Goal: Task Accomplishment & Management: Manage account settings

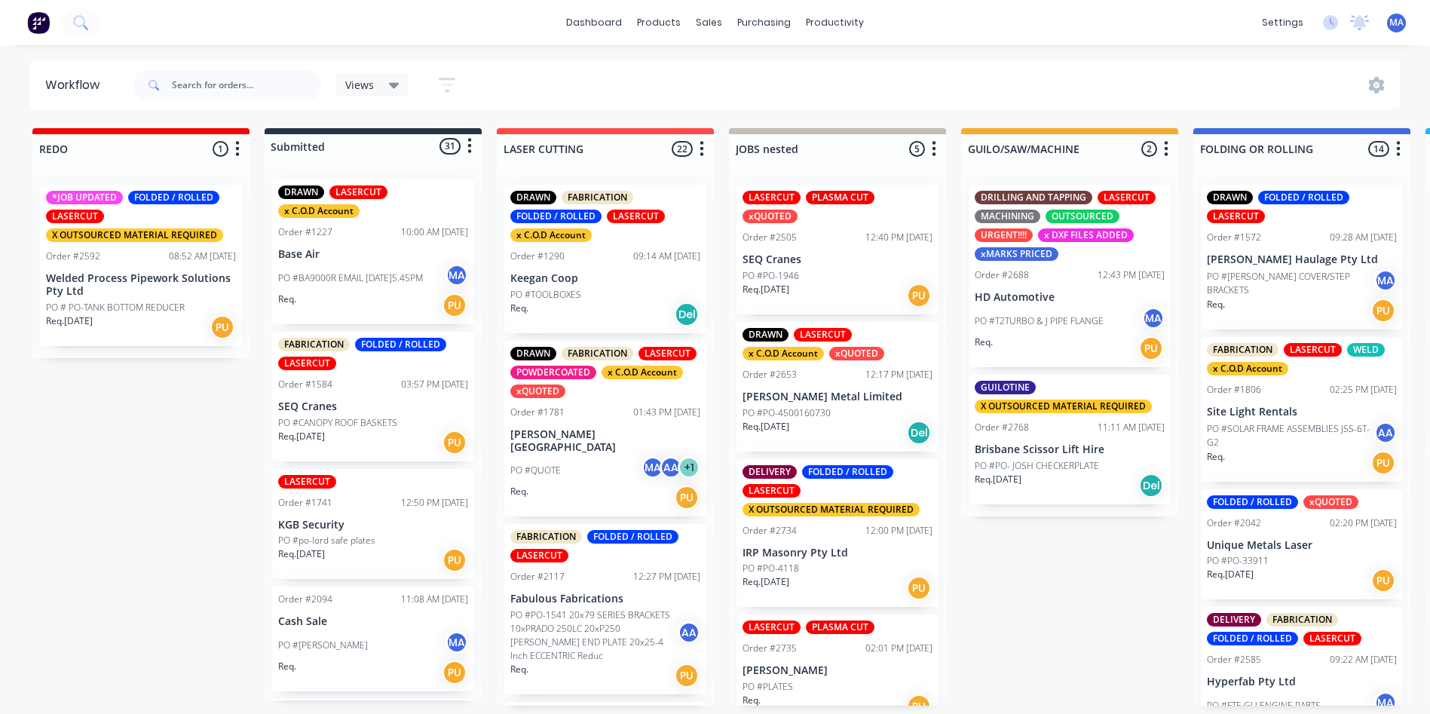
scroll to position [75, 0]
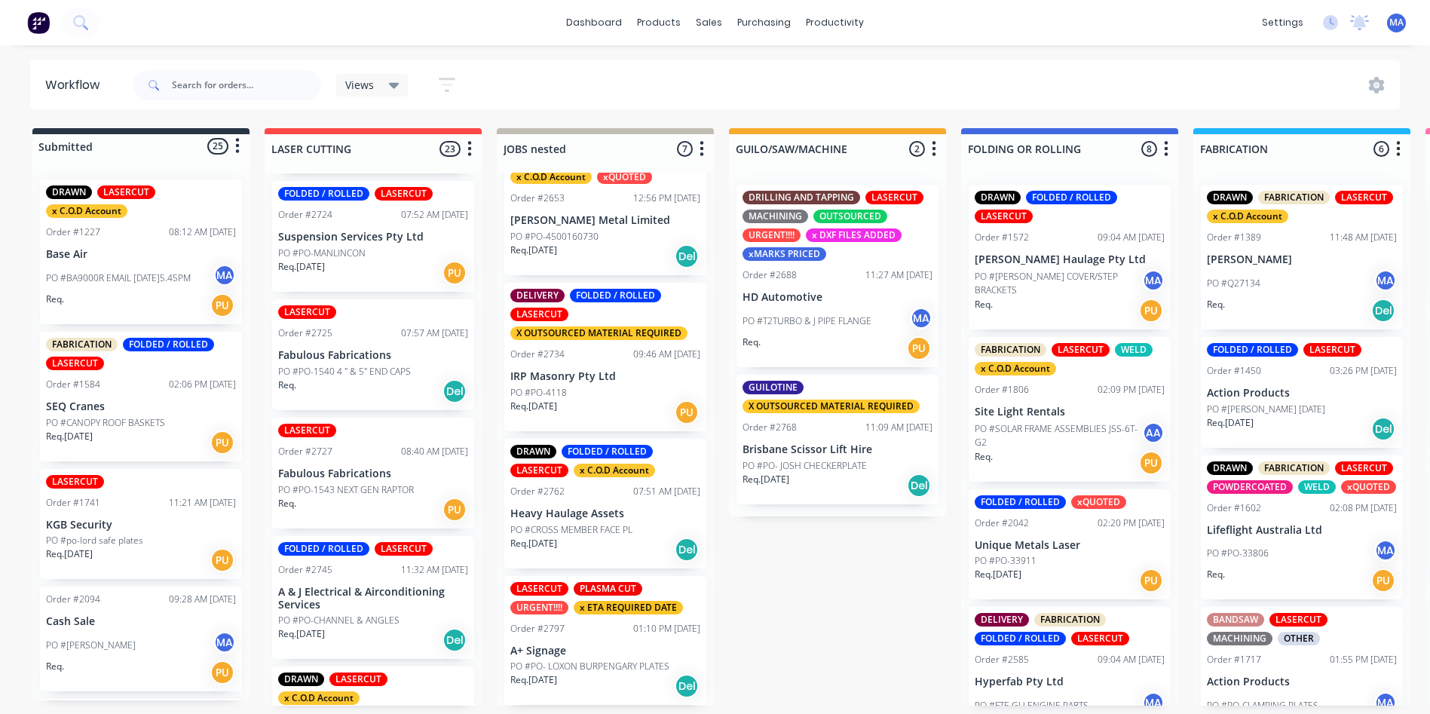
scroll to position [1087, 0]
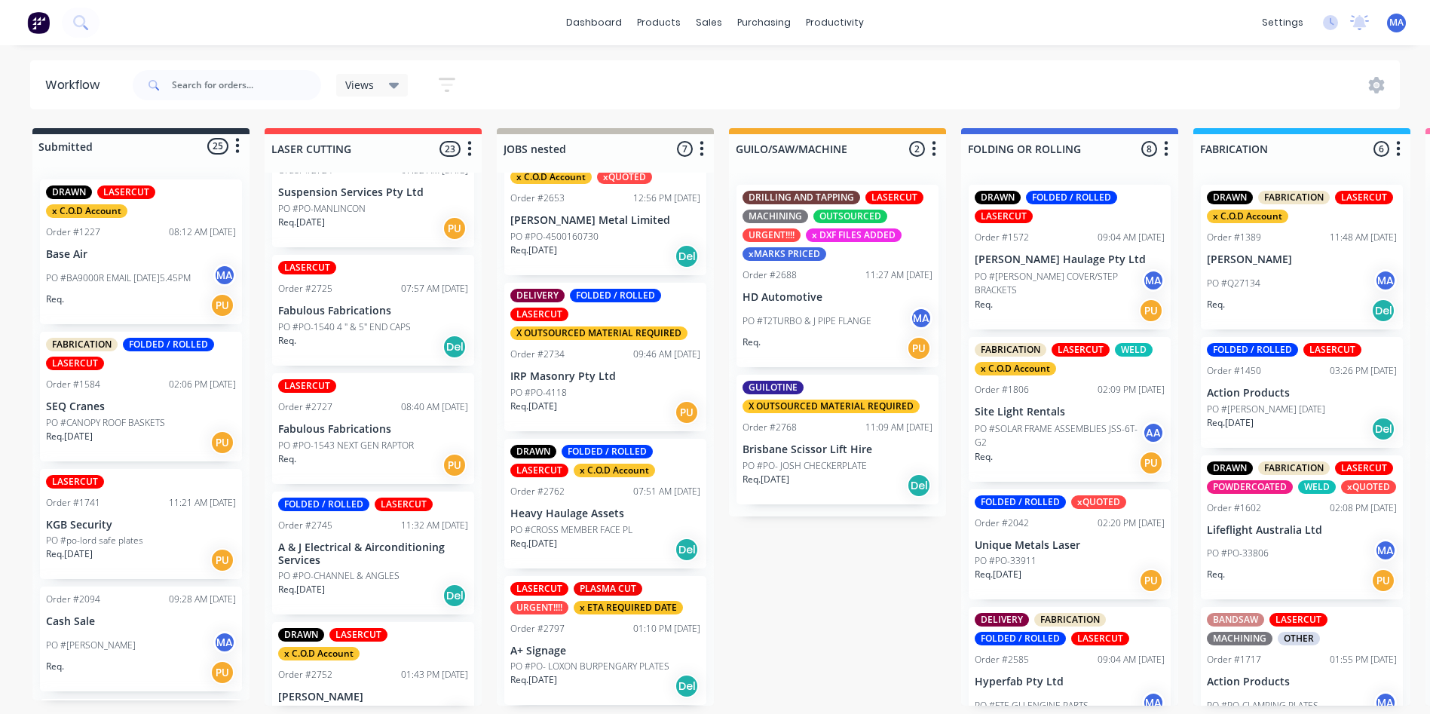
click at [343, 461] on div "Req. PU" at bounding box center [373, 465] width 190 height 26
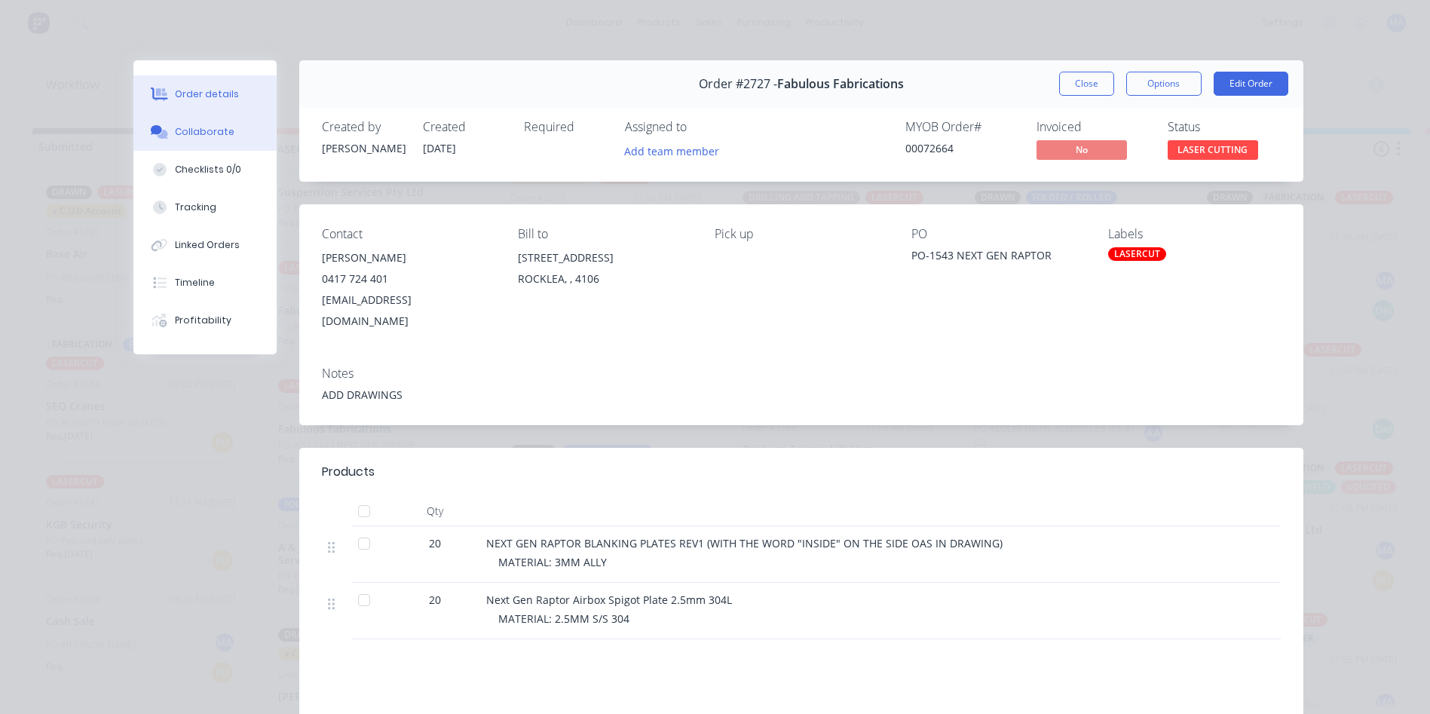
click at [219, 145] on button "Collaborate" at bounding box center [204, 132] width 143 height 38
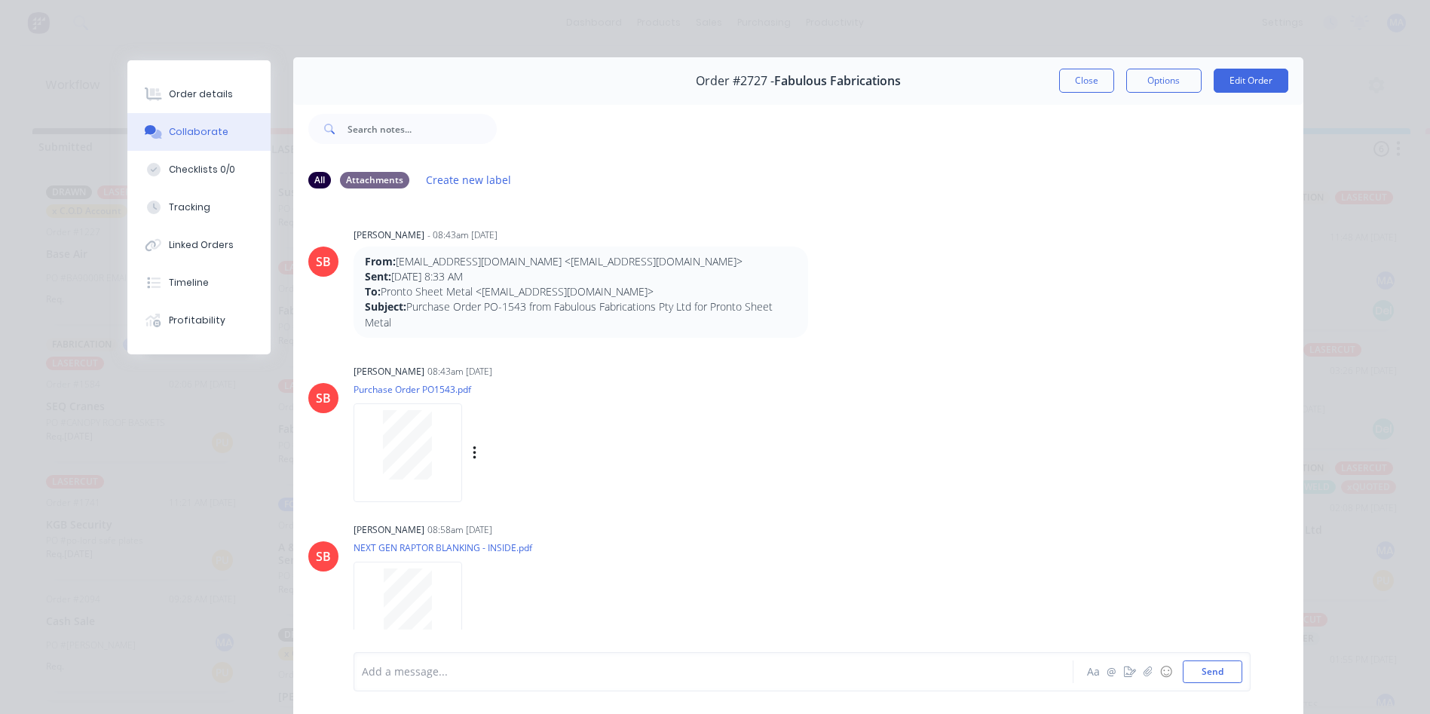
scroll to position [0, 0]
click at [1059, 87] on button "Close" at bounding box center [1086, 84] width 55 height 24
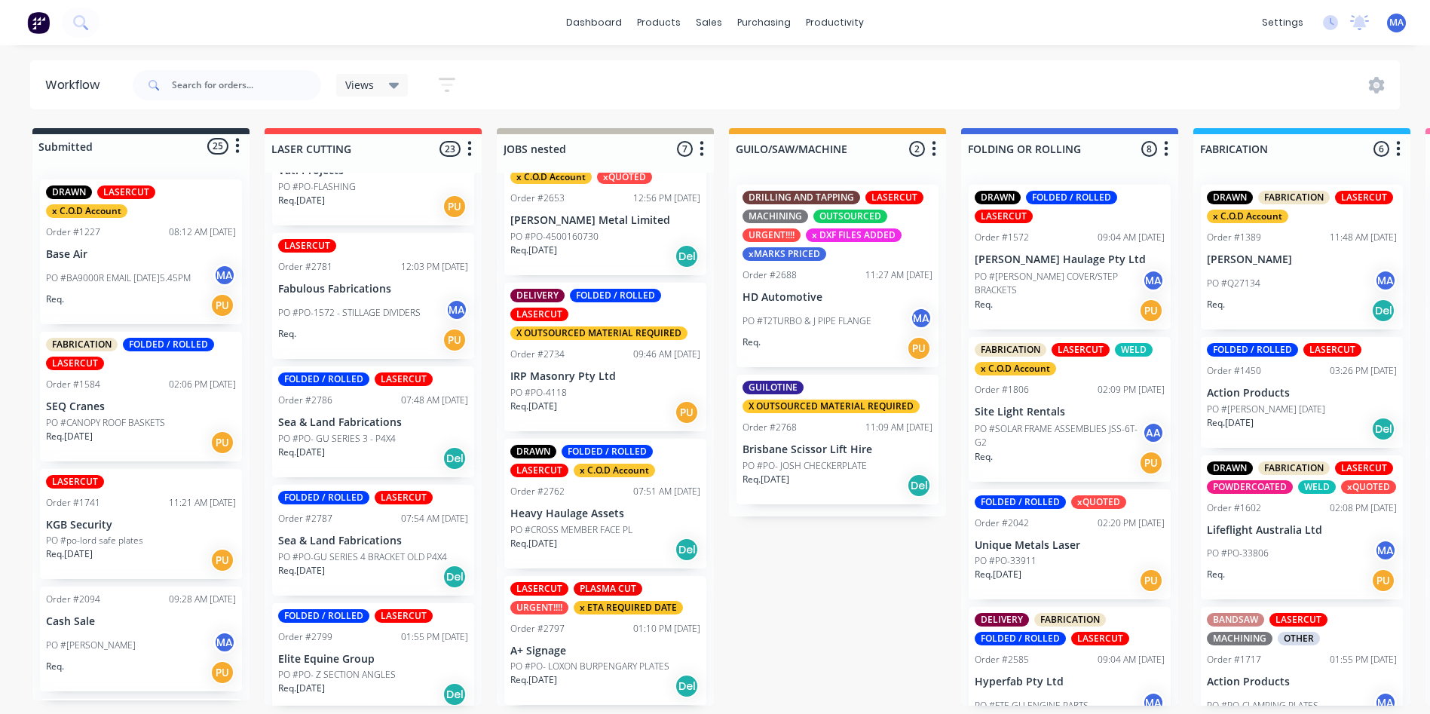
scroll to position [2369, 0]
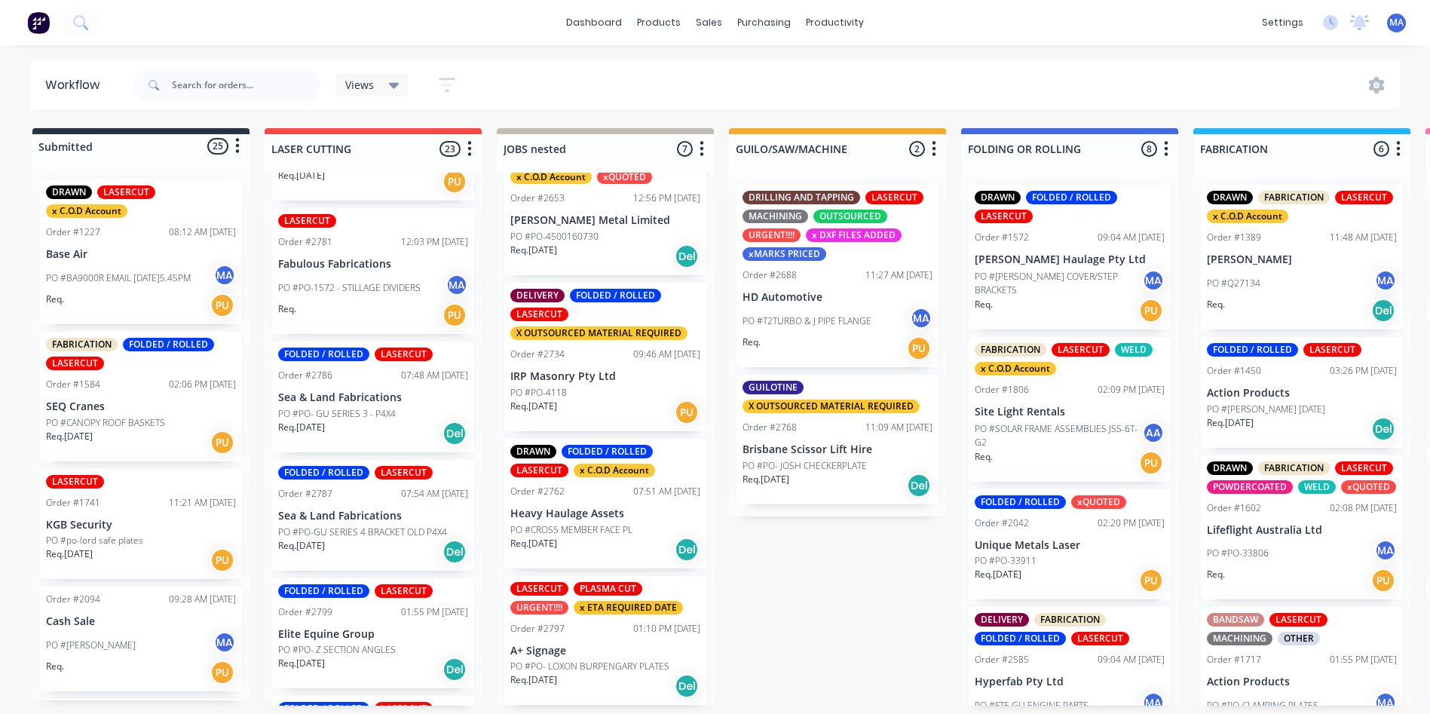
click at [366, 421] on div "Req. 01/09/25 Del" at bounding box center [373, 434] width 190 height 26
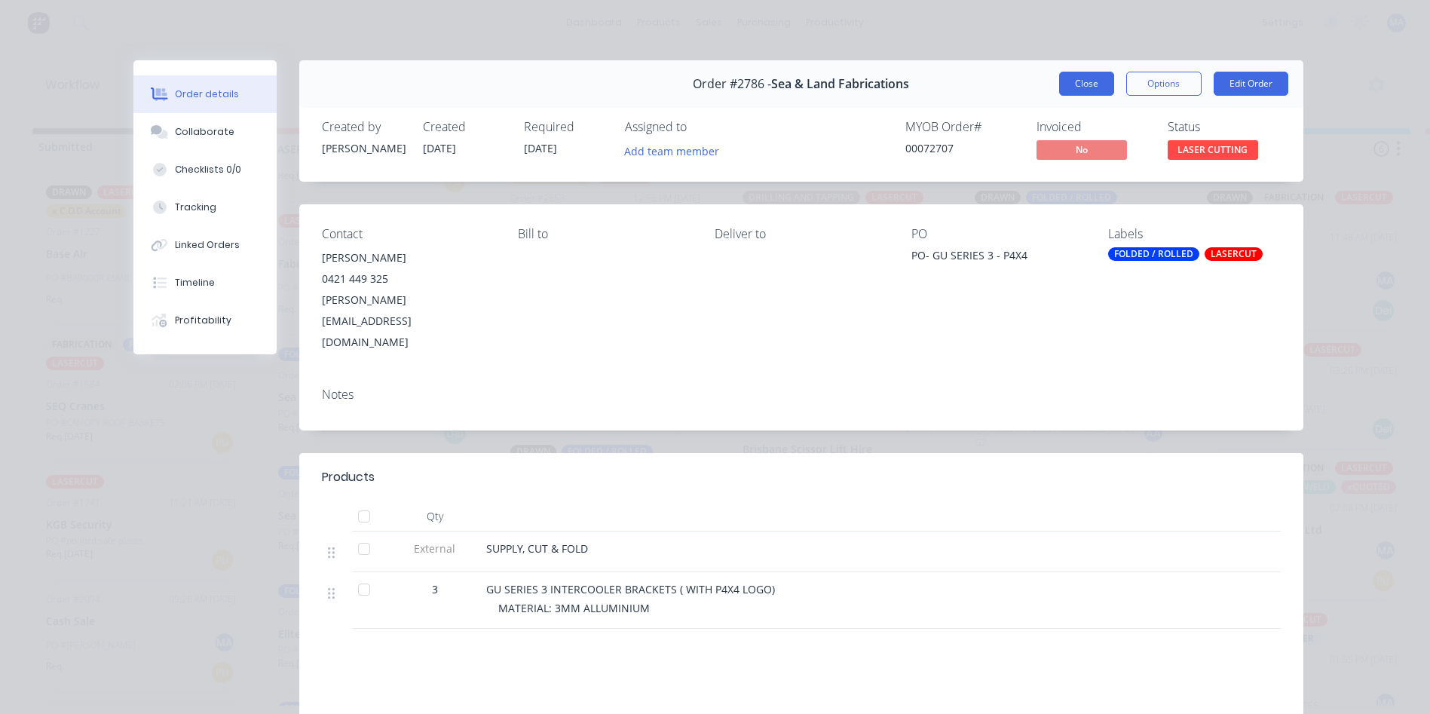
click at [1059, 84] on button "Close" at bounding box center [1086, 84] width 55 height 24
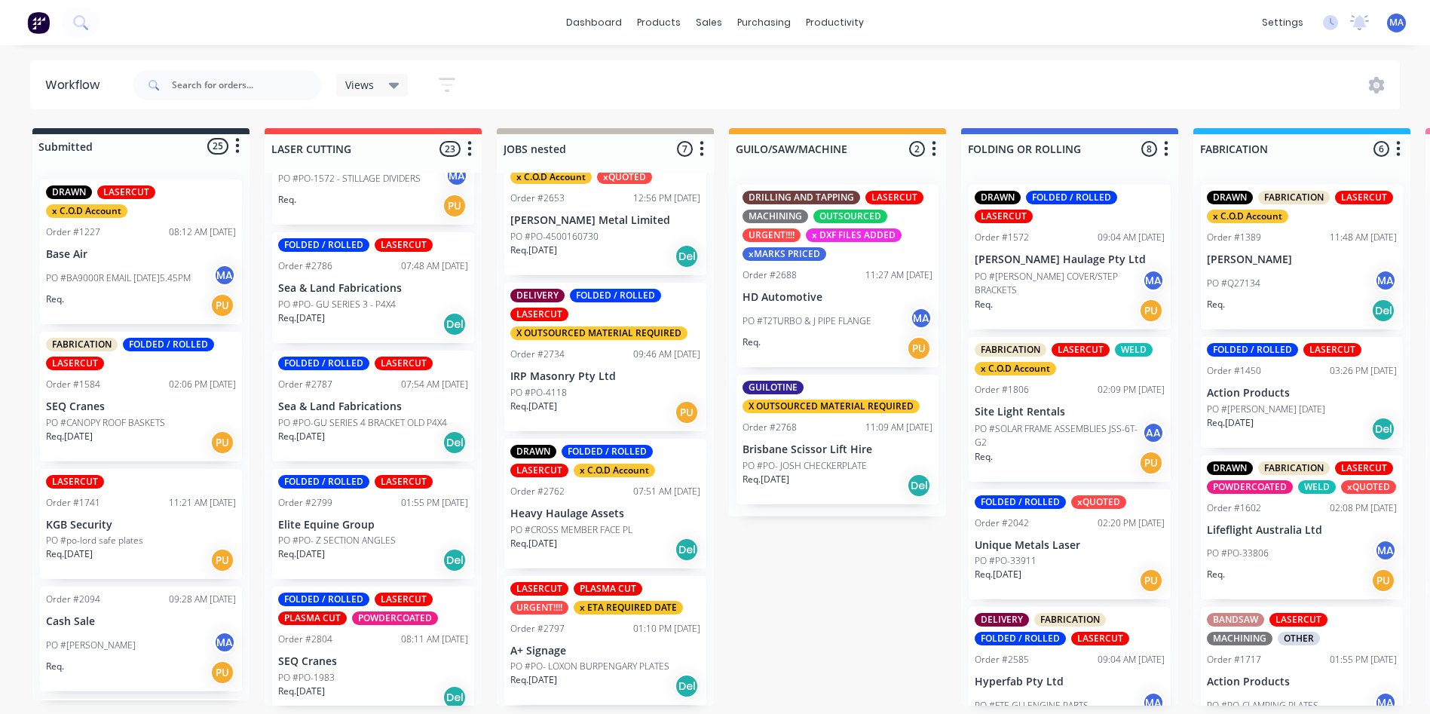
scroll to position [2595, 0]
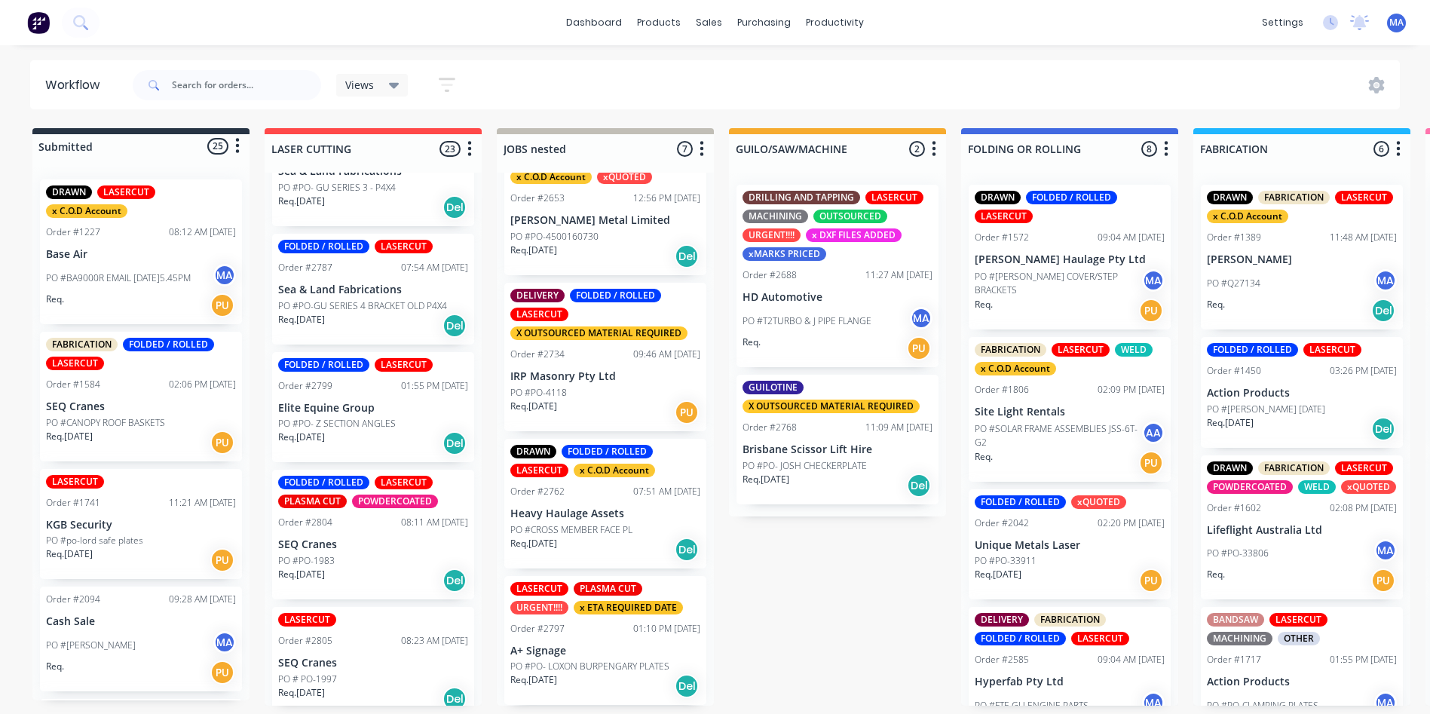
click at [400, 430] on div "Req. 01/09/25 Del" at bounding box center [373, 443] width 190 height 26
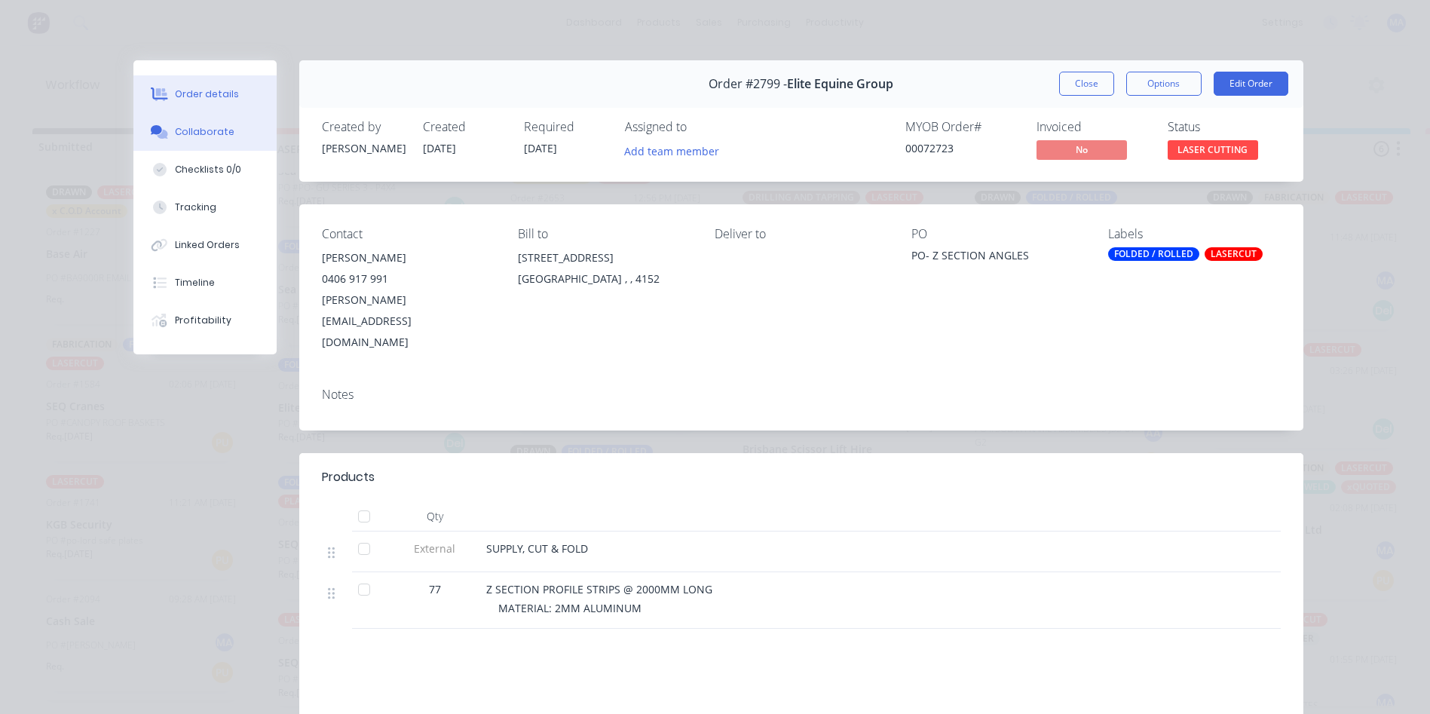
click at [228, 147] on button "Collaborate" at bounding box center [204, 132] width 143 height 38
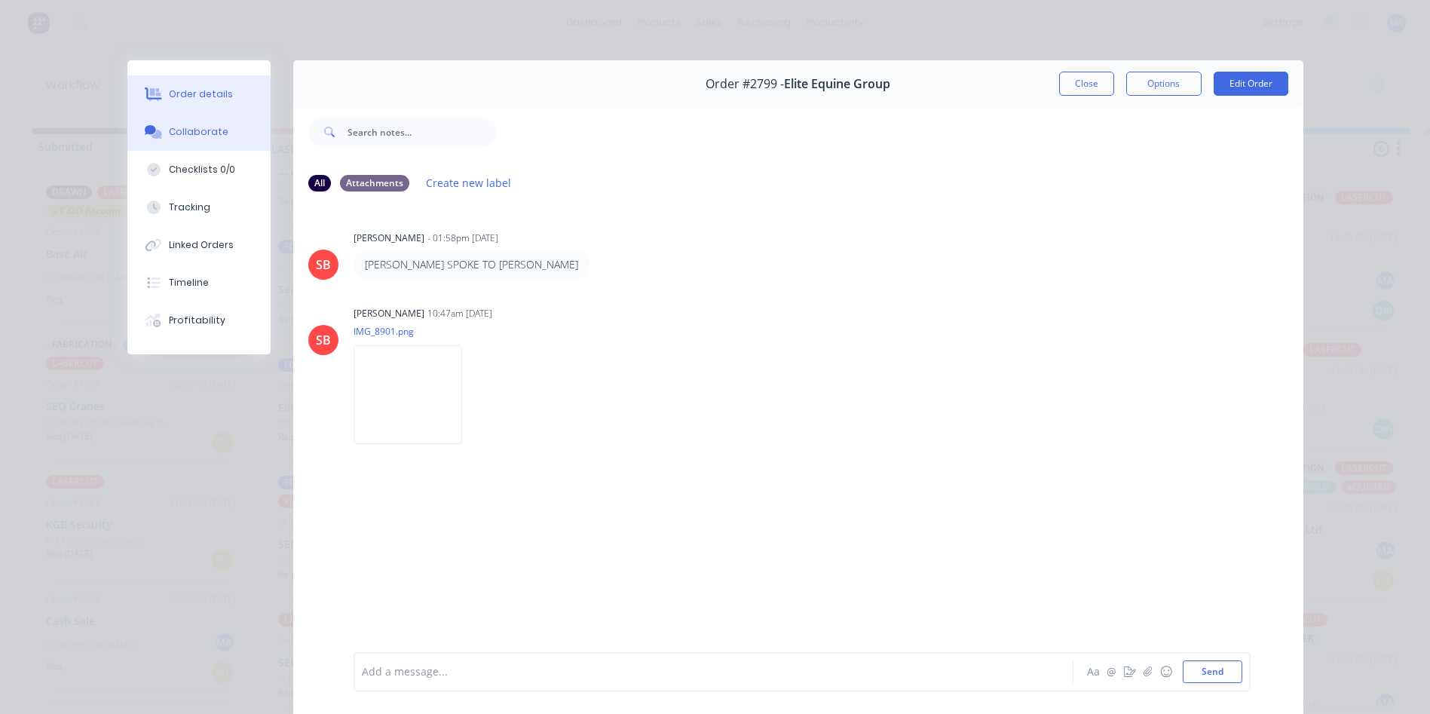
click at [227, 81] on button "Order details" at bounding box center [198, 94] width 143 height 38
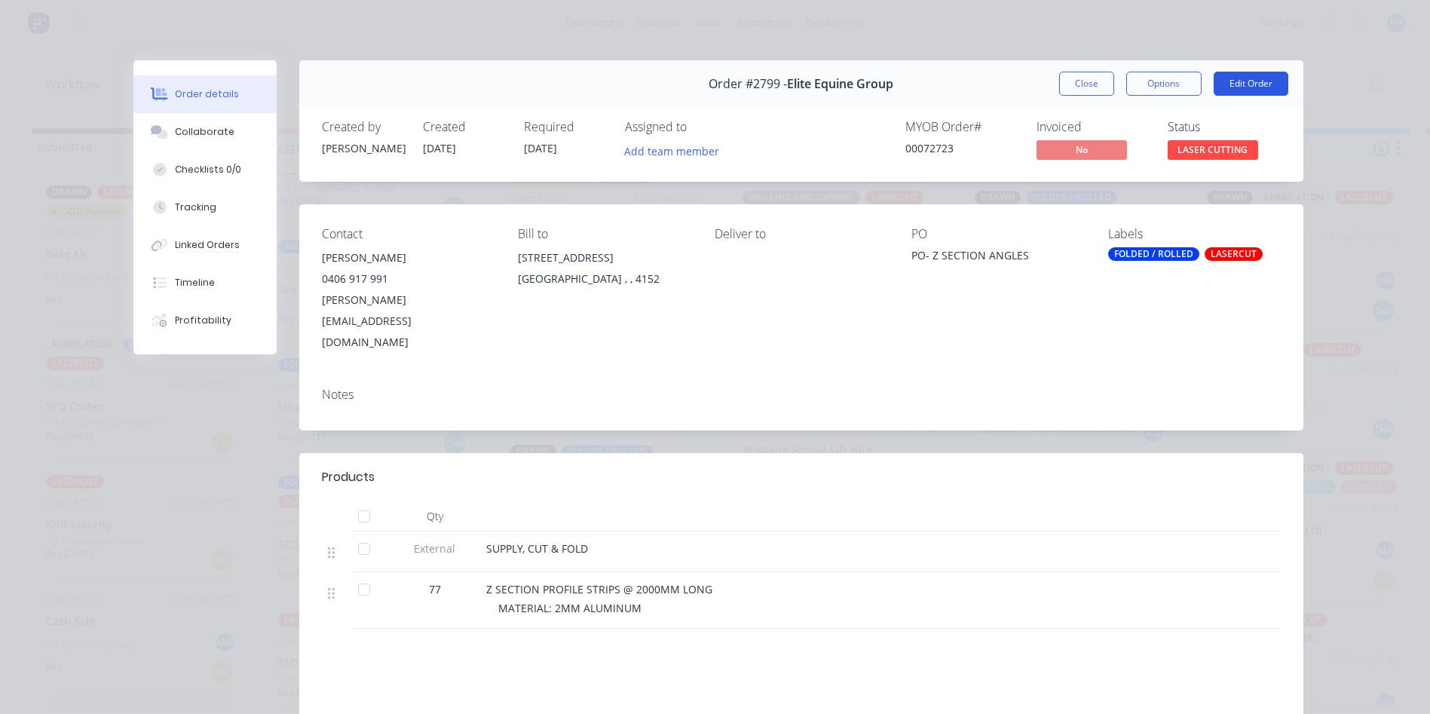
click at [1234, 88] on button "Edit Order" at bounding box center [1251, 84] width 75 height 24
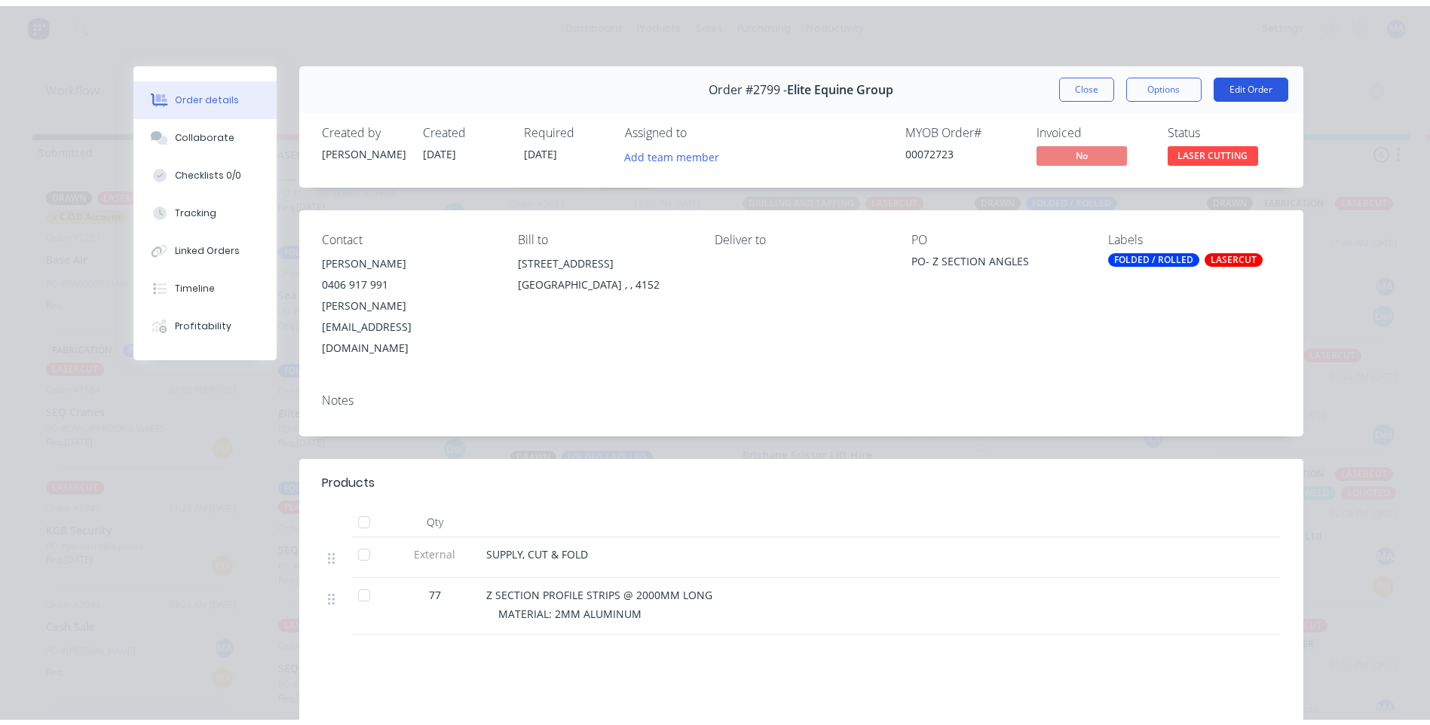
scroll to position [0, 0]
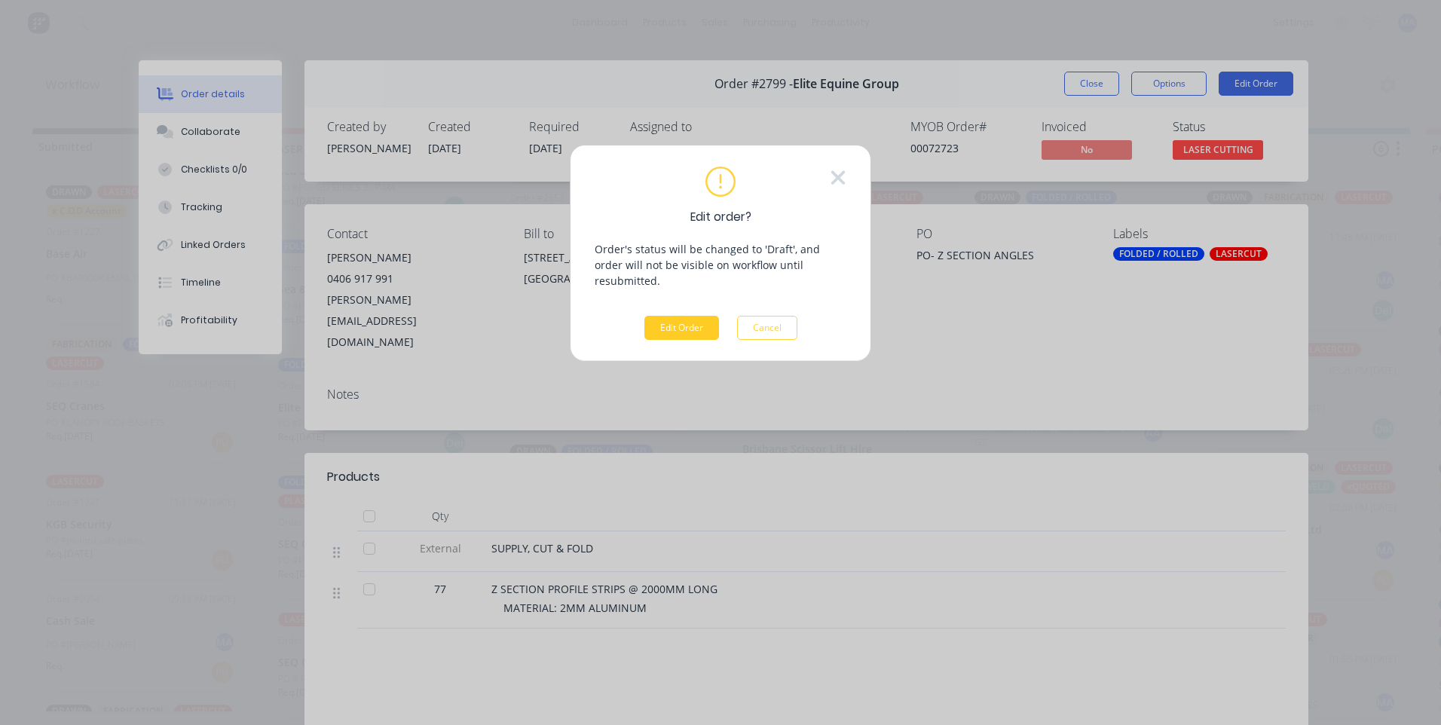
click at [688, 316] on button "Edit Order" at bounding box center [682, 328] width 75 height 24
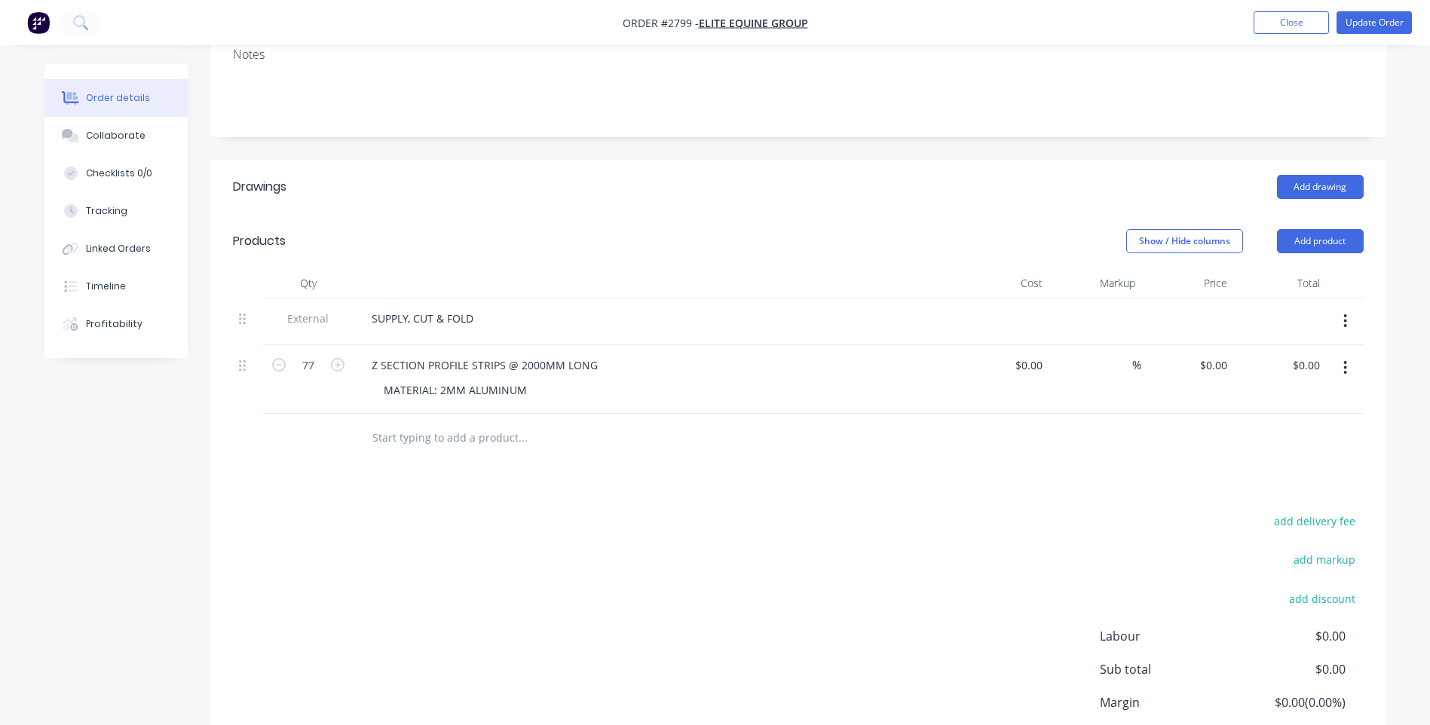
scroll to position [377, 0]
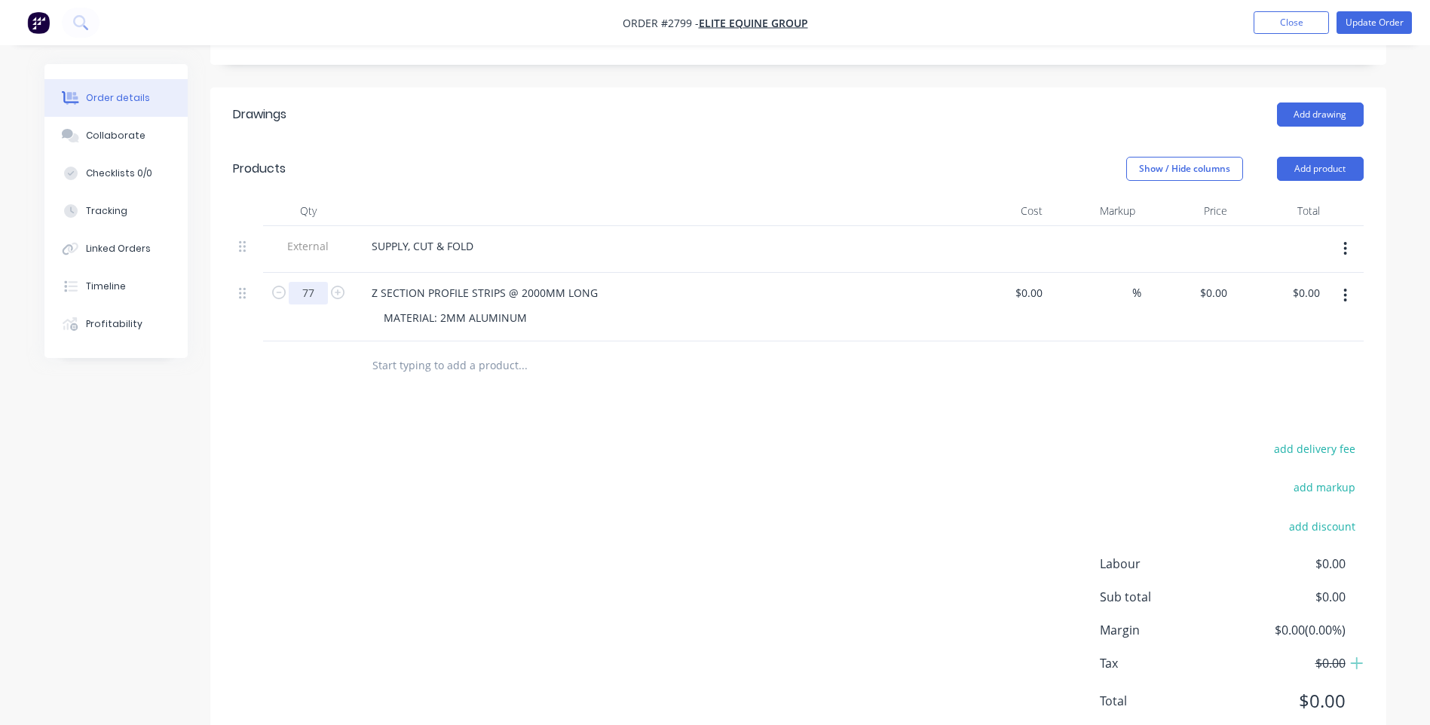
click at [316, 282] on input "77" at bounding box center [308, 293] width 39 height 23
type input "70"
click at [451, 307] on div "MATERIAL: 2MM ALUMINUM" at bounding box center [455, 318] width 167 height 22
click at [442, 307] on div "MATERIAL: 2MM ALUMINUM" at bounding box center [455, 318] width 167 height 22
click at [503, 357] on div "Drawings Add drawing Products Show / Hide columns Add product Qty Cost Markup P…" at bounding box center [798, 419] width 1176 height 665
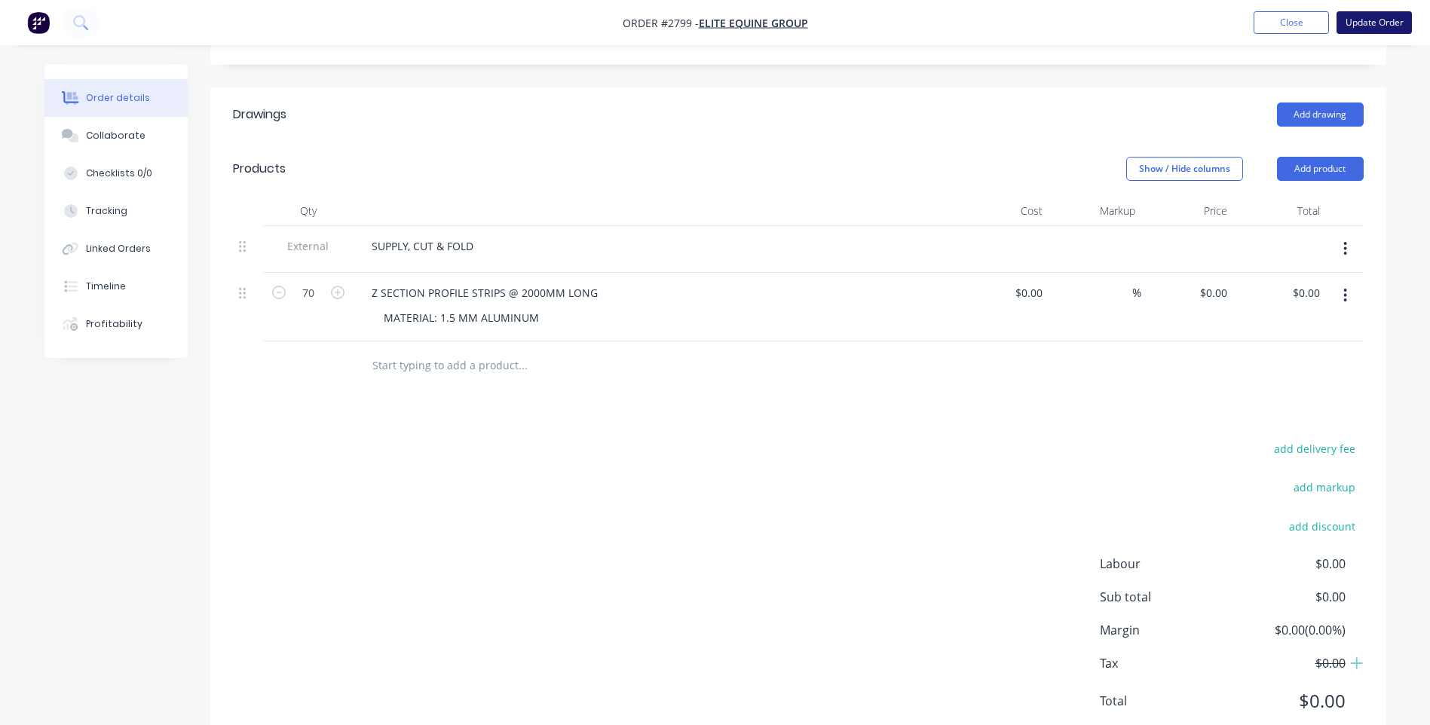
click at [1365, 20] on button "Update Order" at bounding box center [1374, 22] width 75 height 23
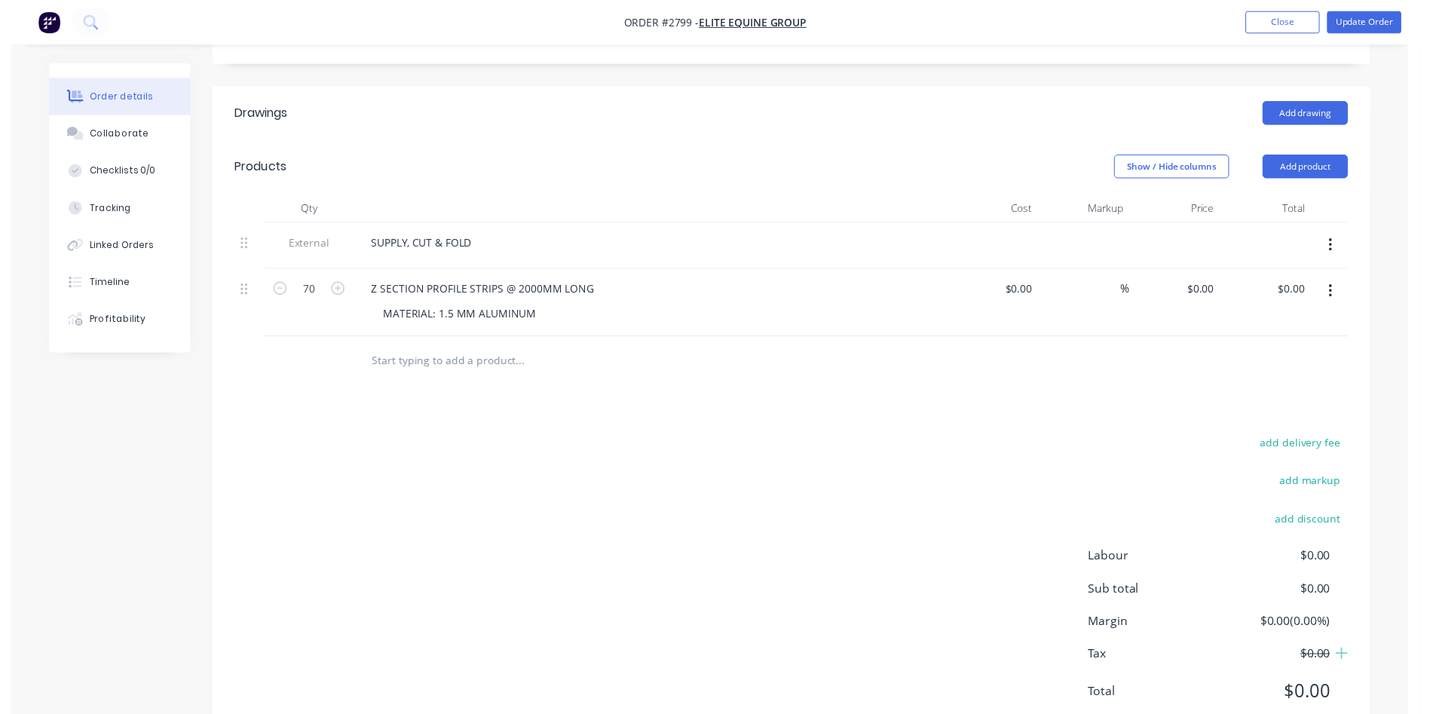
scroll to position [0, 0]
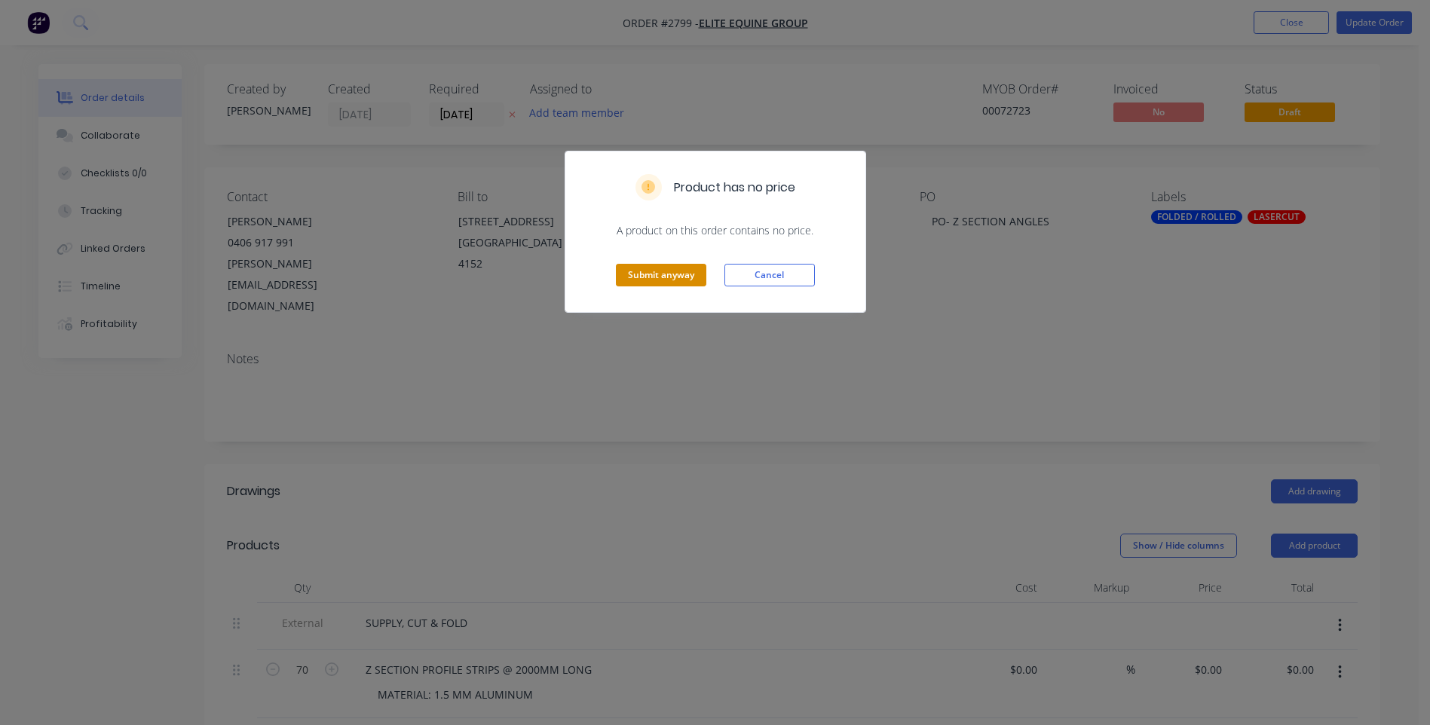
click at [683, 278] on button "Submit anyway" at bounding box center [661, 275] width 90 height 23
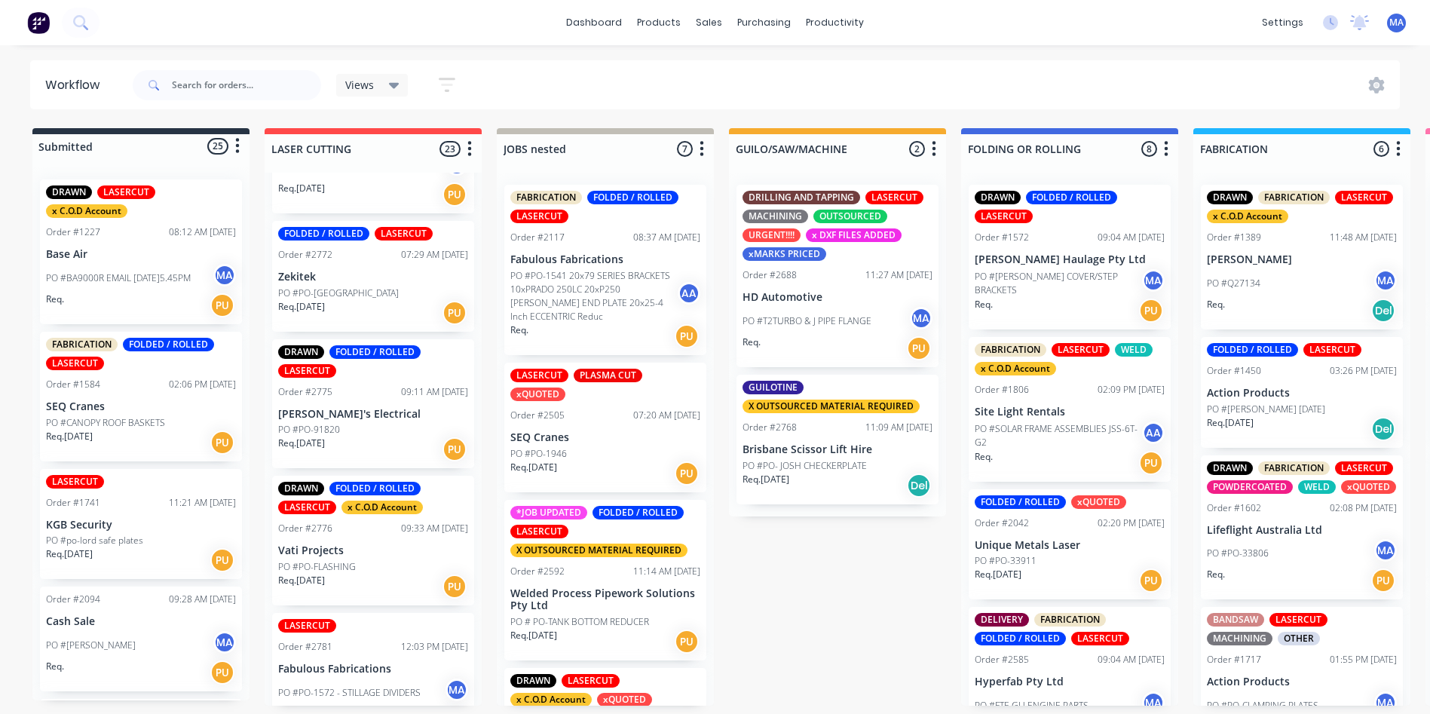
scroll to position [1960, 0]
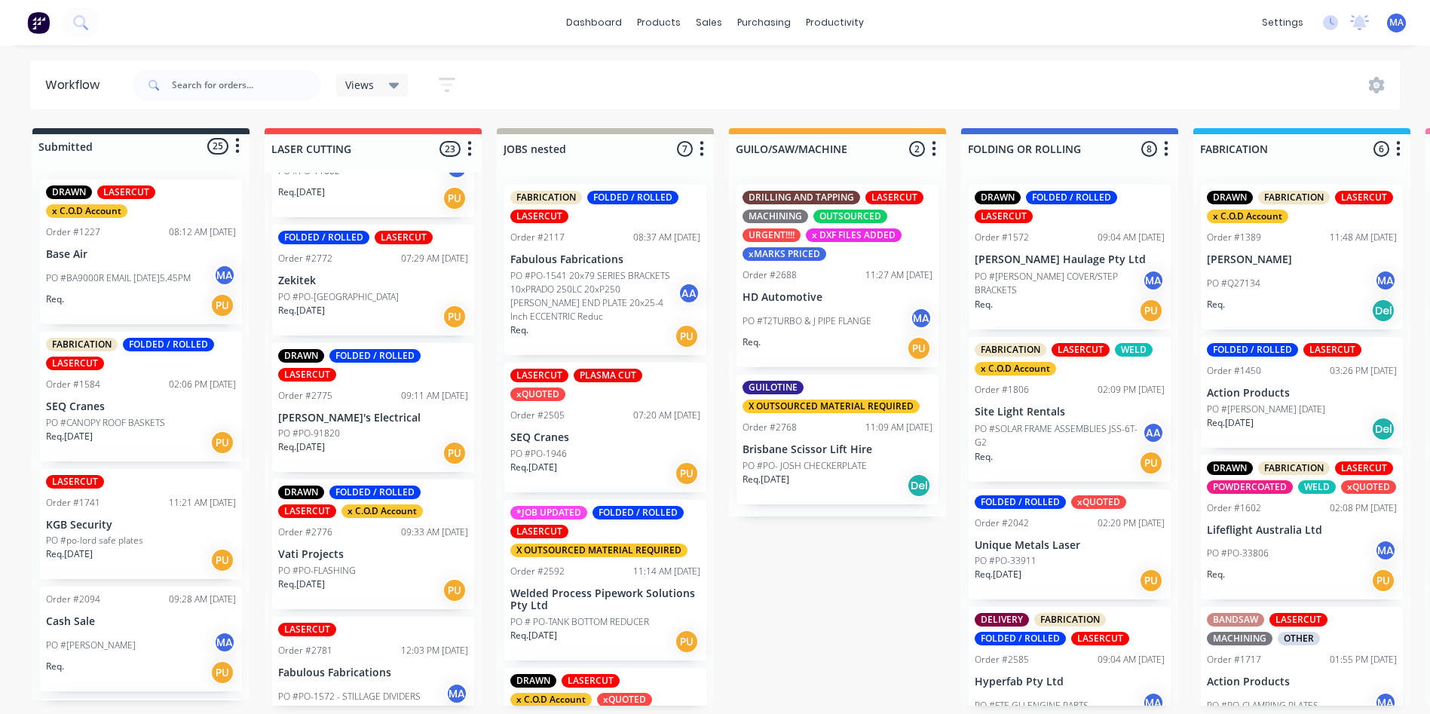
click at [372, 307] on div "Req. 29/08/25 PU" at bounding box center [373, 317] width 190 height 26
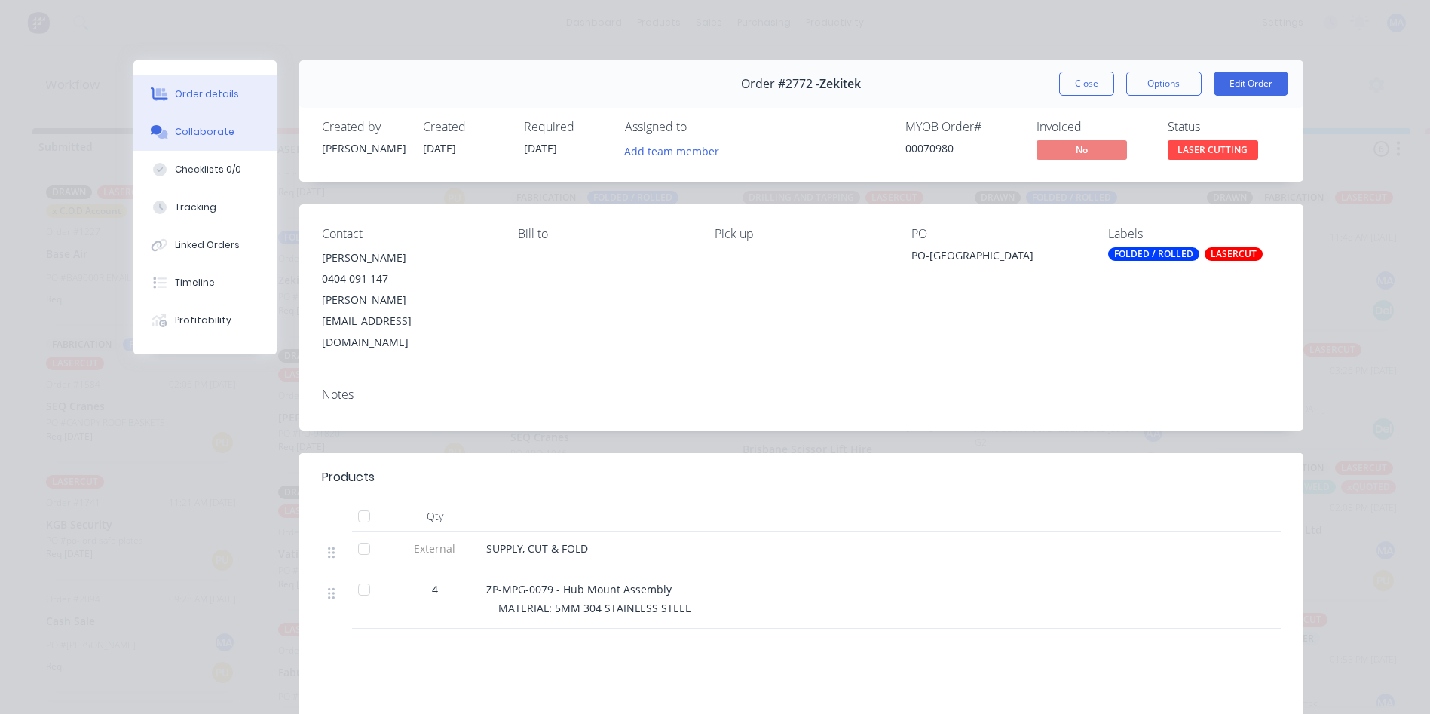
click at [250, 137] on button "Collaborate" at bounding box center [204, 132] width 143 height 38
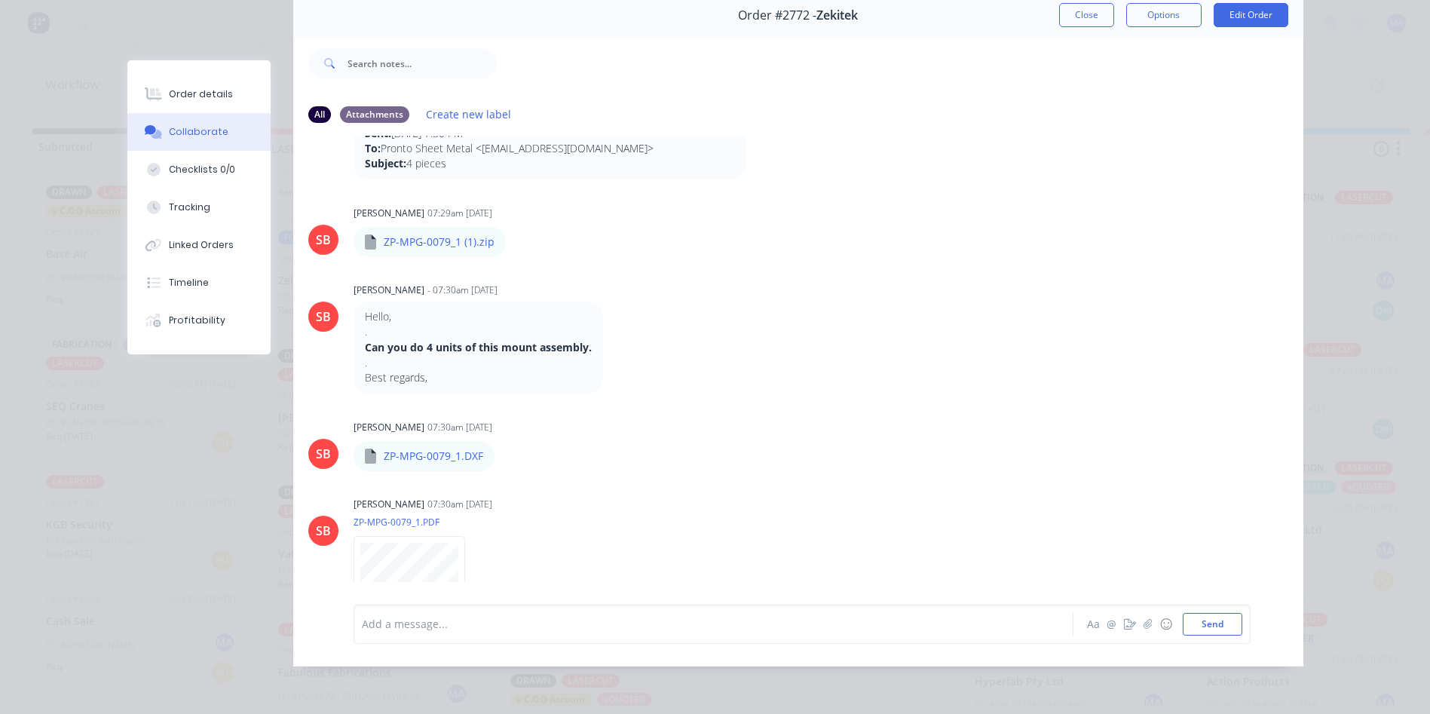
scroll to position [0, 0]
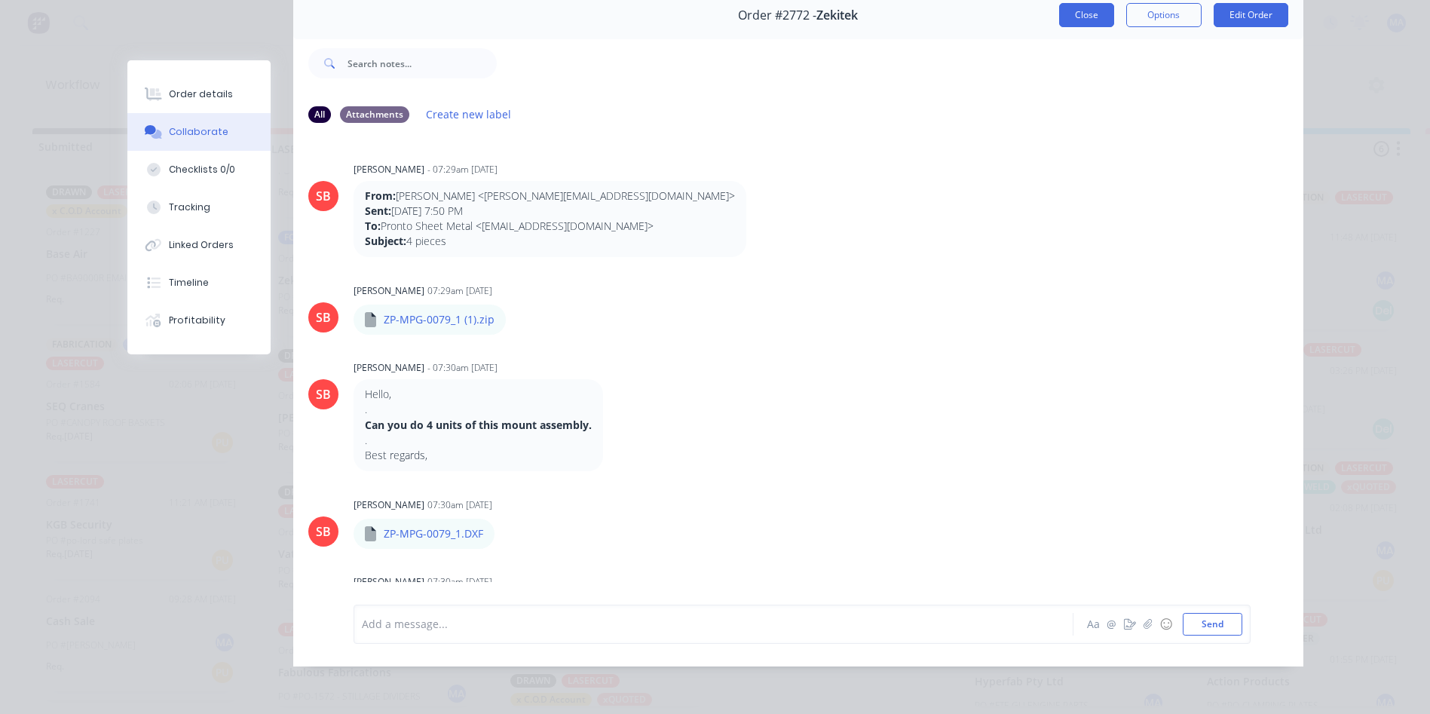
click at [1087, 5] on button "Close" at bounding box center [1086, 15] width 55 height 24
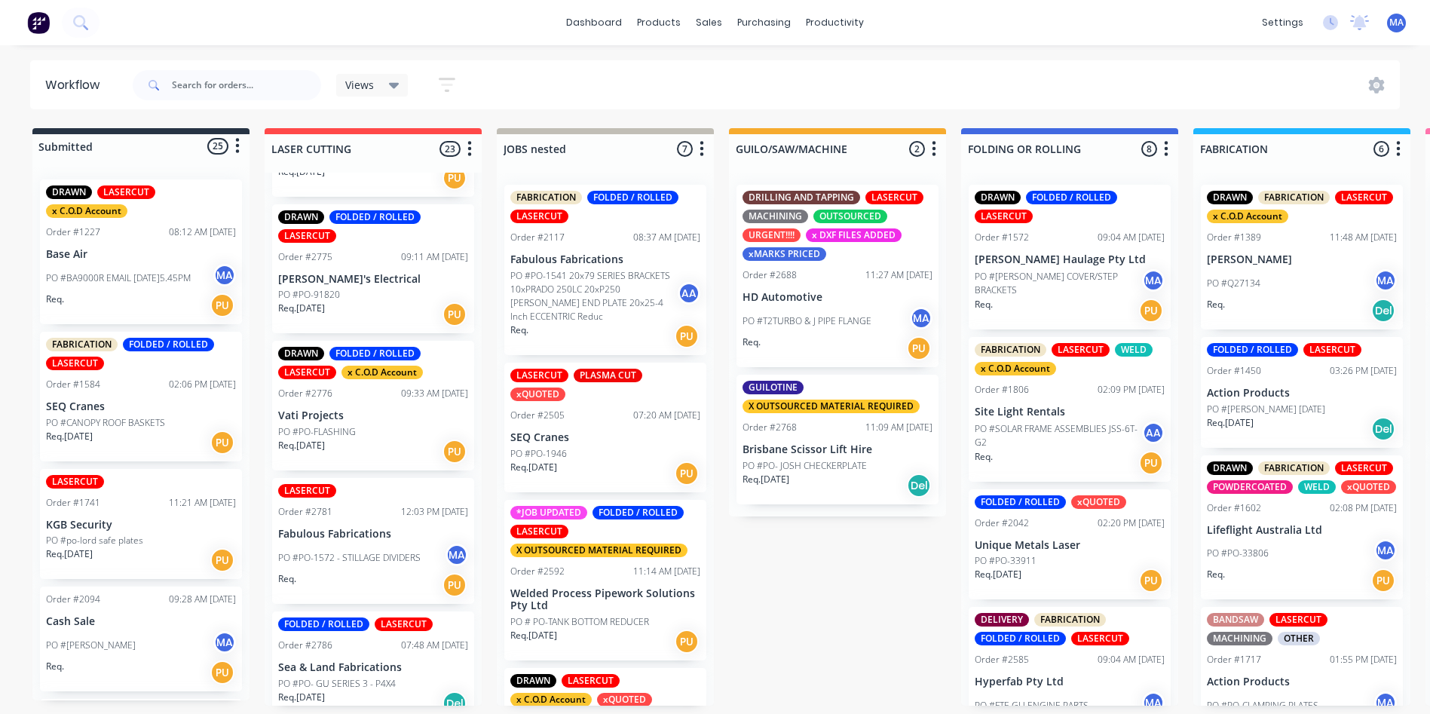
scroll to position [2111, 0]
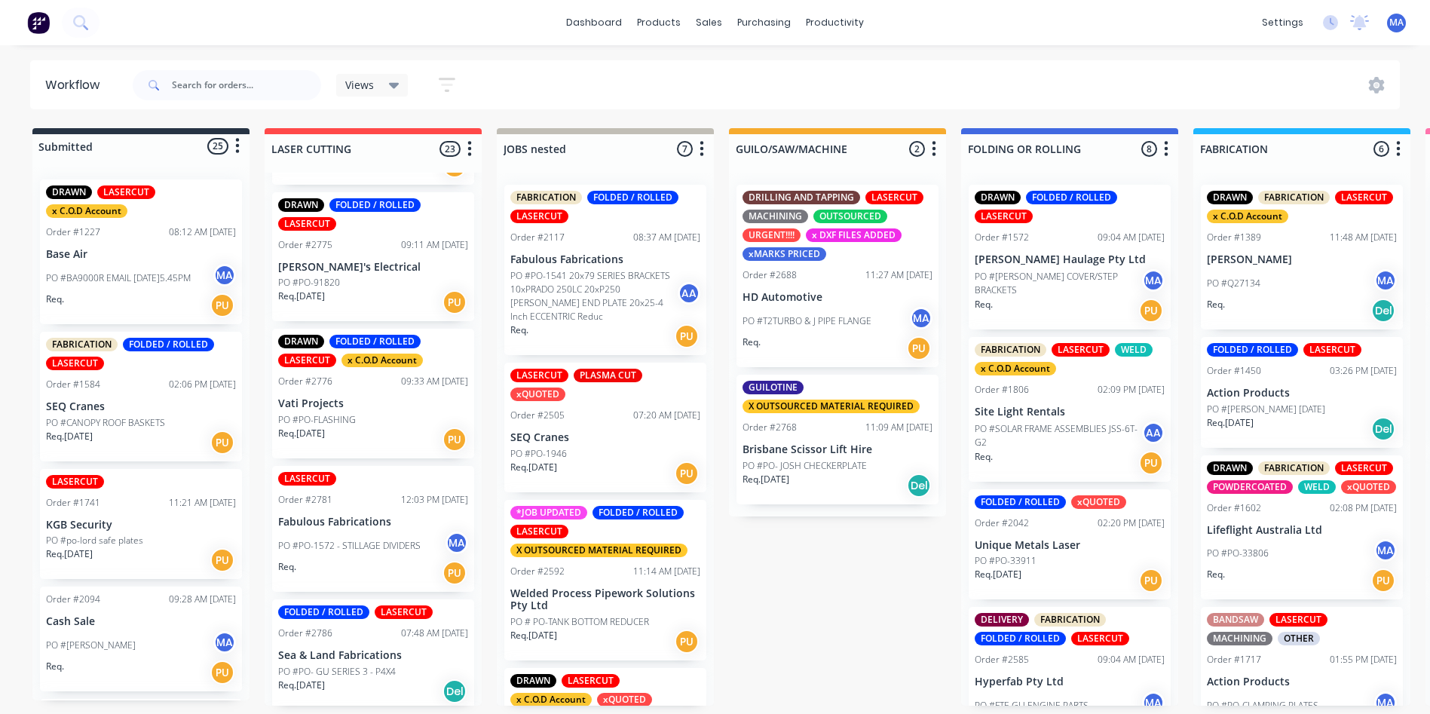
click at [384, 431] on div "Req. 29/08/25 PU" at bounding box center [373, 440] width 190 height 26
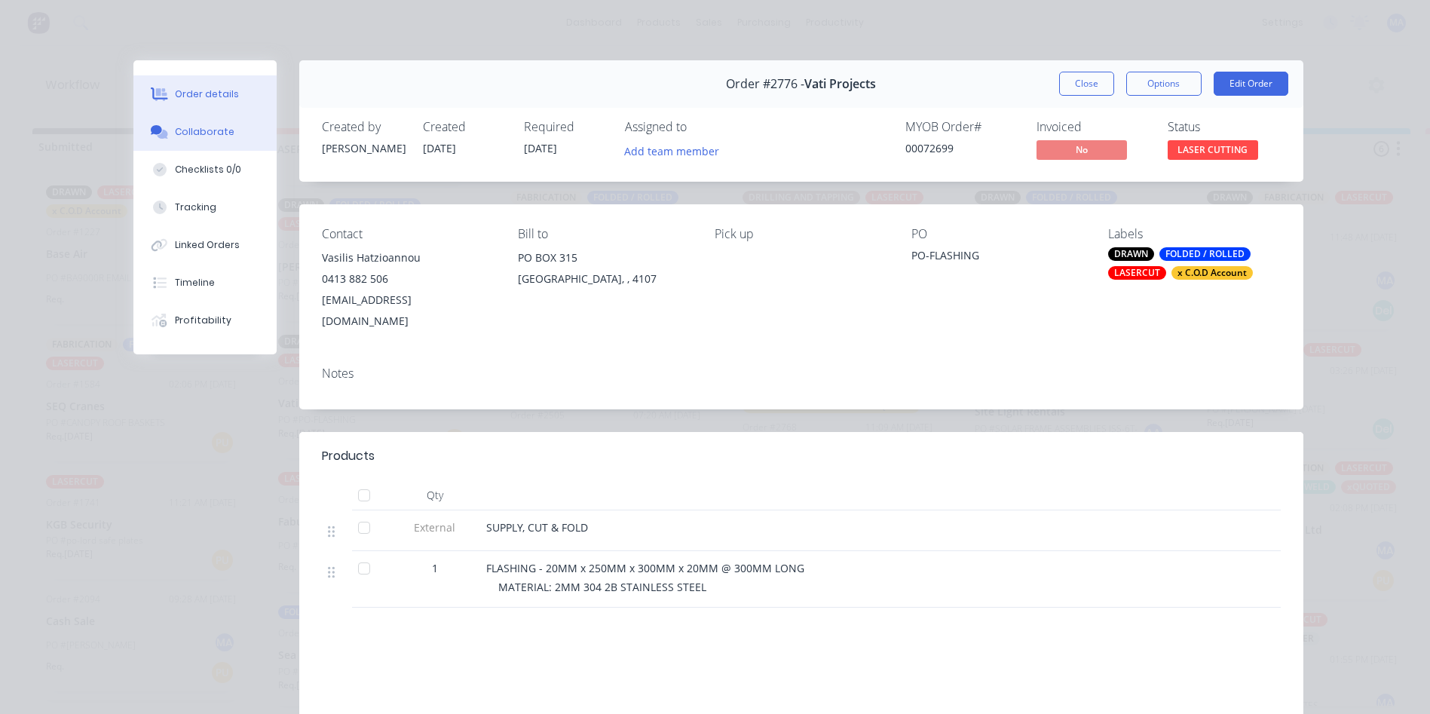
click at [221, 137] on div "Collaborate" at bounding box center [205, 132] width 60 height 14
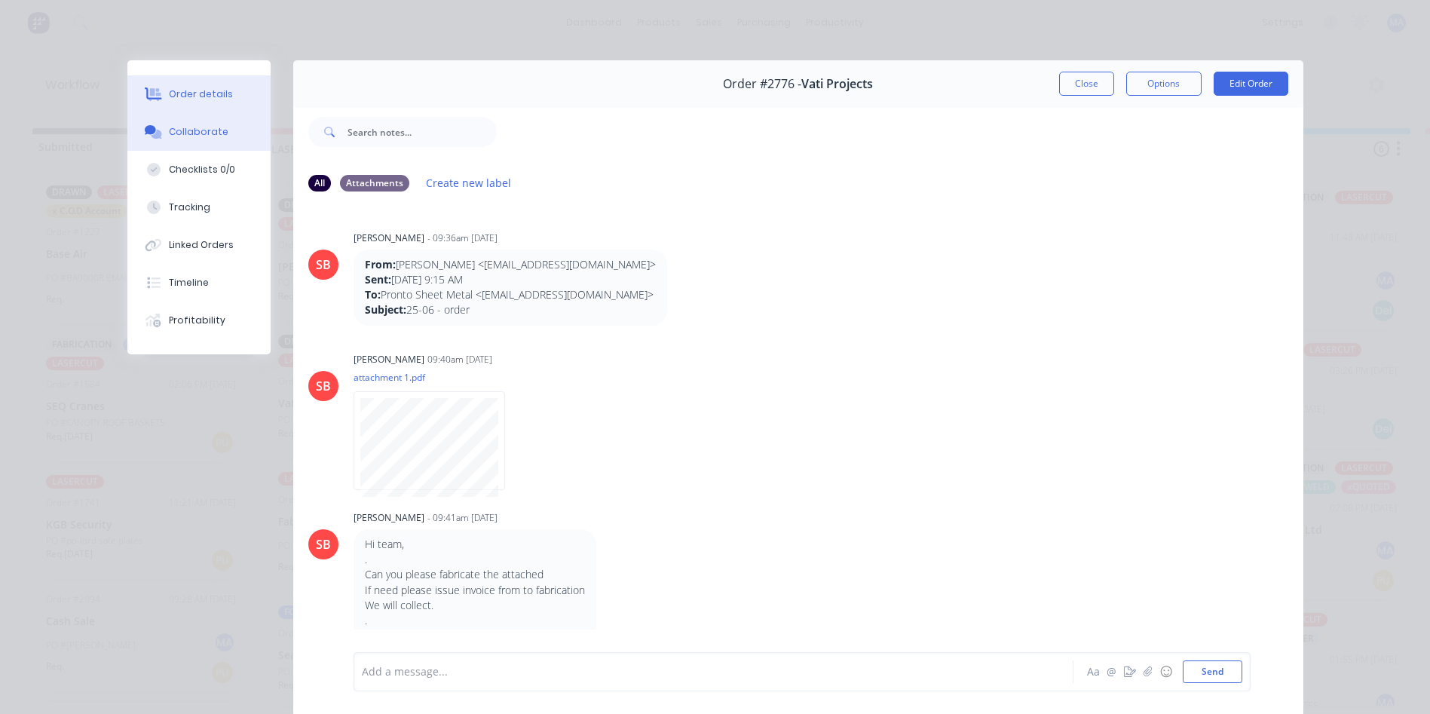
click at [185, 81] on button "Order details" at bounding box center [198, 94] width 143 height 38
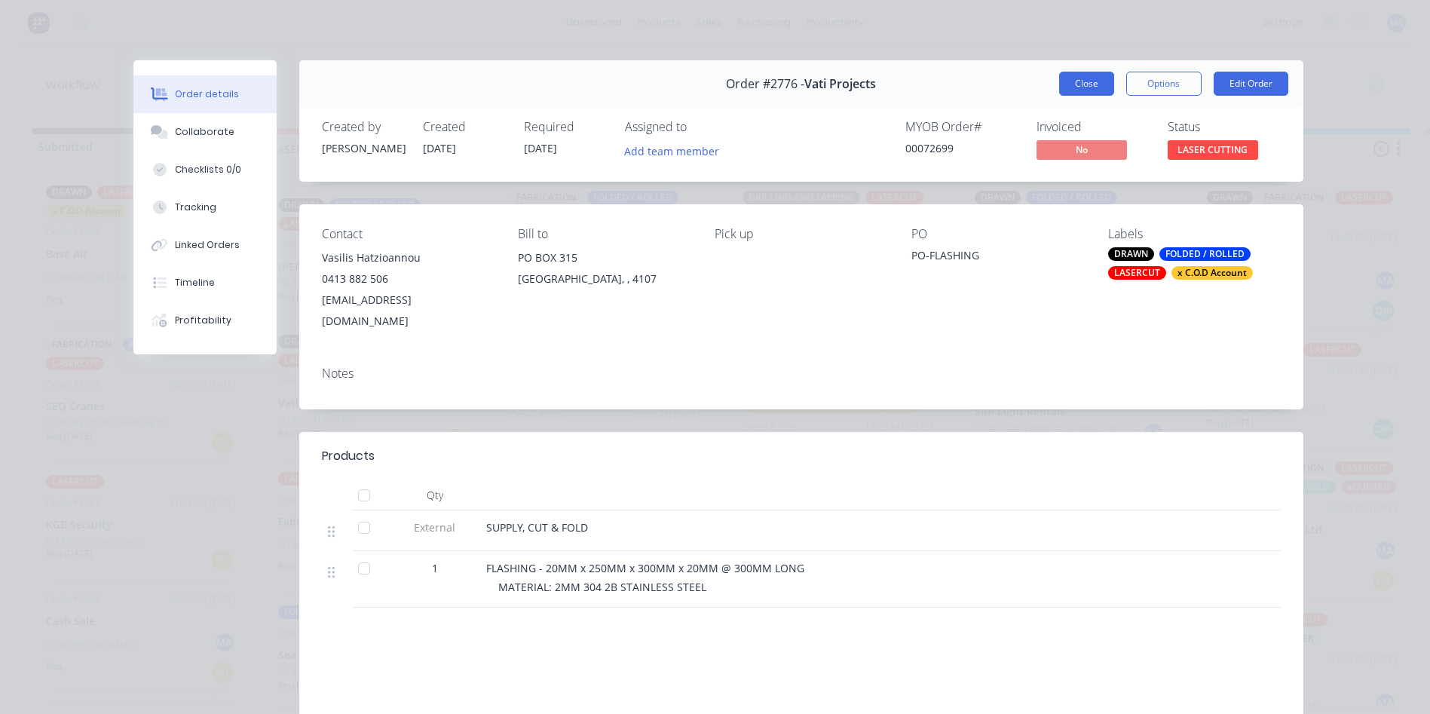
click at [1065, 80] on button "Close" at bounding box center [1086, 84] width 55 height 24
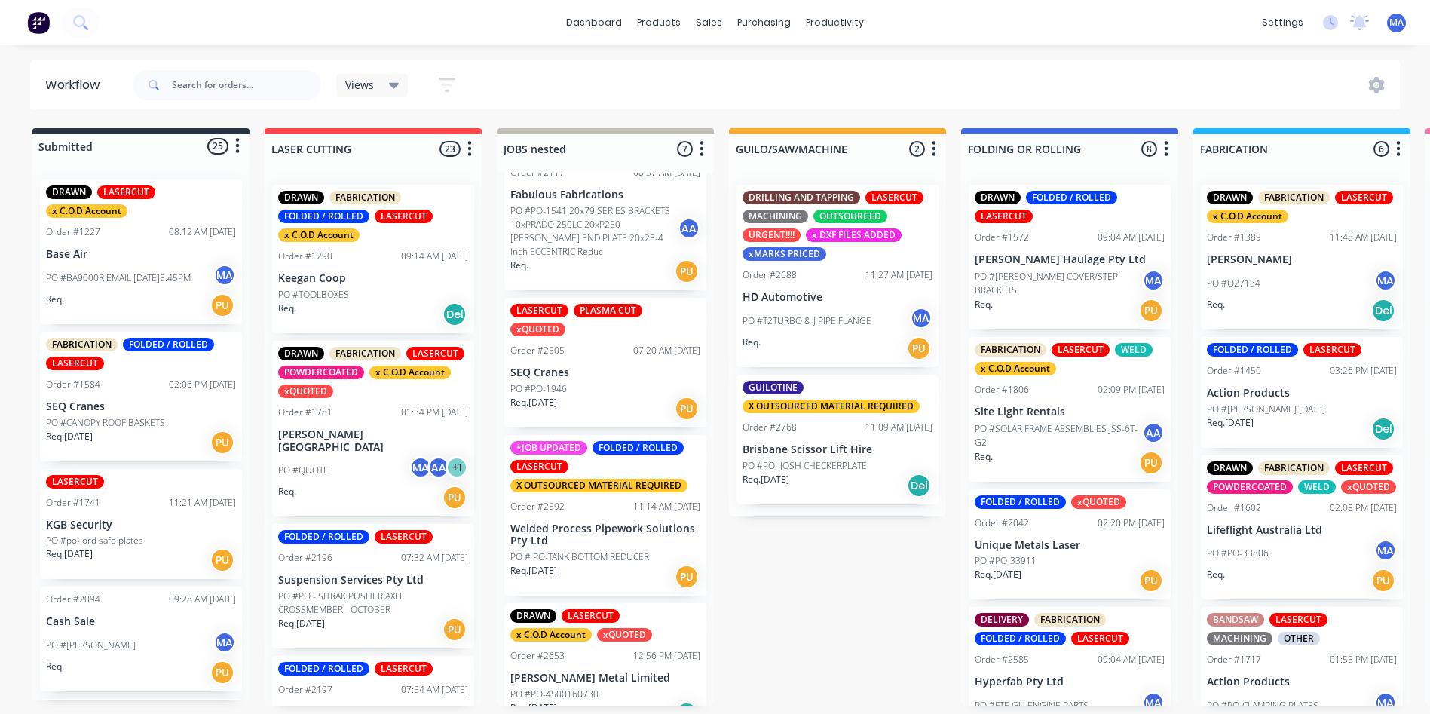
scroll to position [151, 0]
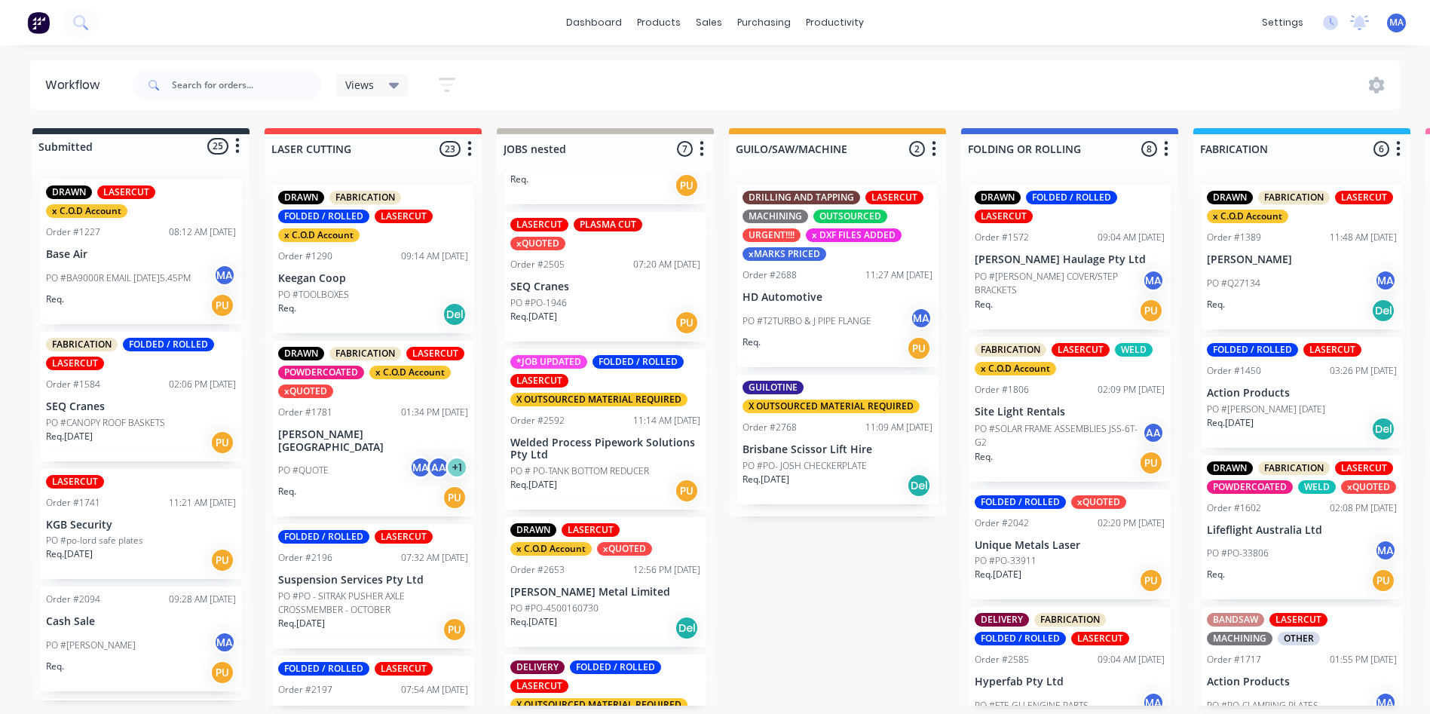
click at [600, 308] on div "PO #PO-1946" at bounding box center [605, 303] width 190 height 14
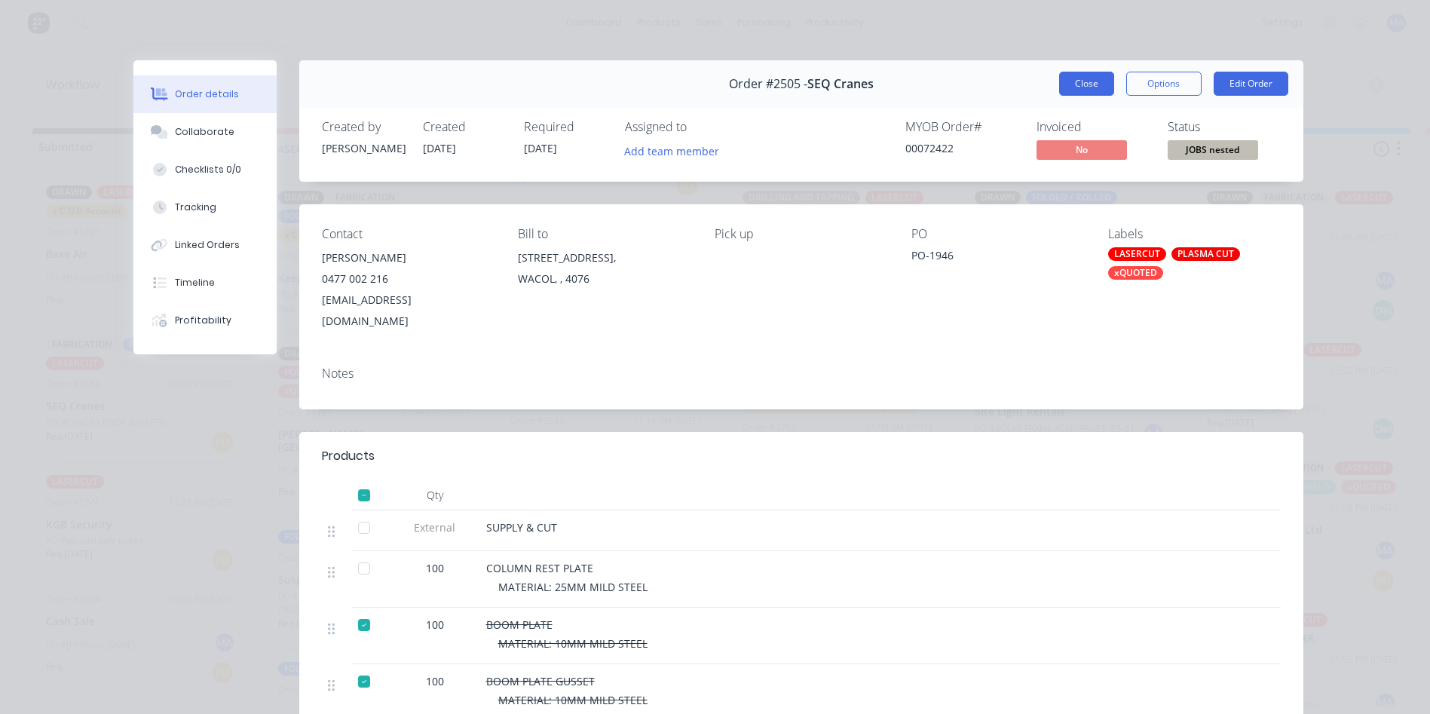
click at [1082, 93] on button "Close" at bounding box center [1086, 84] width 55 height 24
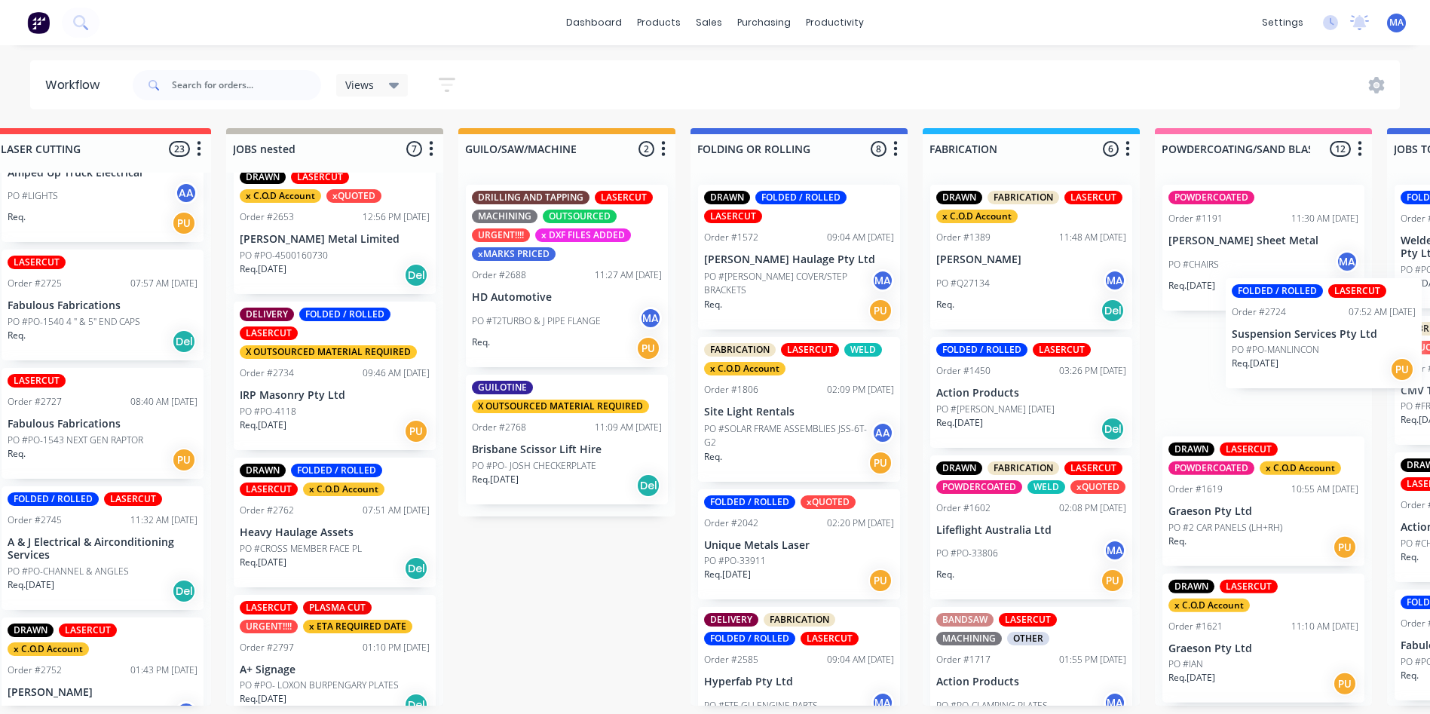
scroll to position [0, 273]
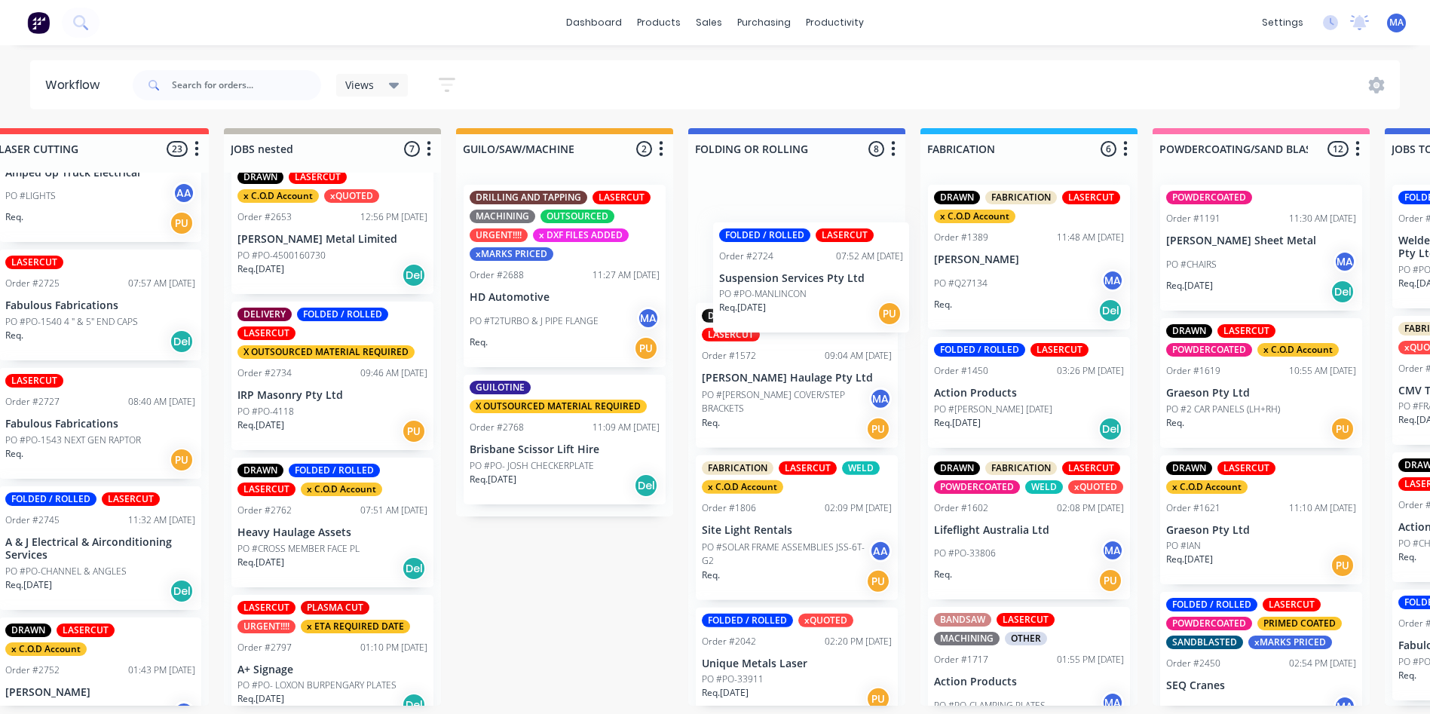
drag, startPoint x: 338, startPoint y: 294, endPoint x: 791, endPoint y: 287, distance: 452.4
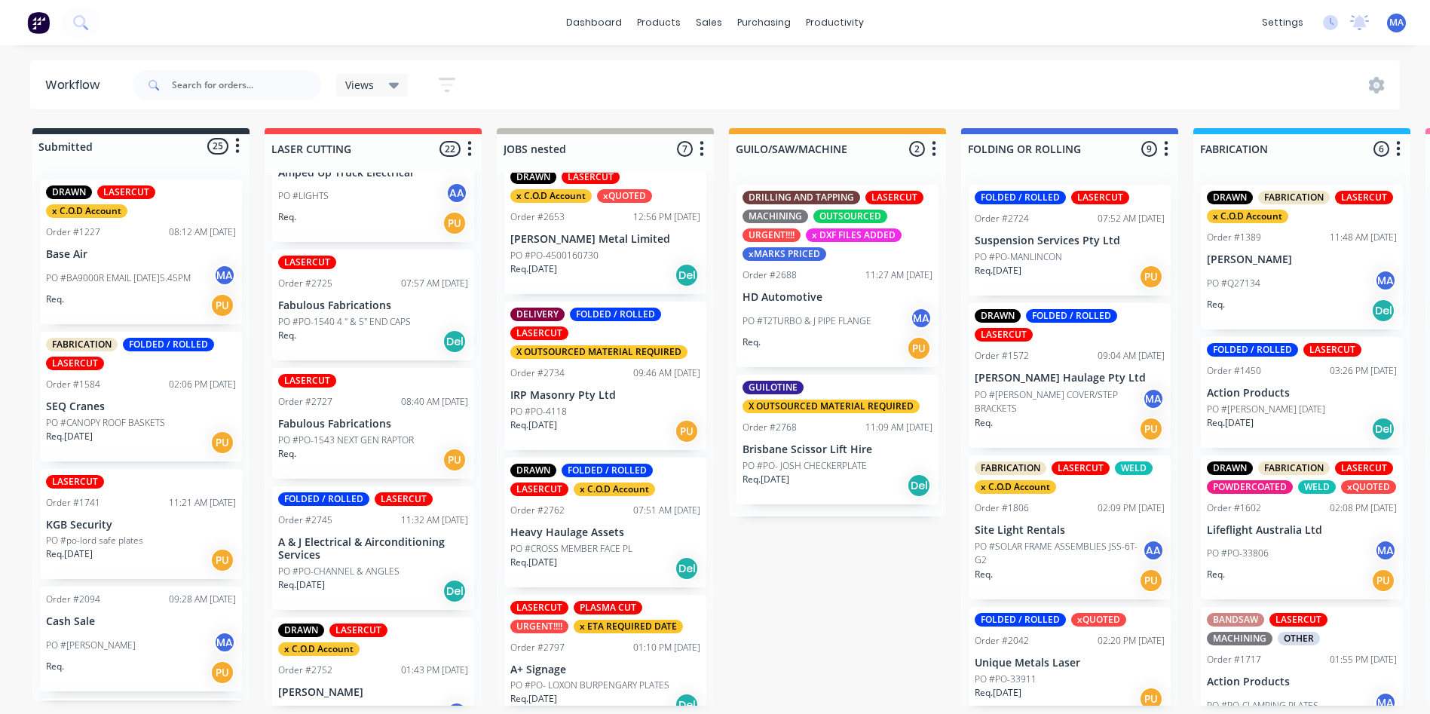
scroll to position [1125, 0]
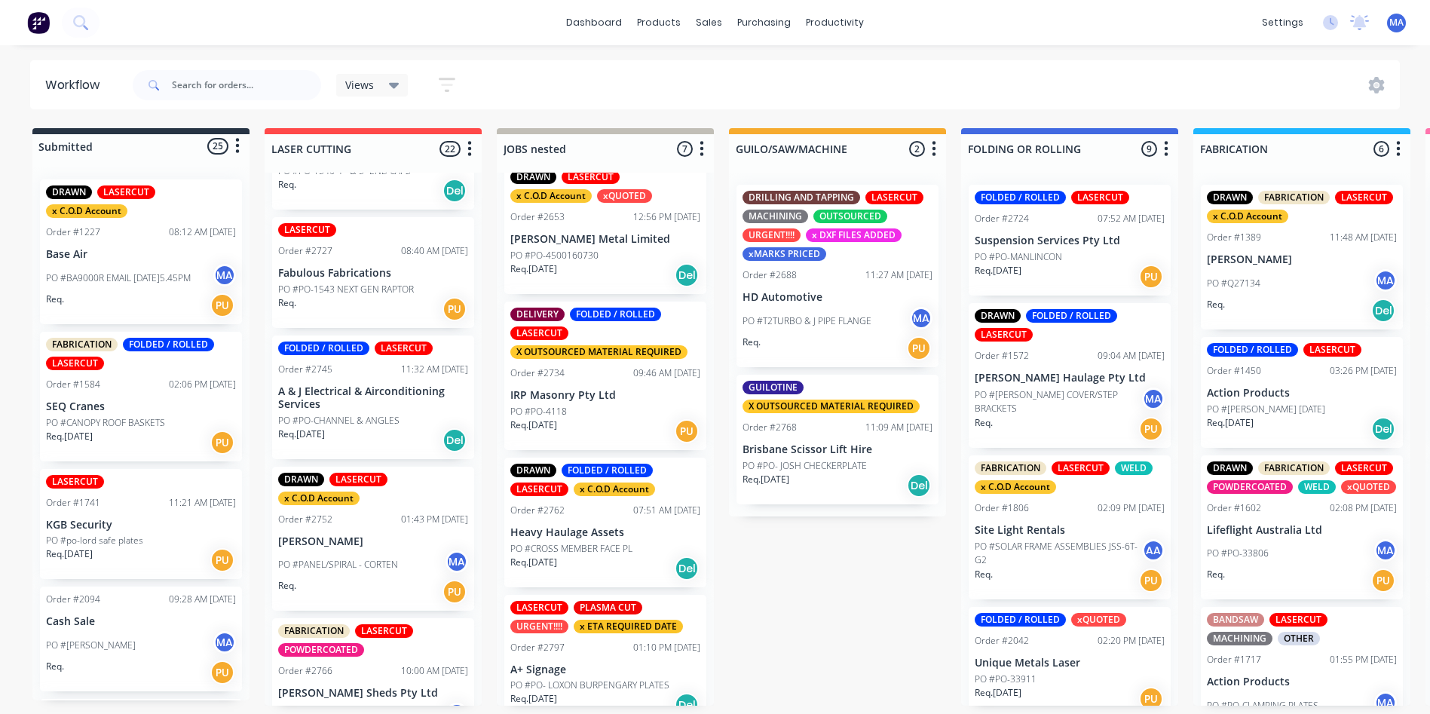
click at [384, 427] on div "Req. 27/08/25 Del" at bounding box center [373, 440] width 190 height 26
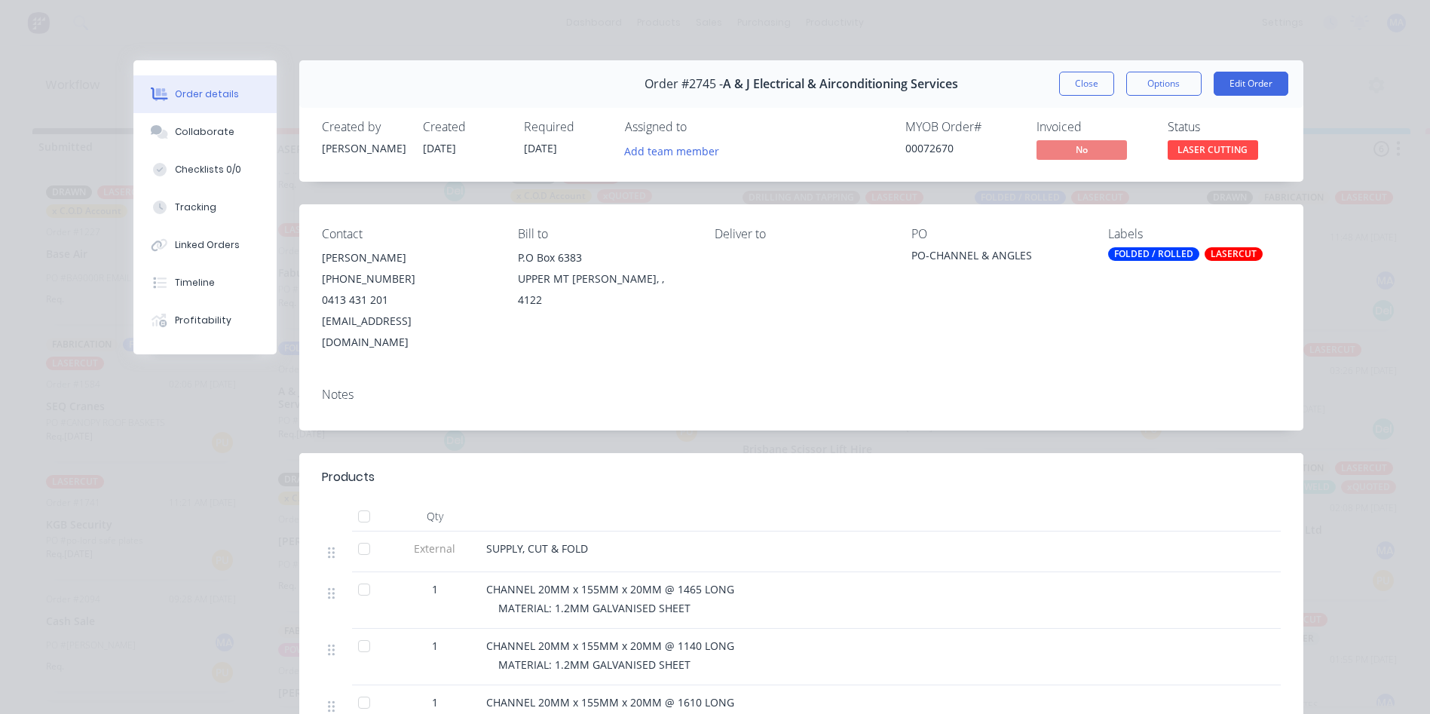
scroll to position [226, 0]
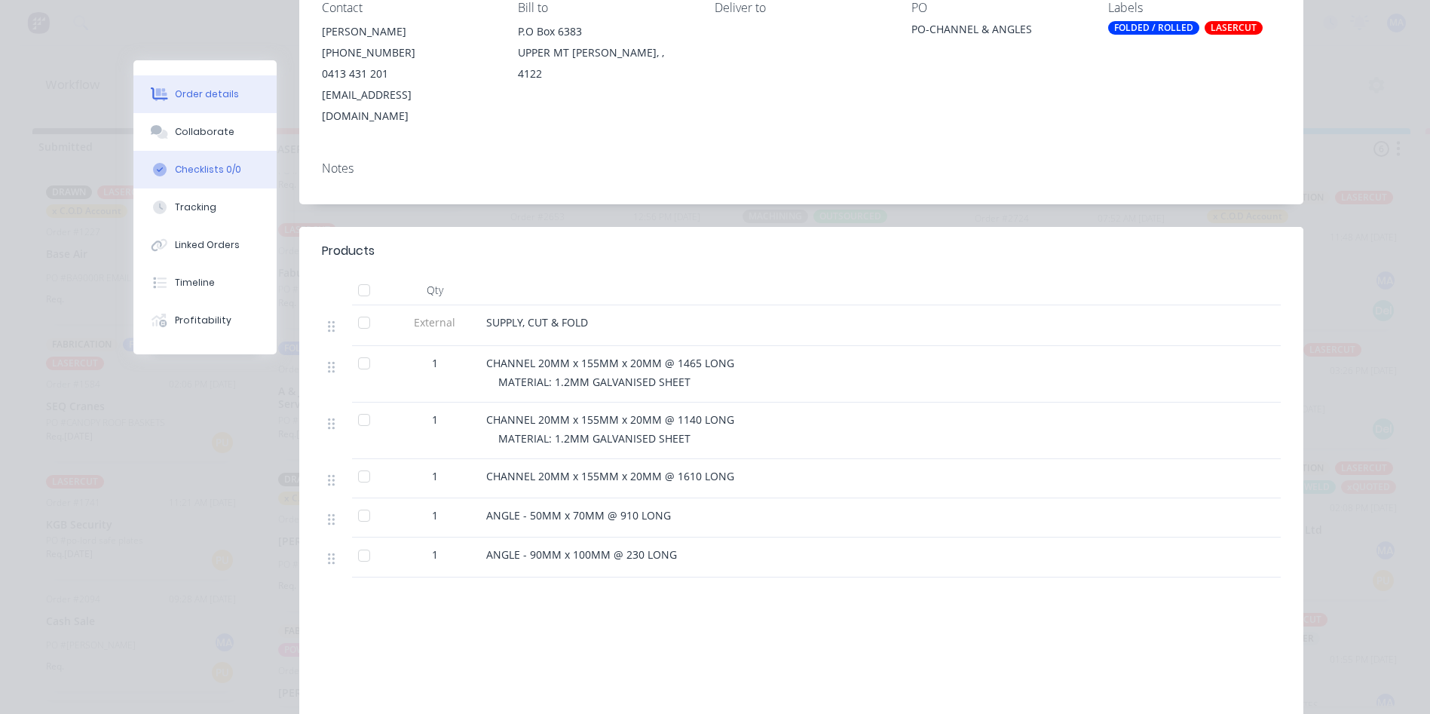
click at [242, 159] on button "Checklists 0/0" at bounding box center [204, 170] width 143 height 38
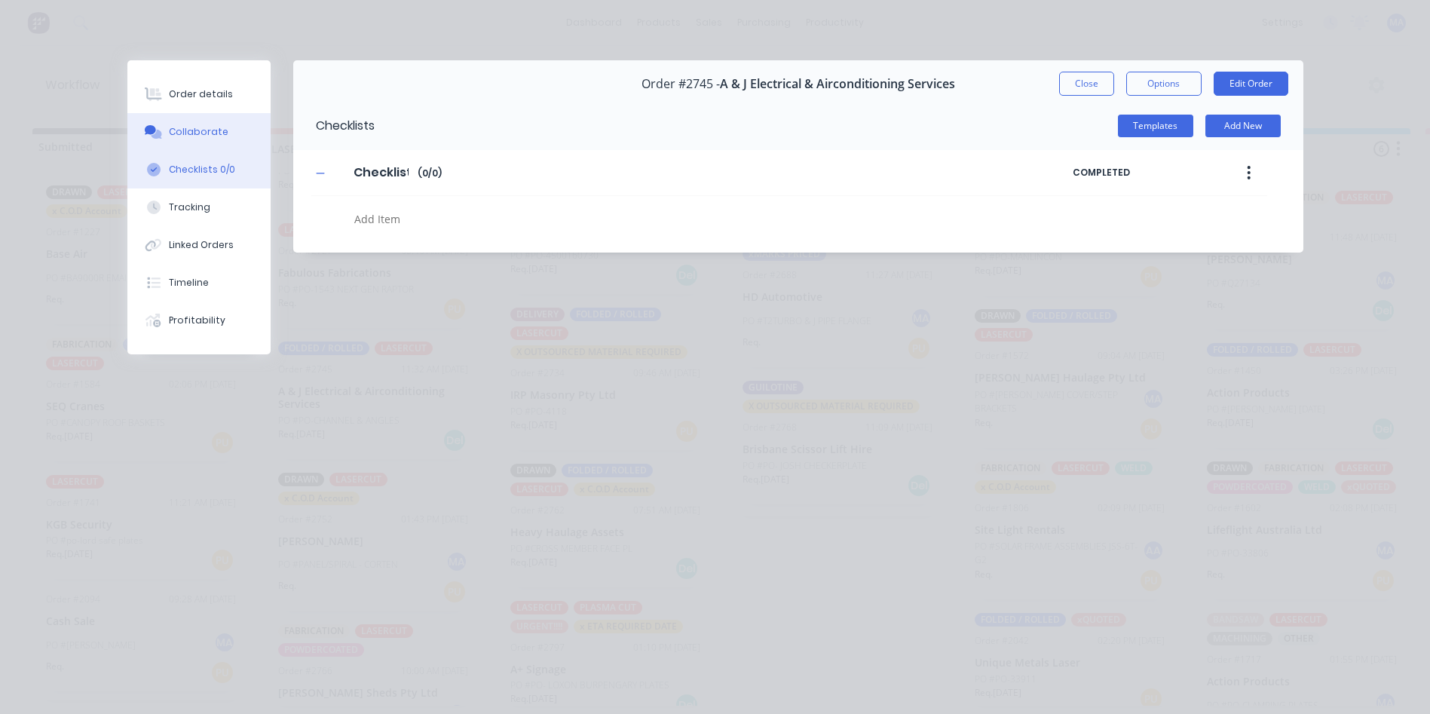
click at [237, 141] on button "Collaborate" at bounding box center [198, 132] width 143 height 38
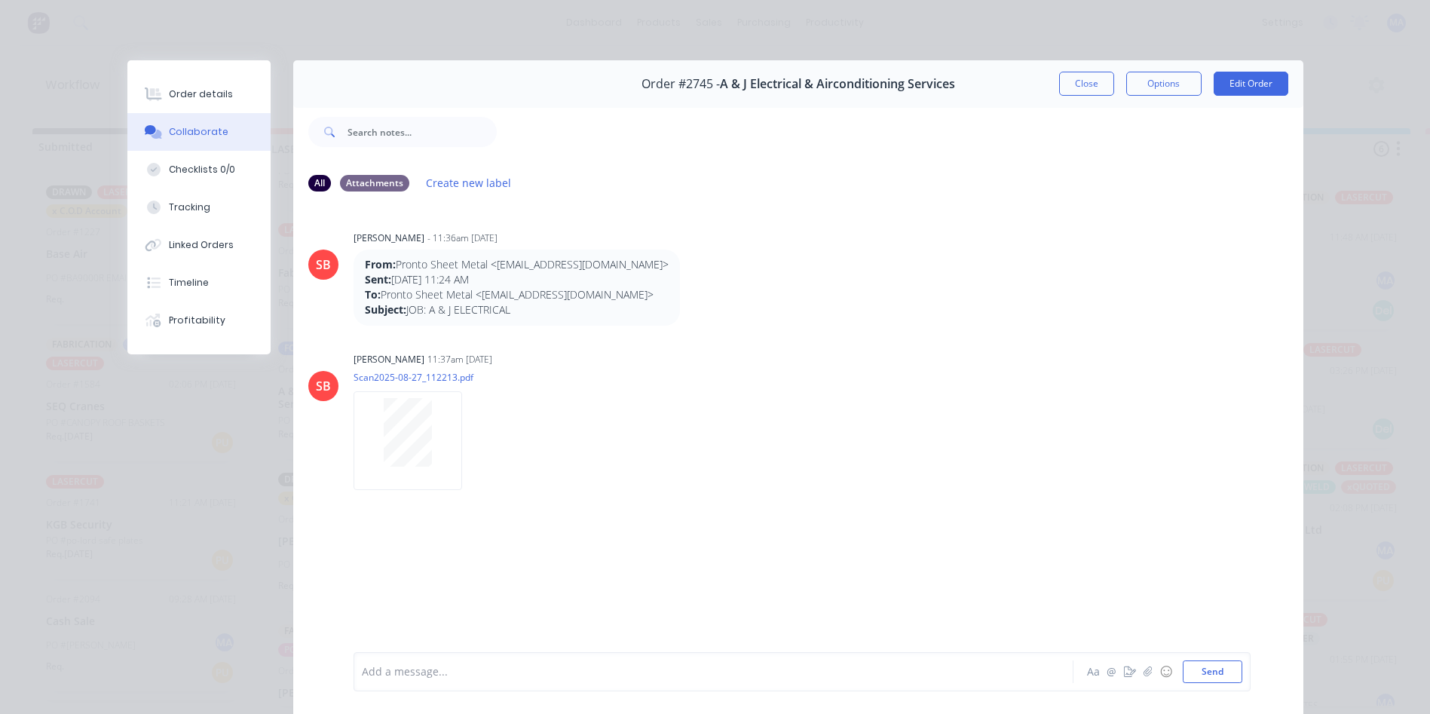
drag, startPoint x: 1056, startPoint y: 92, endPoint x: 1035, endPoint y: 119, distance: 34.4
click at [1059, 91] on button "Close" at bounding box center [1086, 84] width 55 height 24
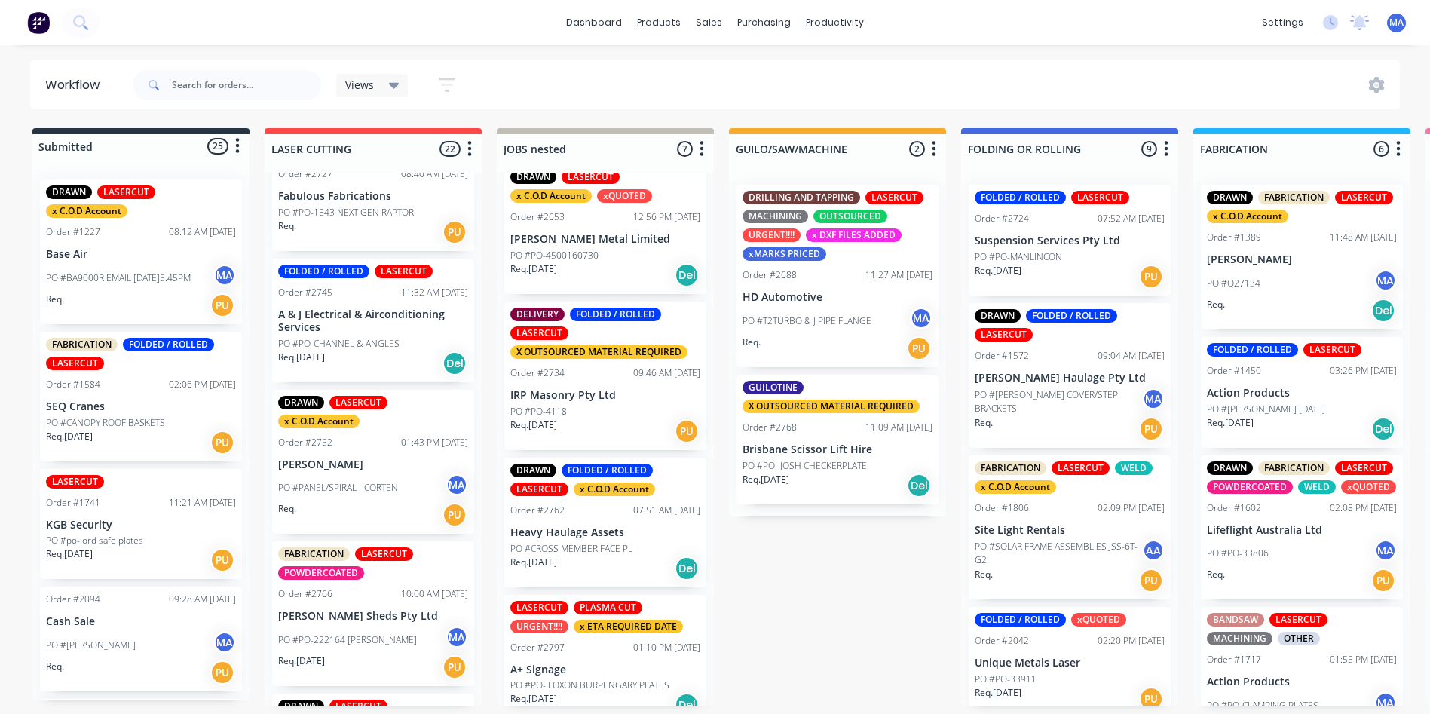
scroll to position [1200, 0]
click at [397, 475] on div "PO #PANEL/SPIRAL - CORTEN MA" at bounding box center [373, 489] width 190 height 29
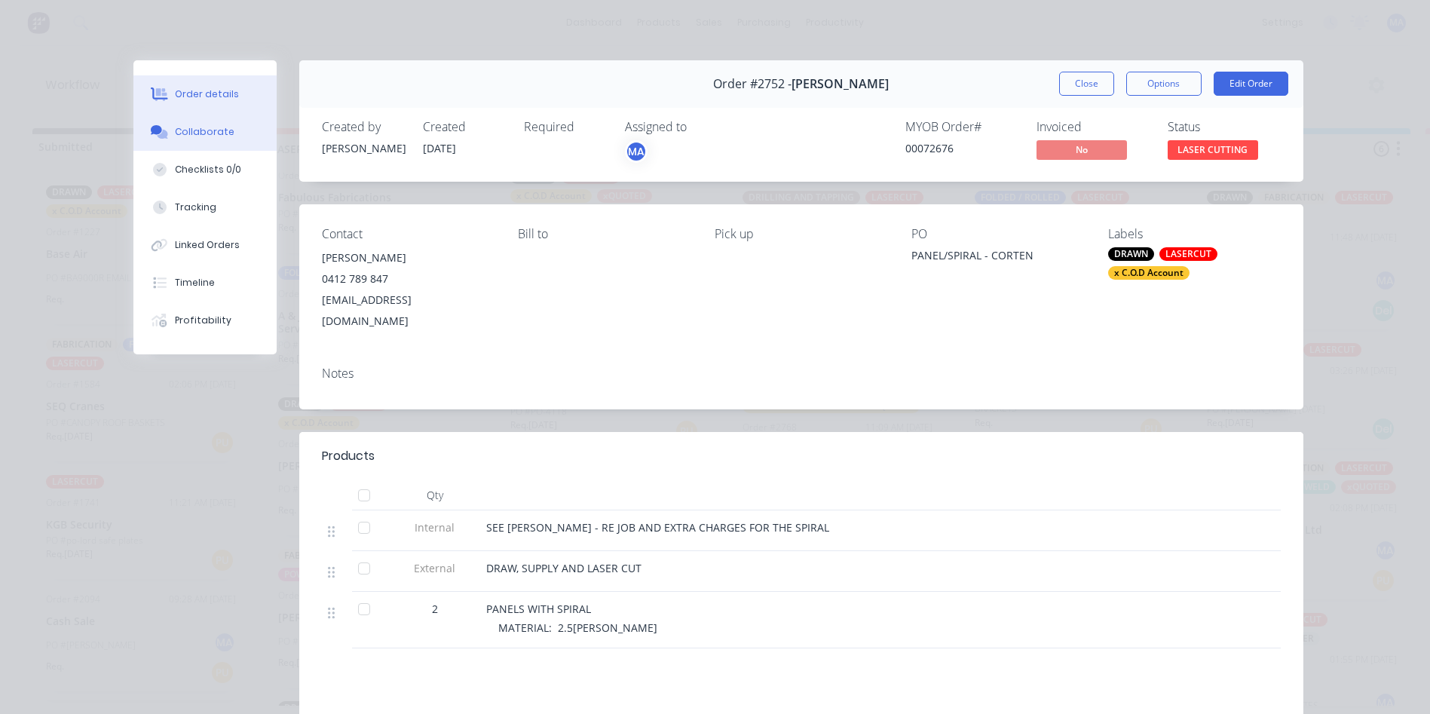
click at [197, 141] on button "Collaborate" at bounding box center [204, 132] width 143 height 38
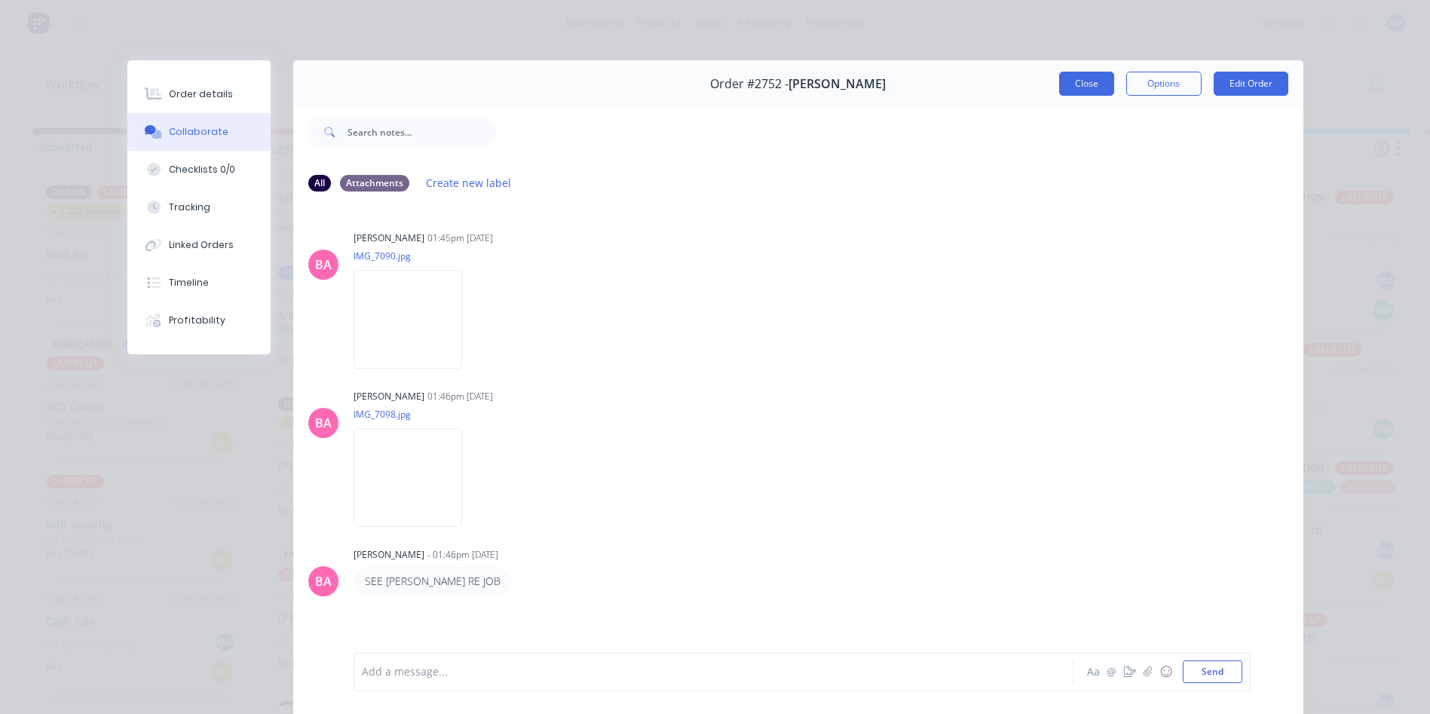
click at [1071, 85] on button "Close" at bounding box center [1086, 84] width 55 height 24
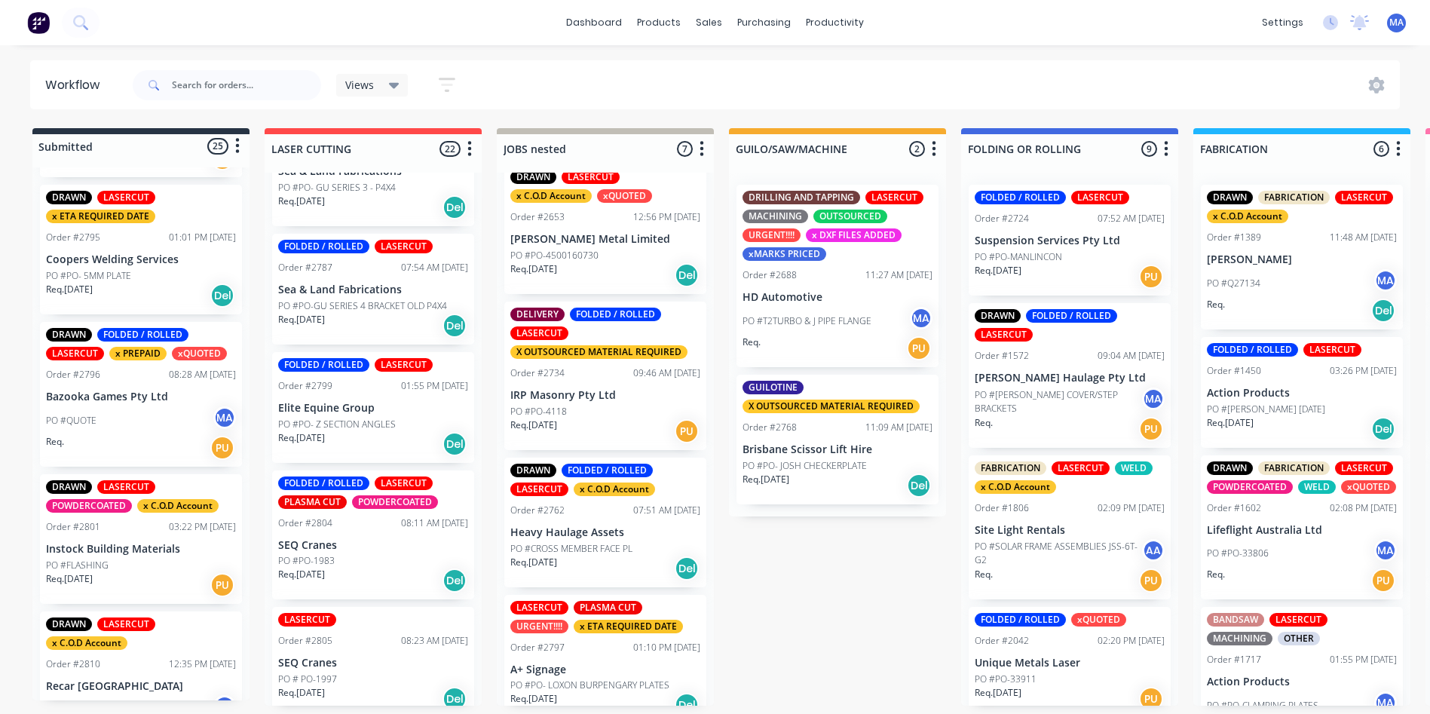
scroll to position [2892, 0]
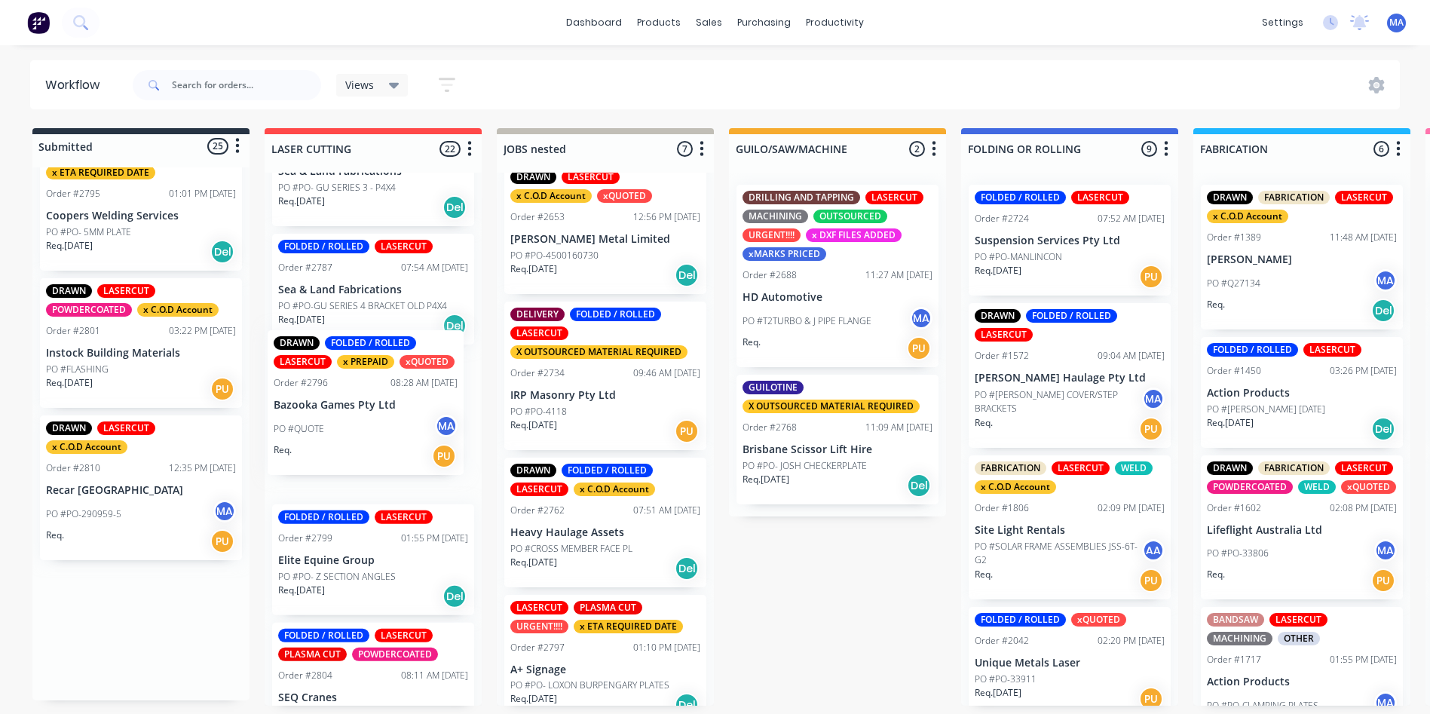
drag, startPoint x: 128, startPoint y: 363, endPoint x: 362, endPoint y: 435, distance: 244.4
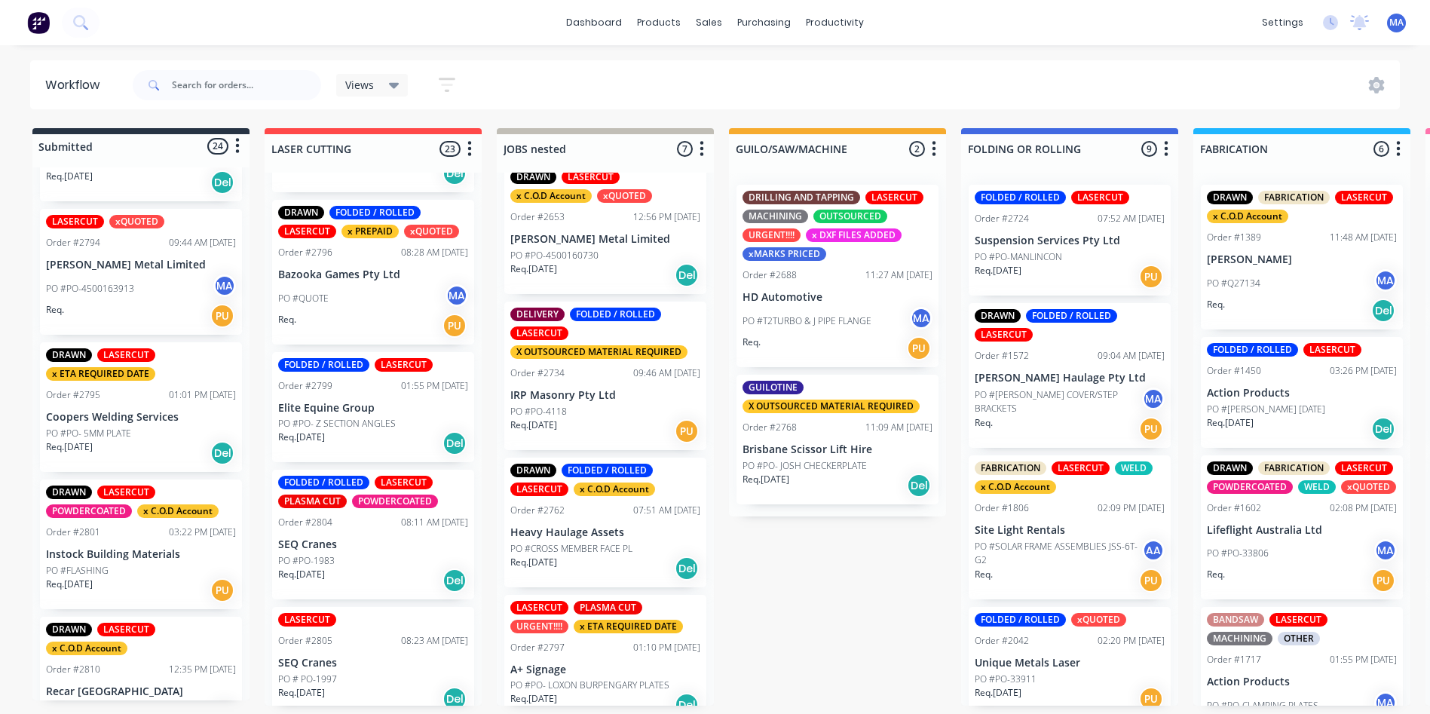
scroll to position [2664, 0]
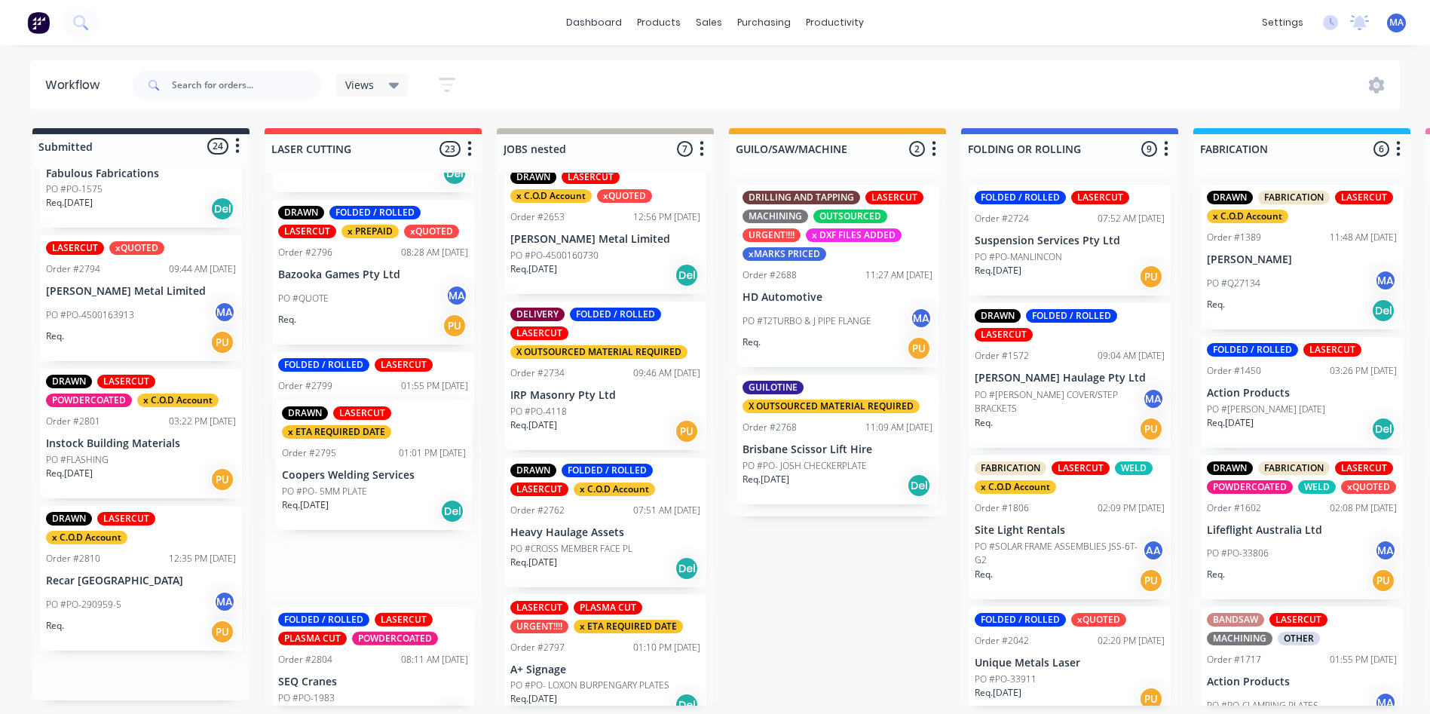
drag, startPoint x: 120, startPoint y: 430, endPoint x: 363, endPoint y: 475, distance: 247.5
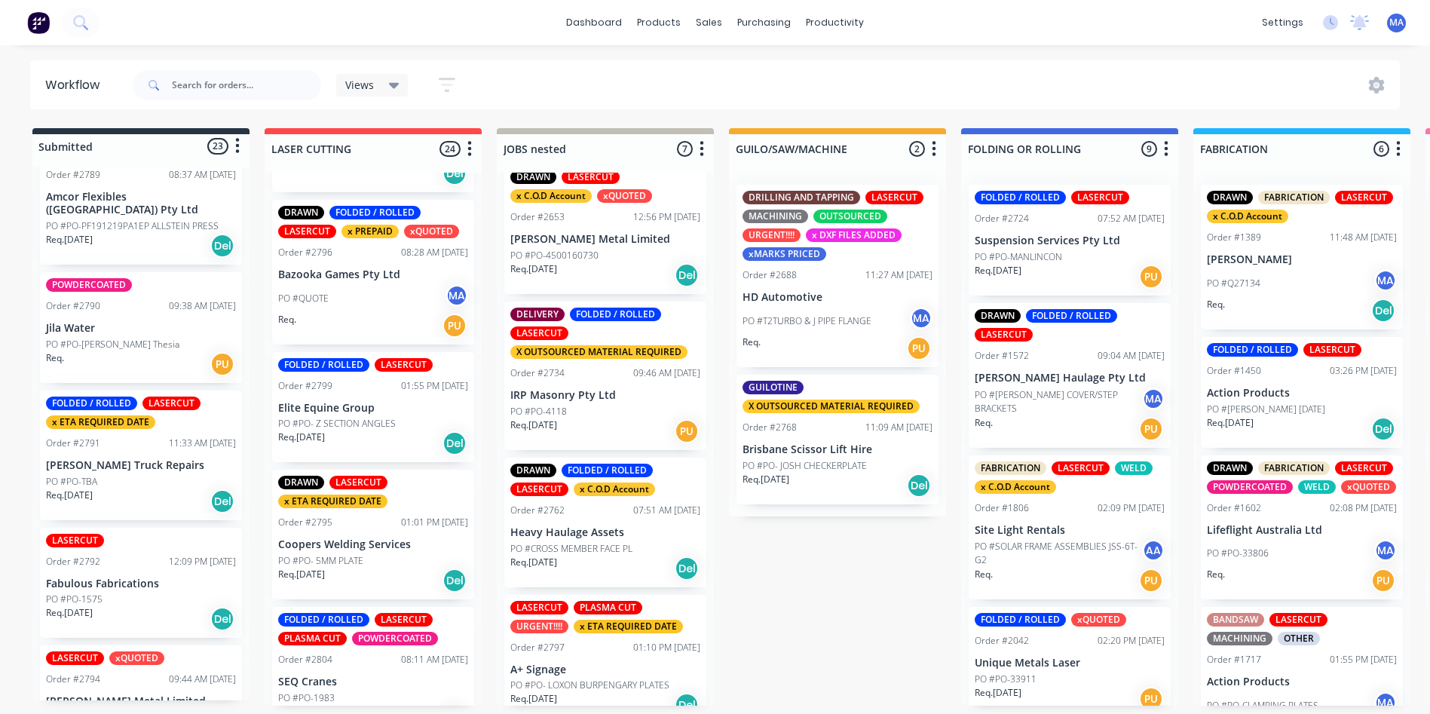
scroll to position [2225, 0]
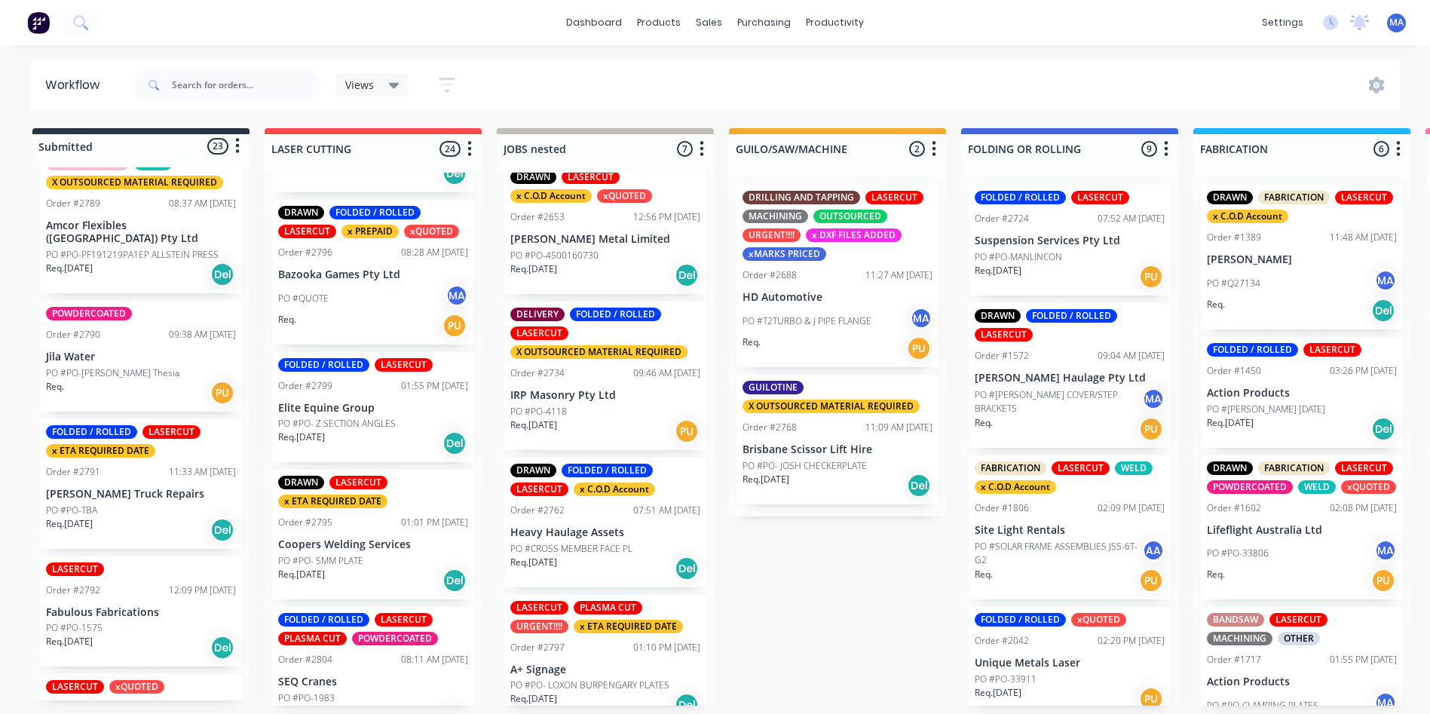
click at [149, 606] on p "Fabulous Fabrications" at bounding box center [141, 612] width 190 height 13
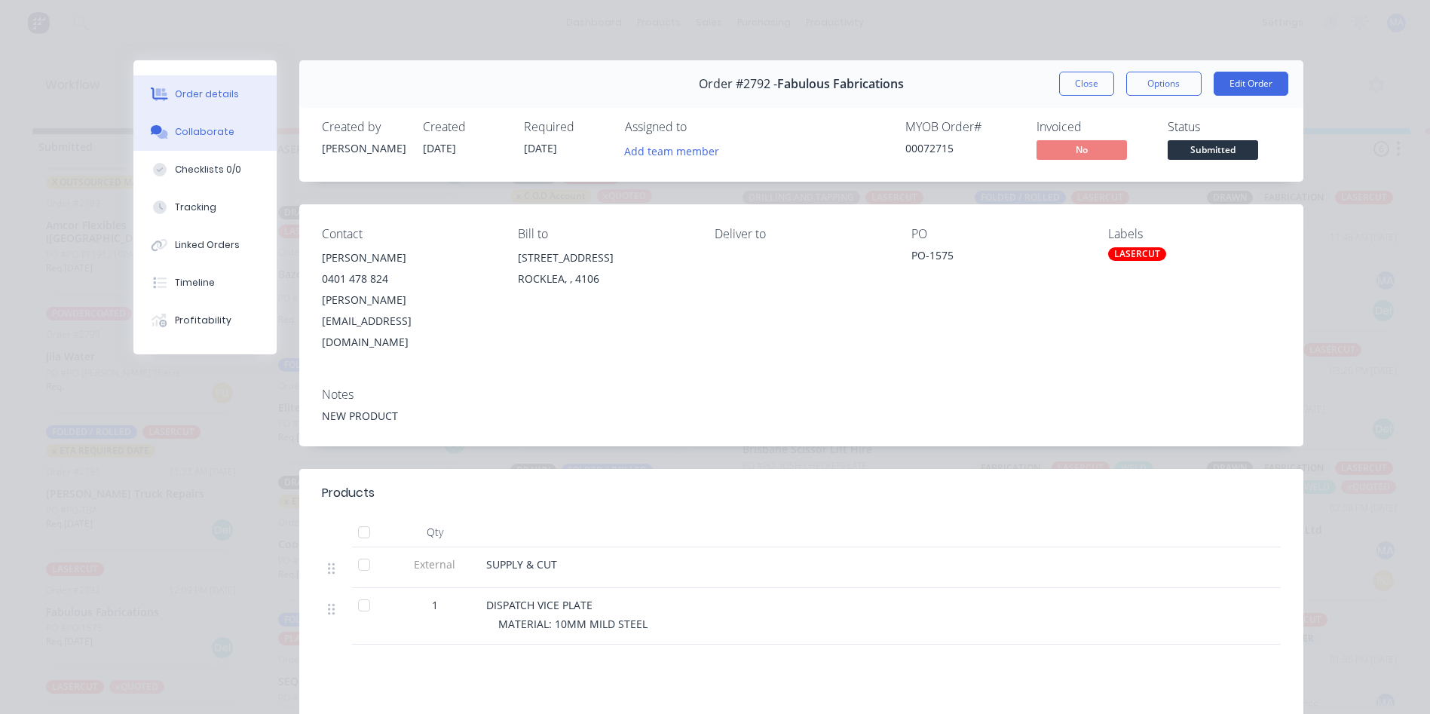
click at [240, 134] on button "Collaborate" at bounding box center [204, 132] width 143 height 38
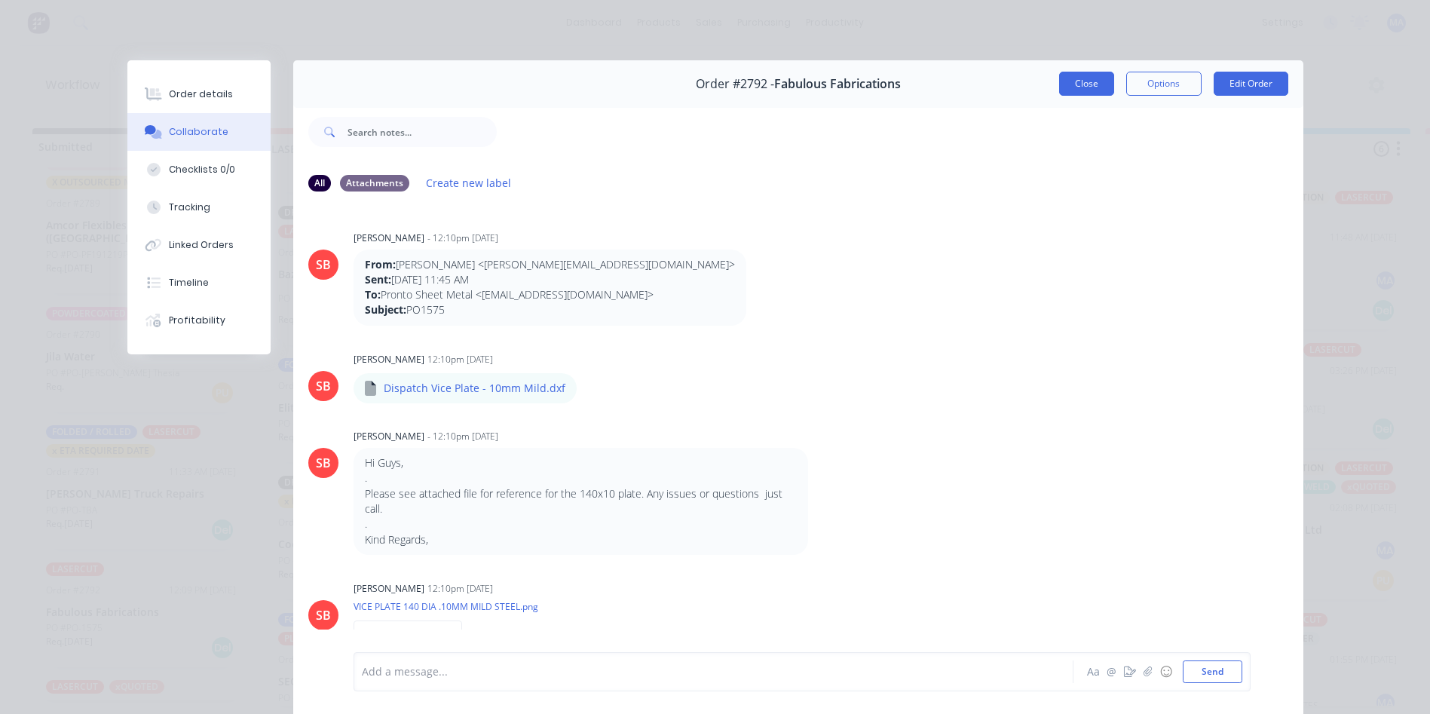
click at [1063, 84] on button "Close" at bounding box center [1086, 84] width 55 height 24
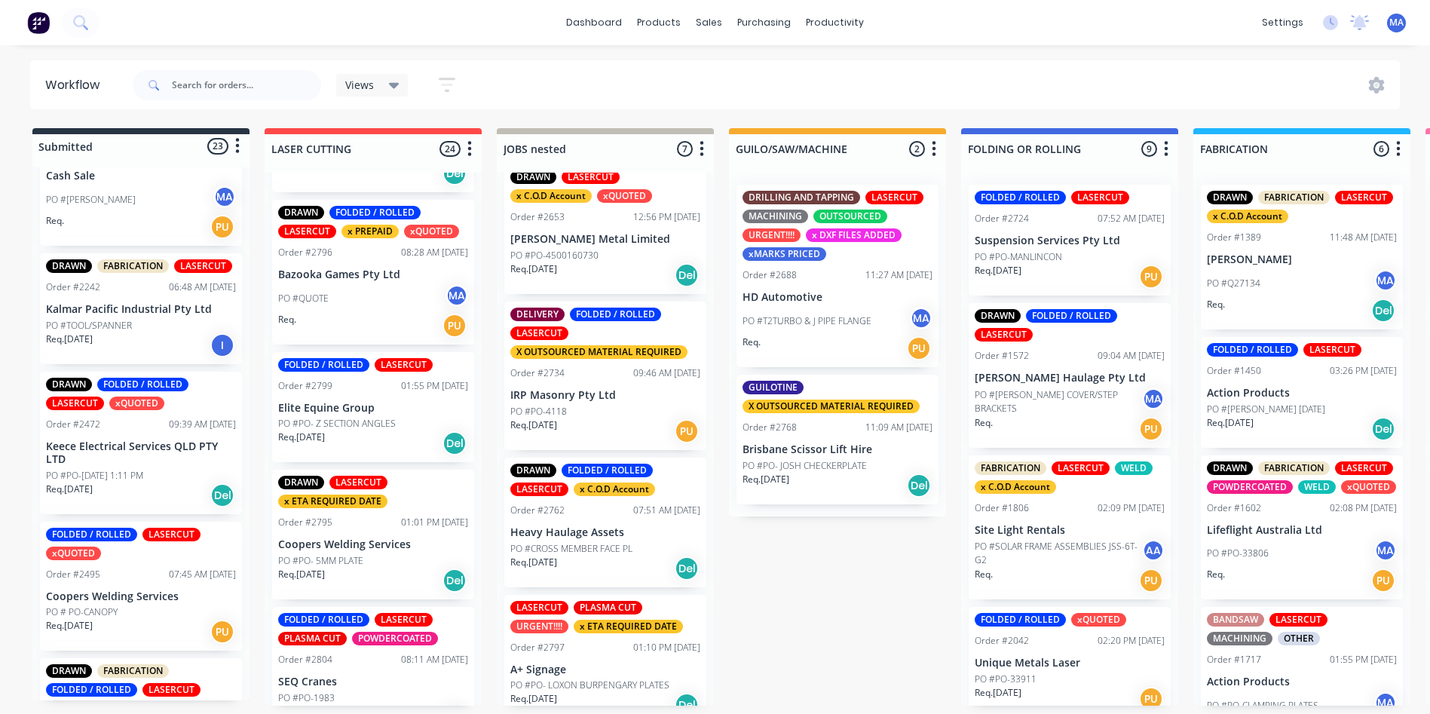
scroll to position [416, 0]
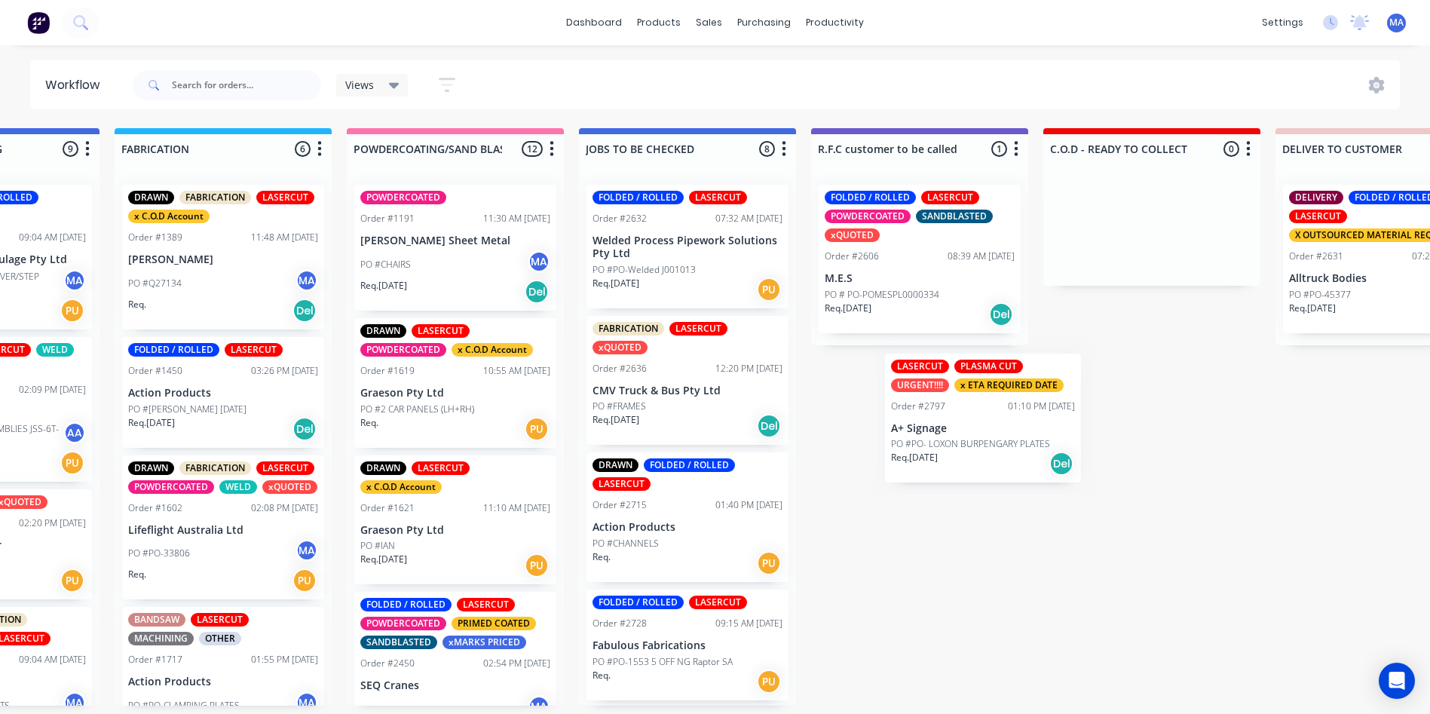
scroll to position [3, 1080]
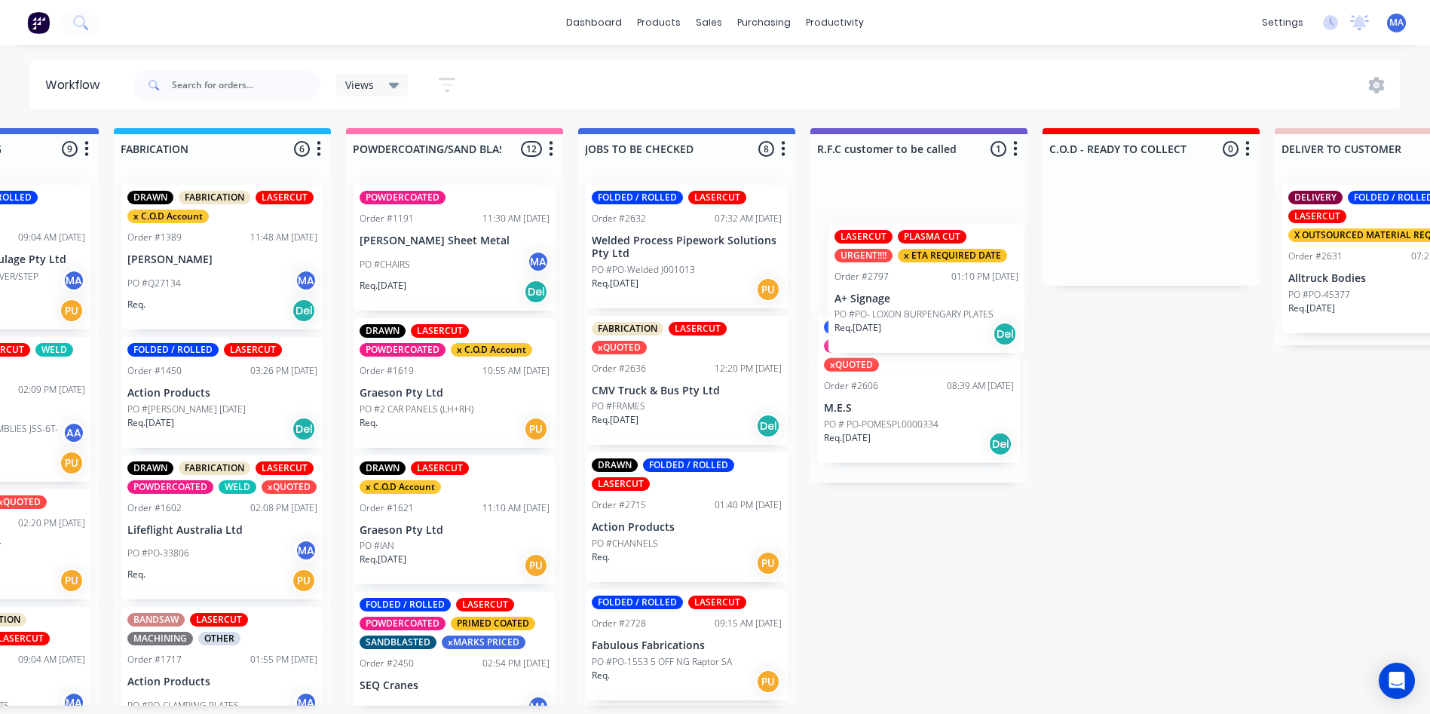
drag, startPoint x: 613, startPoint y: 635, endPoint x: 940, endPoint y: 276, distance: 485.6
click at [940, 276] on div "Submitted 23 Status colour #273444 hex #273444 Save Cancel Summaries Total orde…" at bounding box center [931, 416] width 4045 height 577
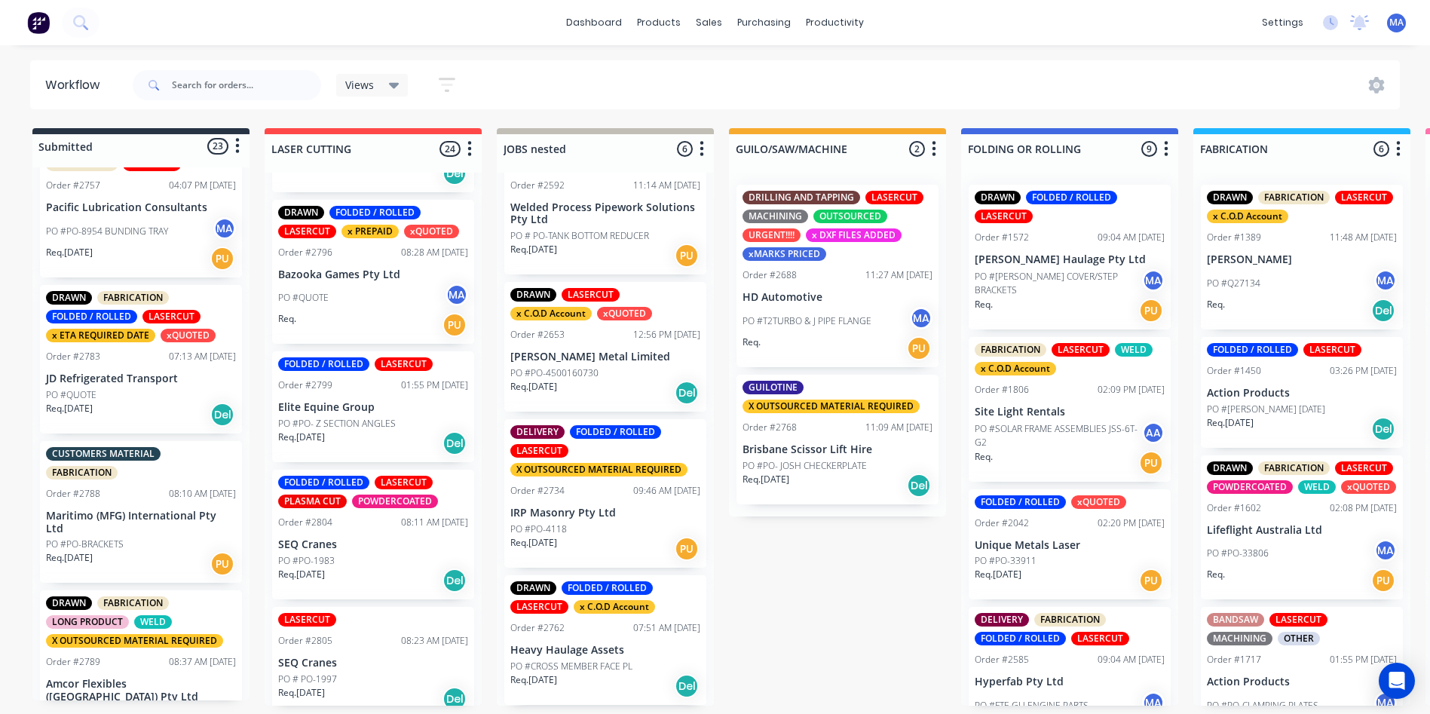
scroll to position [1698, 0]
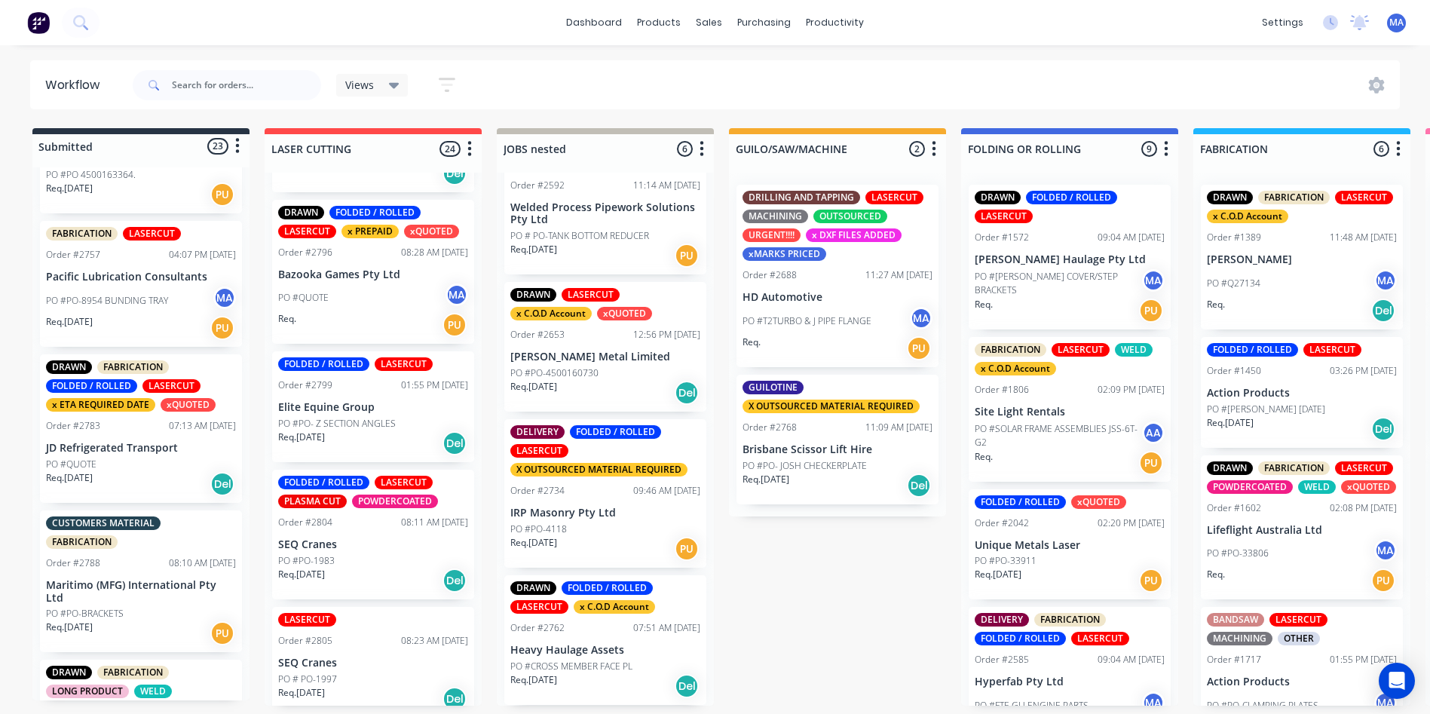
click at [134, 489] on div "Req. 29/08/25 Del" at bounding box center [141, 484] width 190 height 26
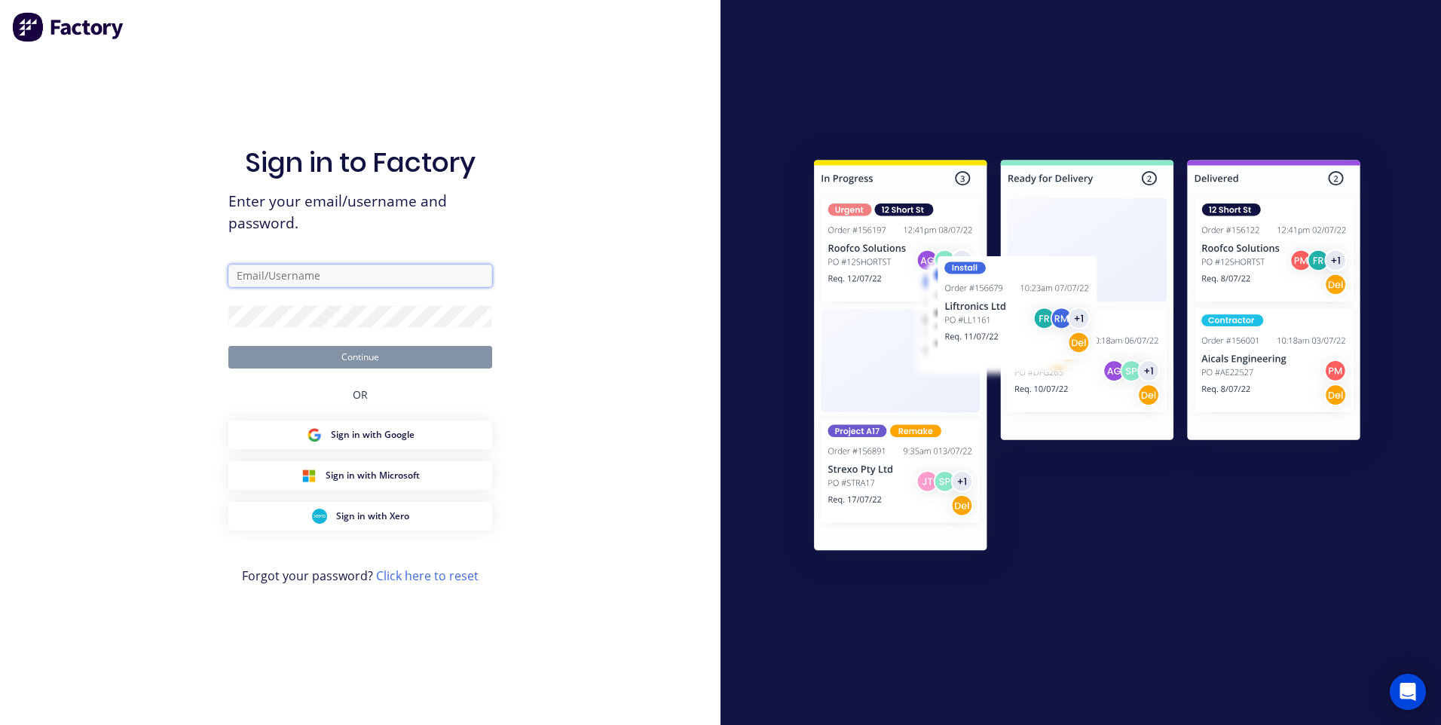
type input "matthewabrahams1234@gmail.com"
click at [359, 354] on button "Continue" at bounding box center [360, 357] width 264 height 23
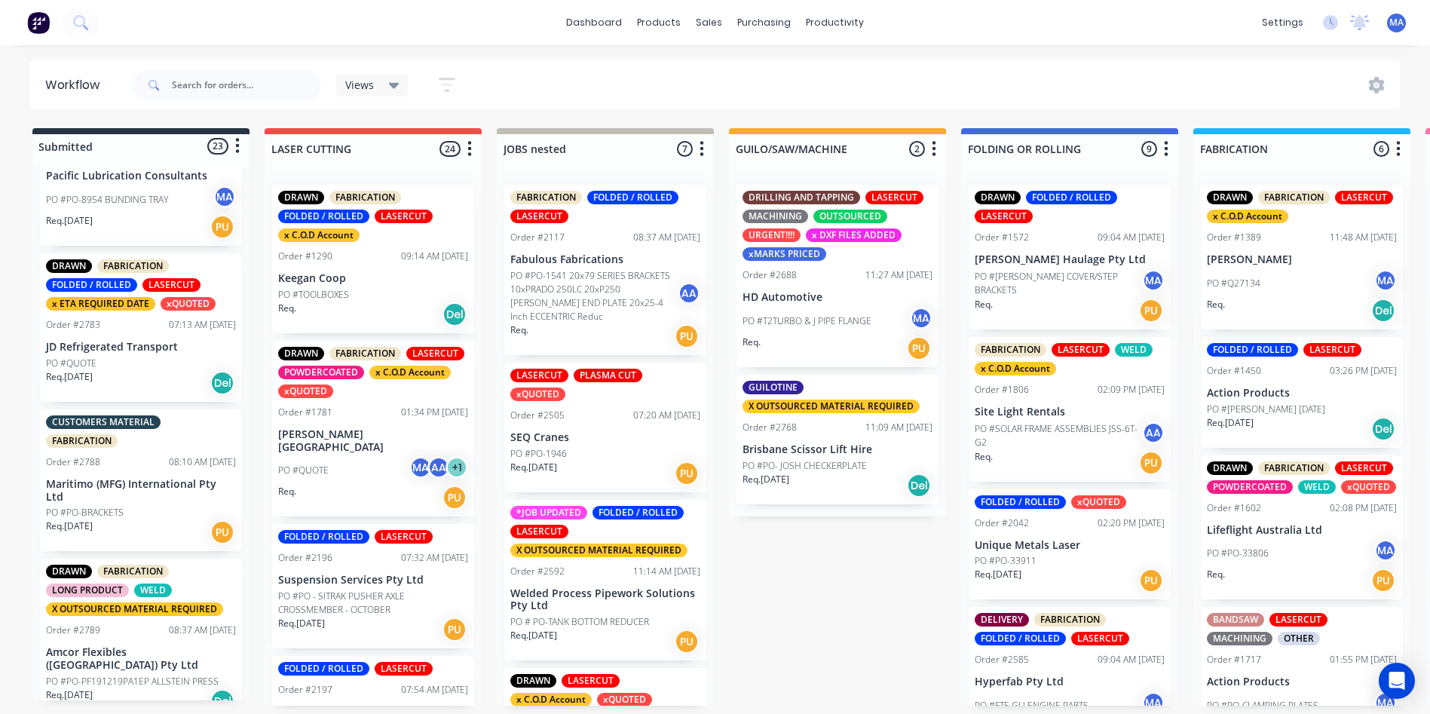
scroll to position [1885, 0]
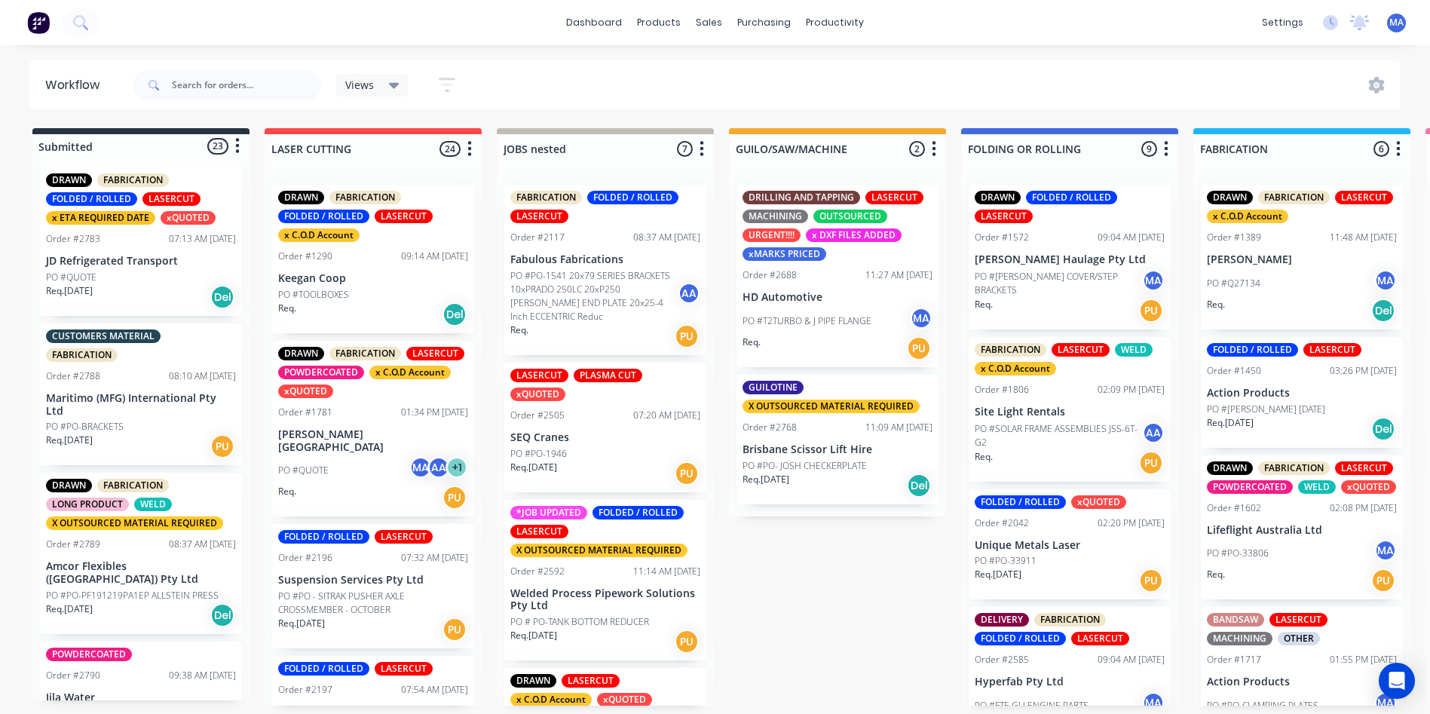
click at [133, 282] on div "PO #QUOTE" at bounding box center [141, 278] width 190 height 14
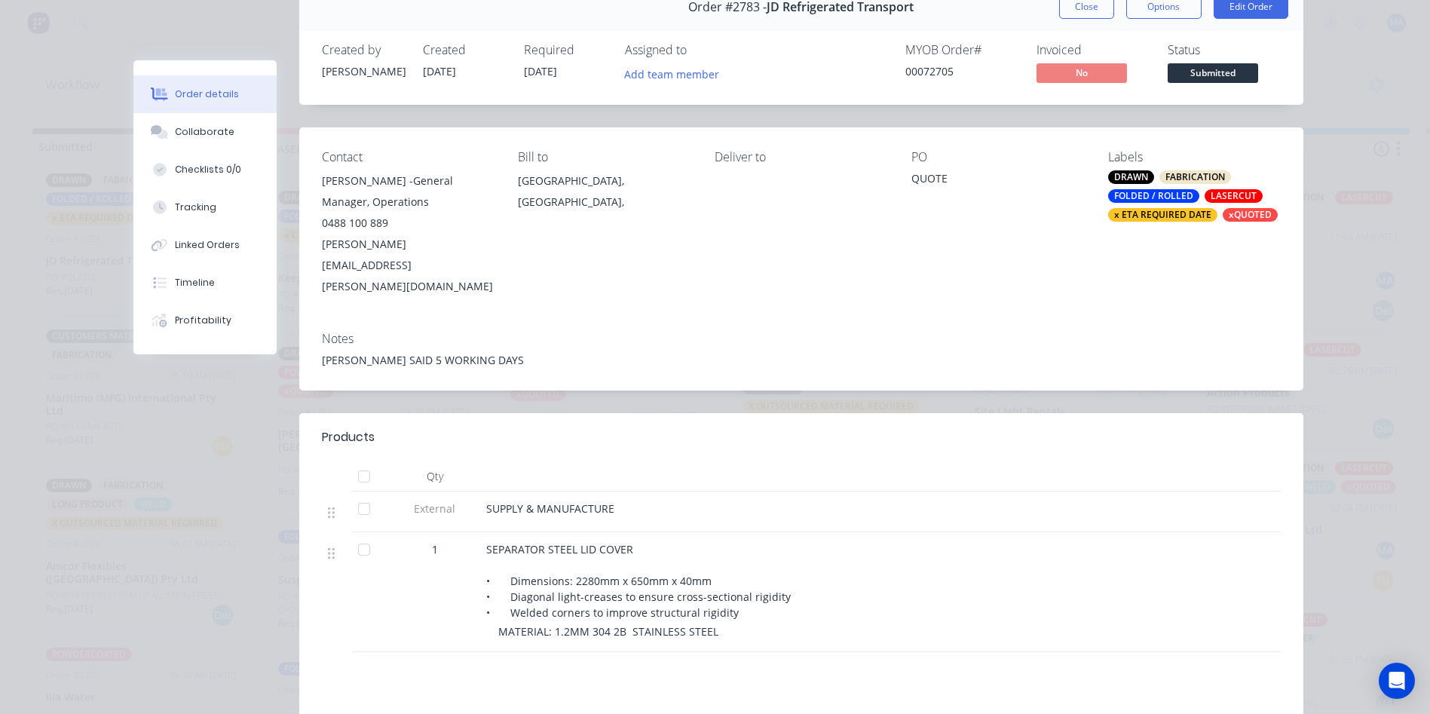
scroll to position [151, 0]
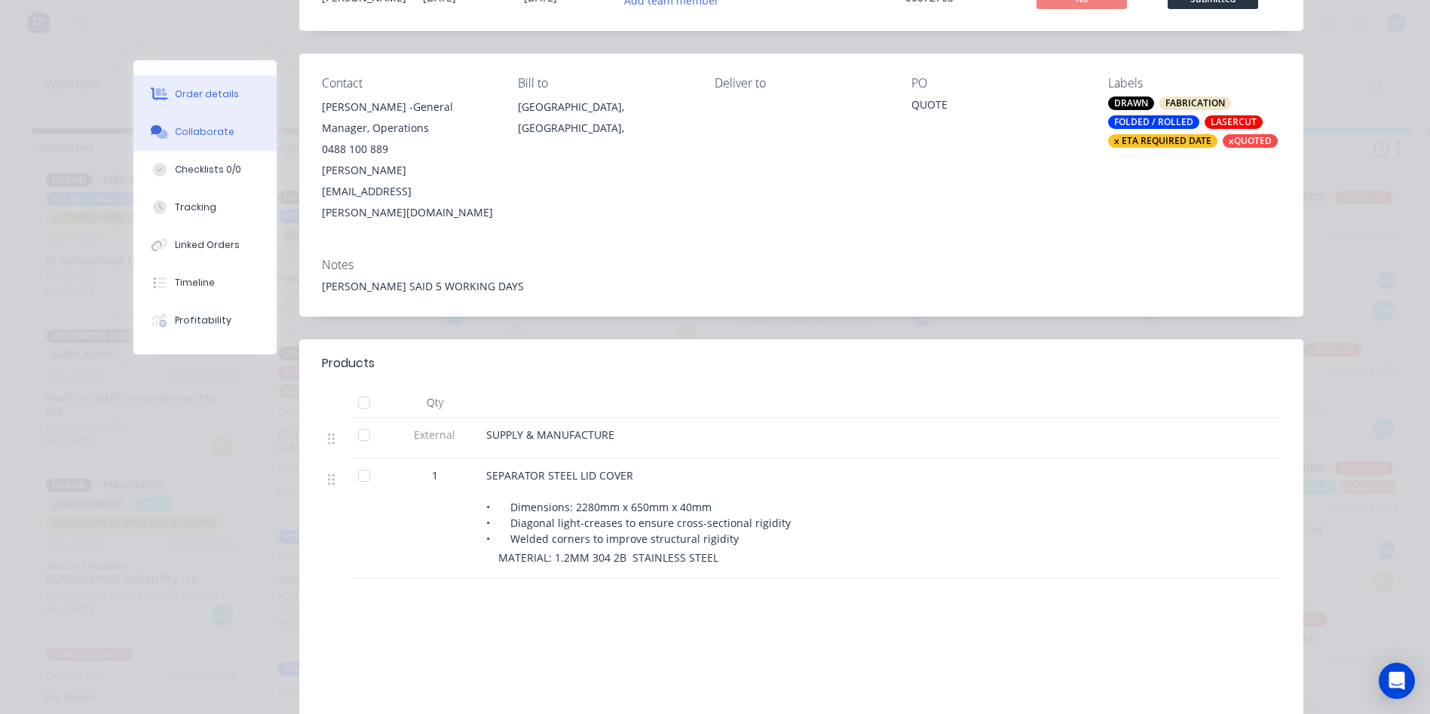
click at [250, 136] on button "Collaborate" at bounding box center [204, 132] width 143 height 38
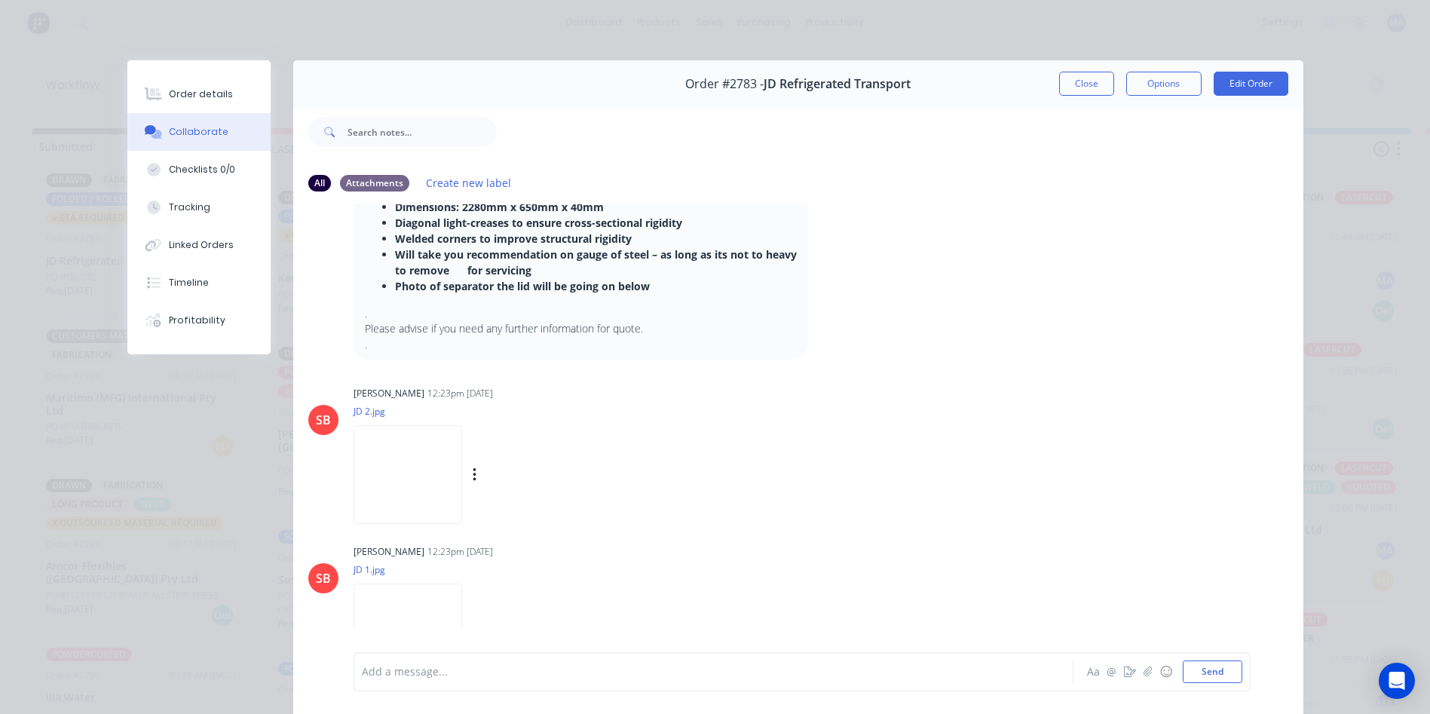
scroll to position [377, 0]
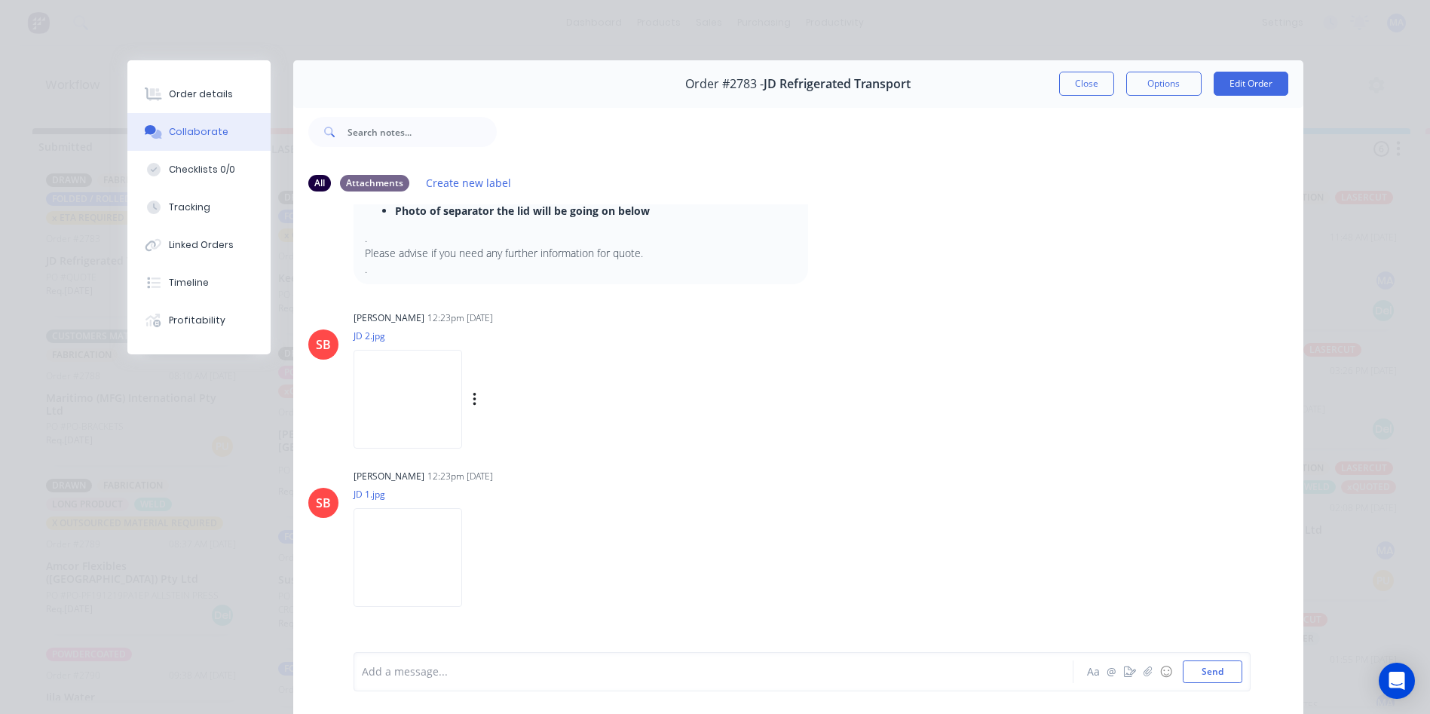
click at [418, 365] on img at bounding box center [408, 399] width 109 height 99
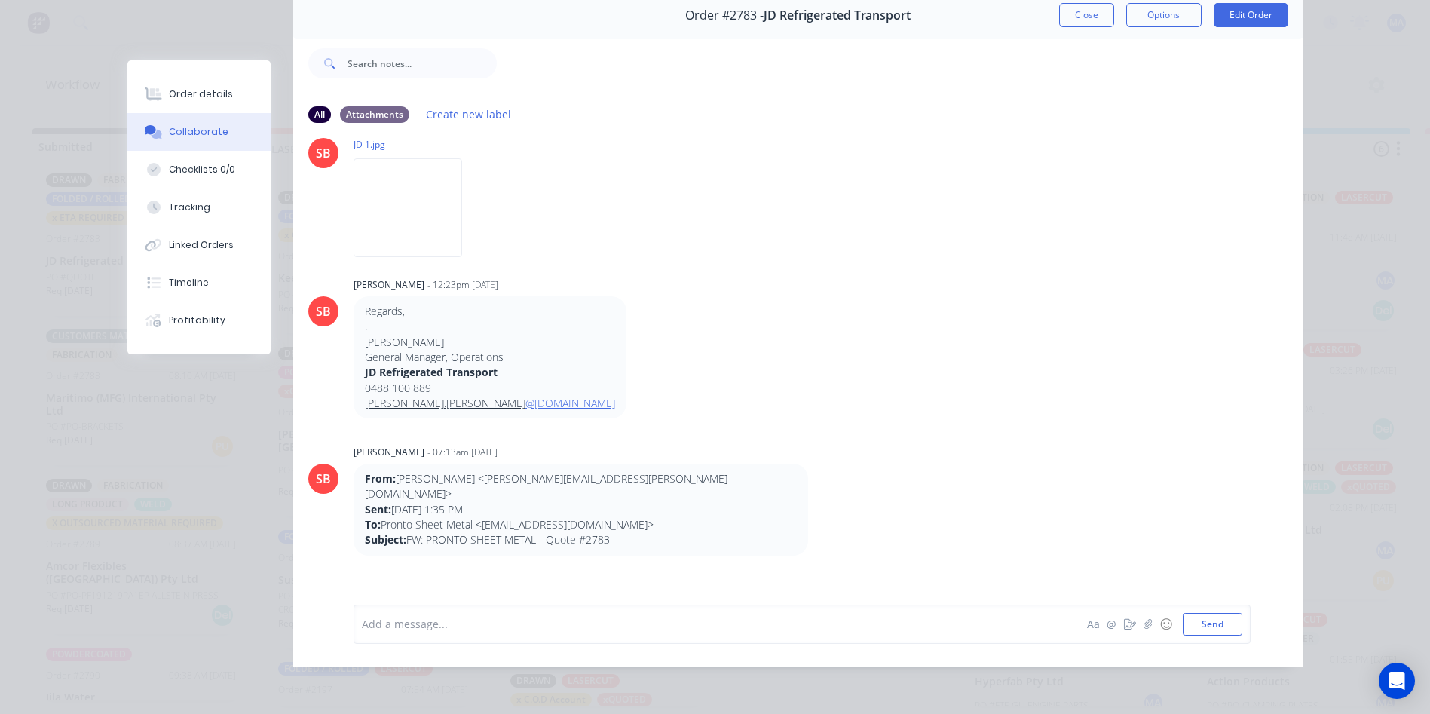
scroll to position [577, 0]
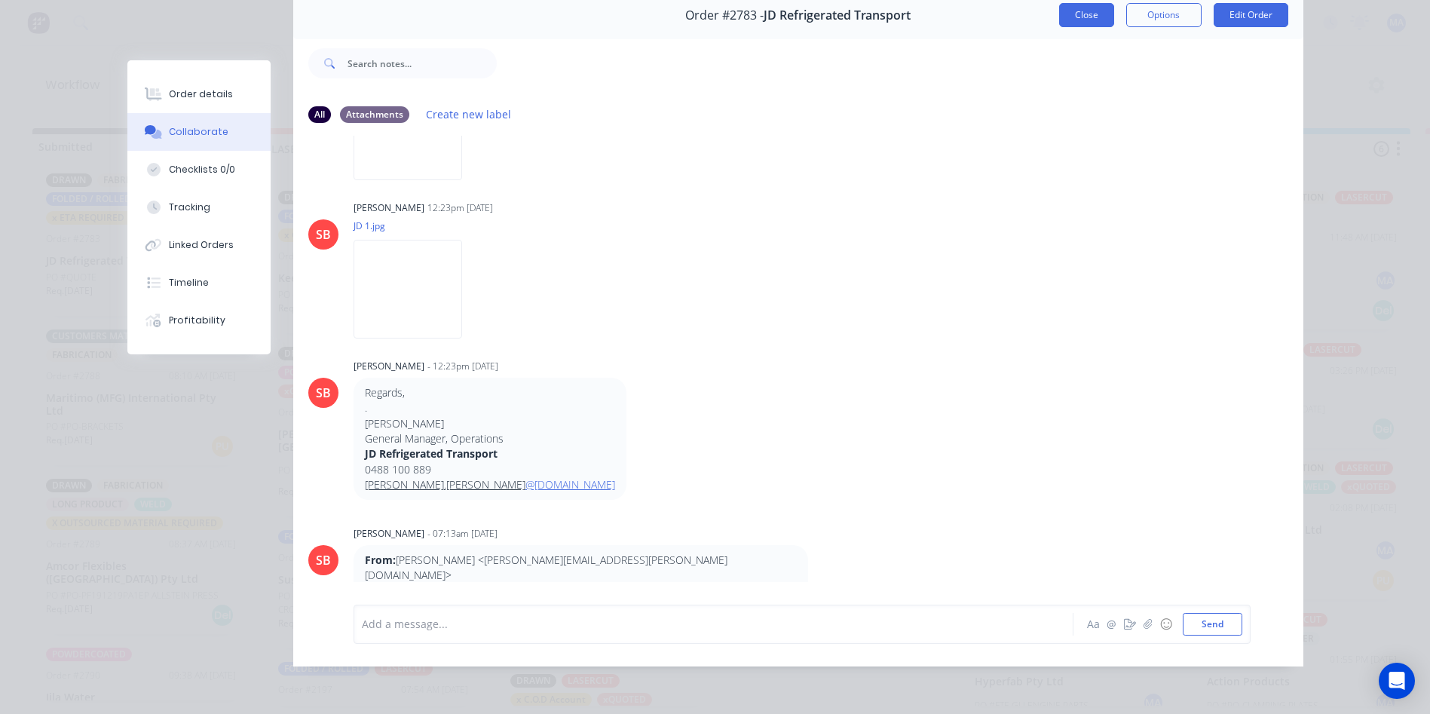
click at [1080, 8] on button "Close" at bounding box center [1086, 15] width 55 height 24
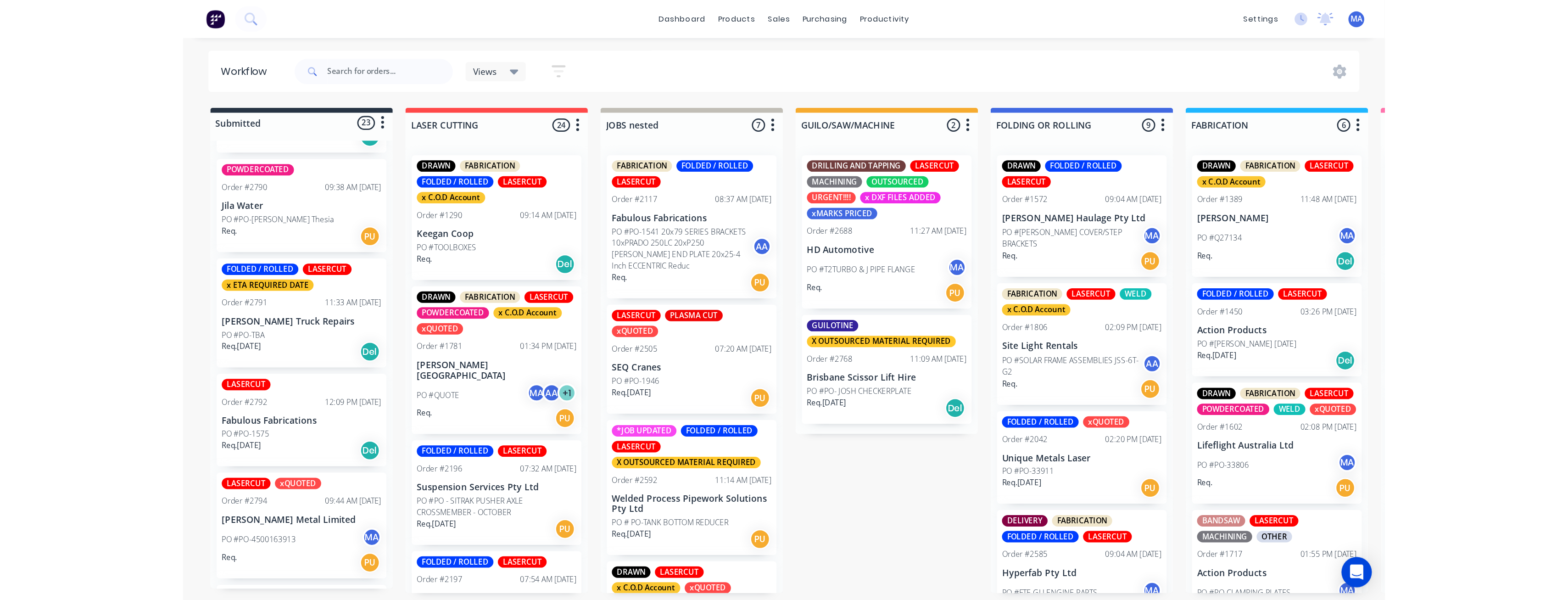
scroll to position [1585, 0]
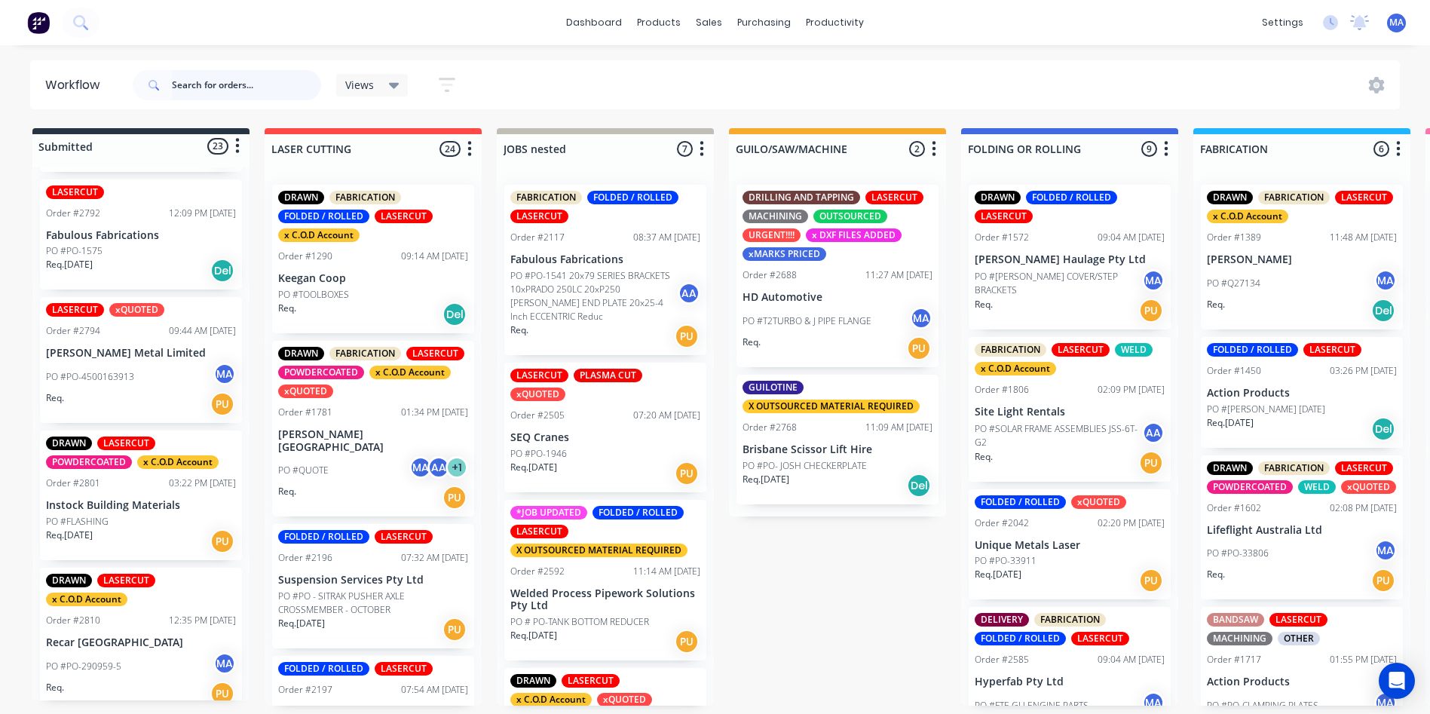
click at [219, 84] on input "text" at bounding box center [246, 85] width 149 height 30
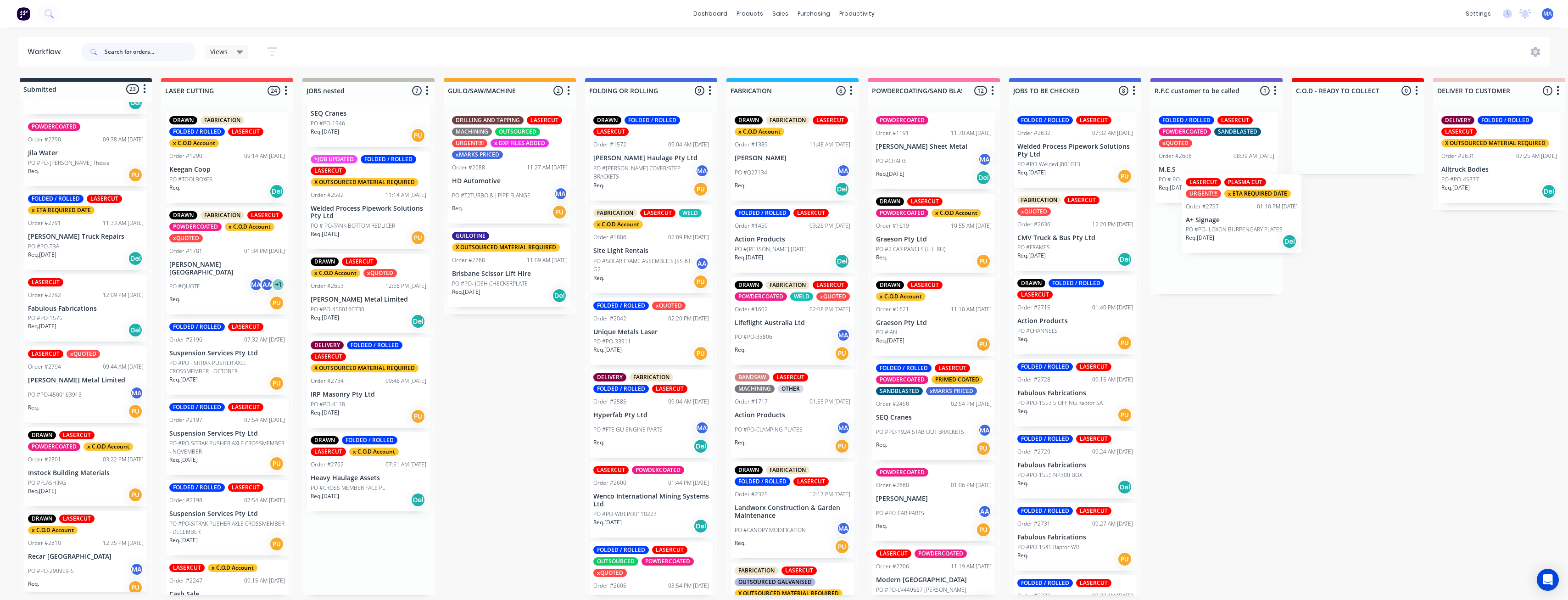
scroll to position [2, 4]
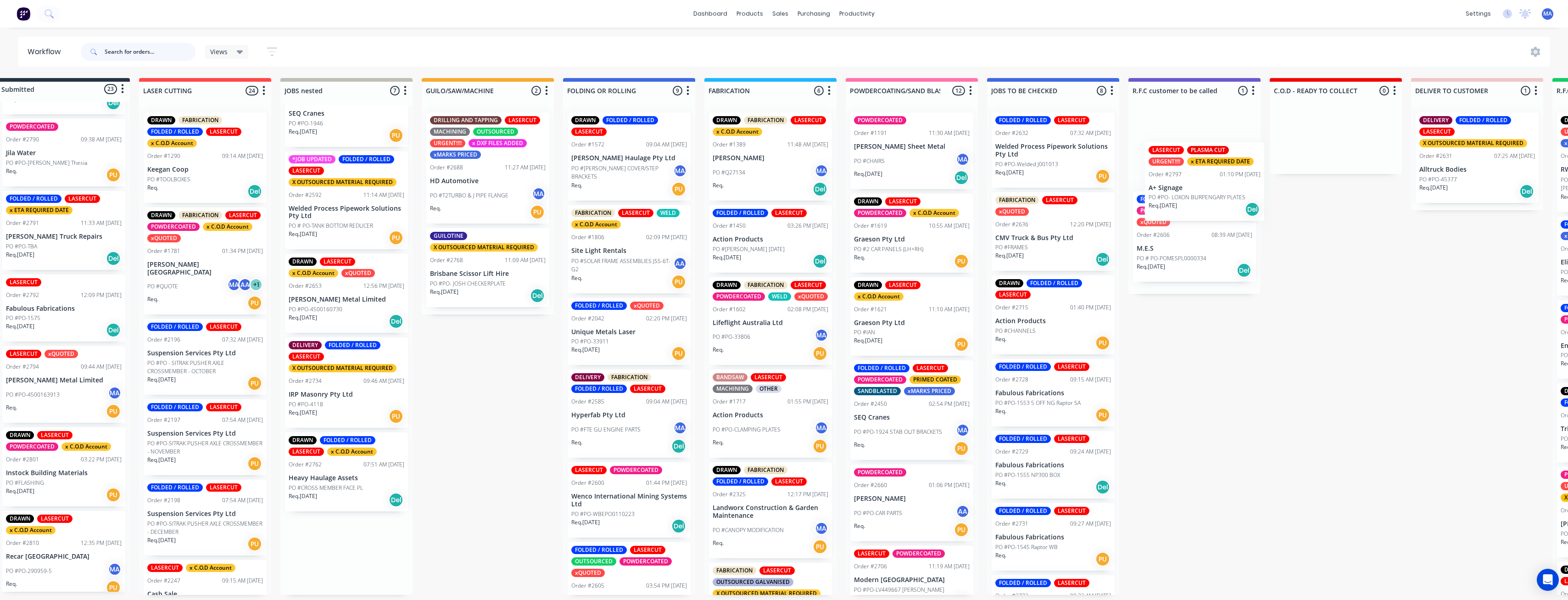
drag, startPoint x: 483, startPoint y: 521, endPoint x: 1179, endPoint y: 186, distance: 772.4
click at [877, 186] on div "Submitted 23 Status colour #273444 hex #273444 Save Cancel Summaries Total orde…" at bounding box center [1202, 336] width 2462 height 517
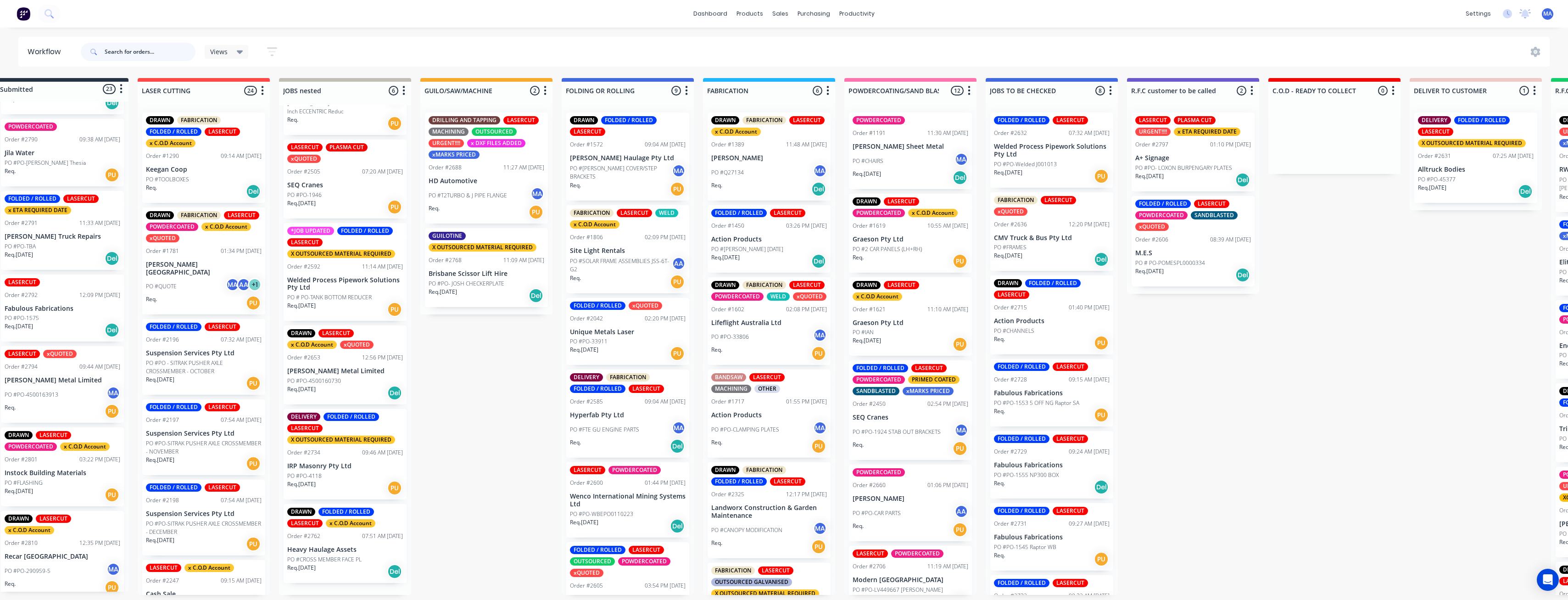
scroll to position [70, 0]
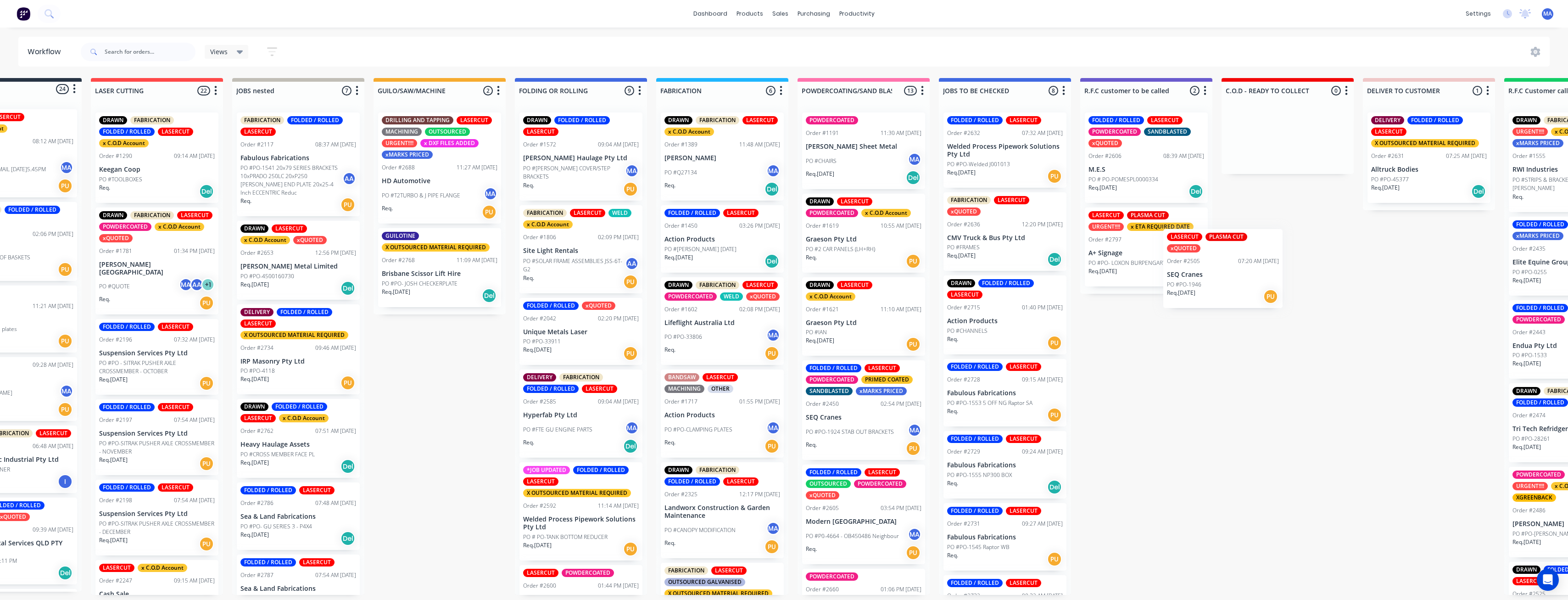
scroll to position [0, 73]
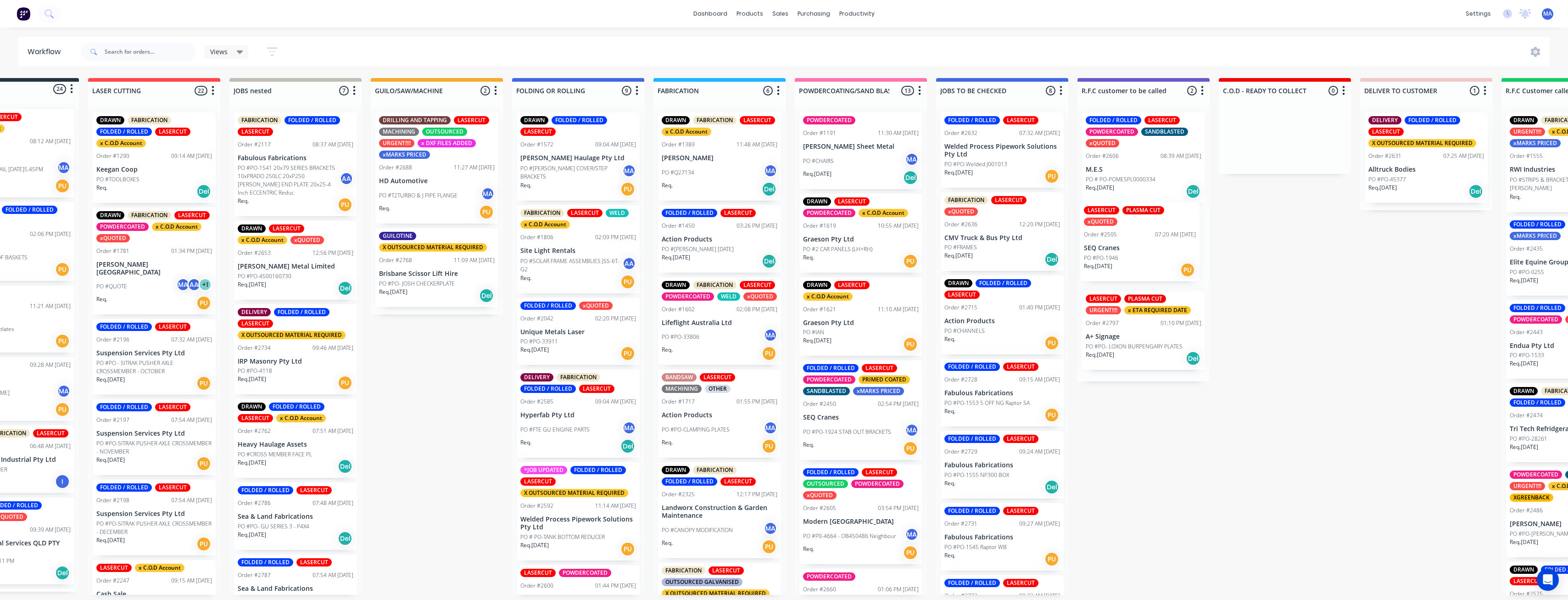
drag, startPoint x: 357, startPoint y: 269, endPoint x: 1133, endPoint y: 249, distance: 776.3
click at [1133, 249] on div "Submitted 24 Status colour #273444 hex #273444 Save Cancel Summaries Total orde…" at bounding box center [1151, 336] width 2462 height 517
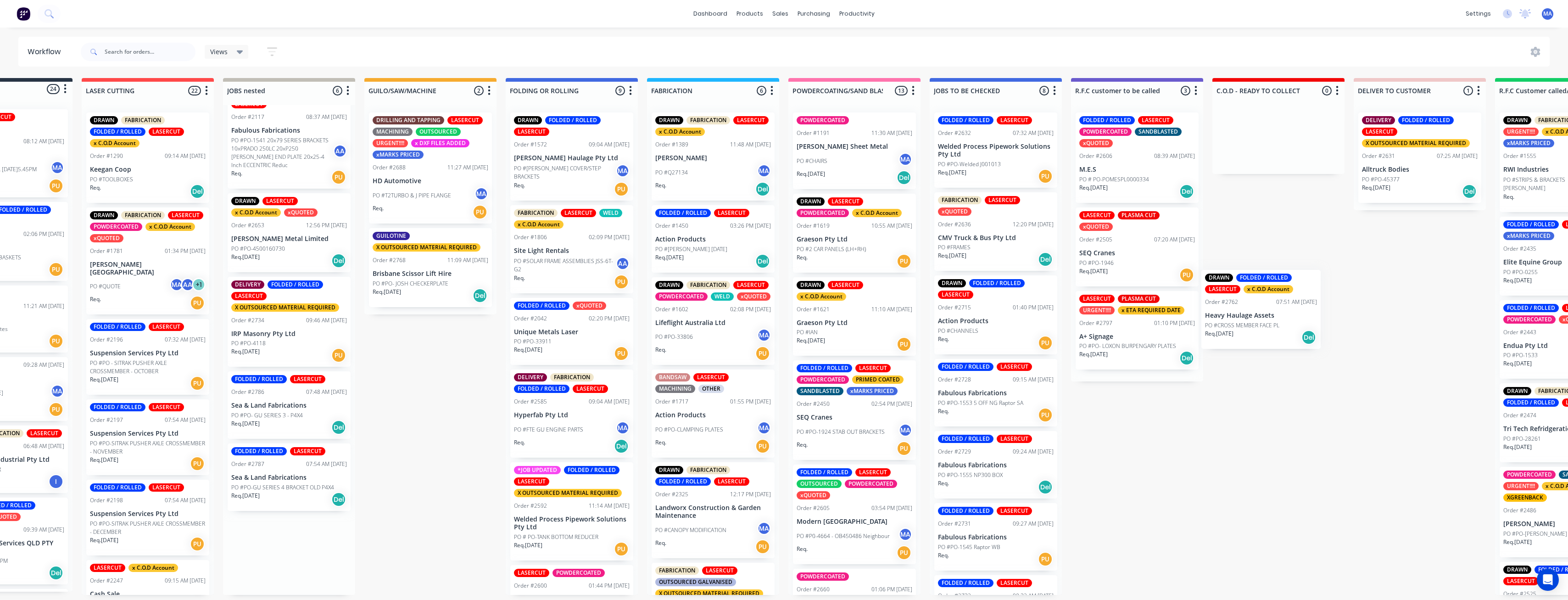
scroll to position [2, 81]
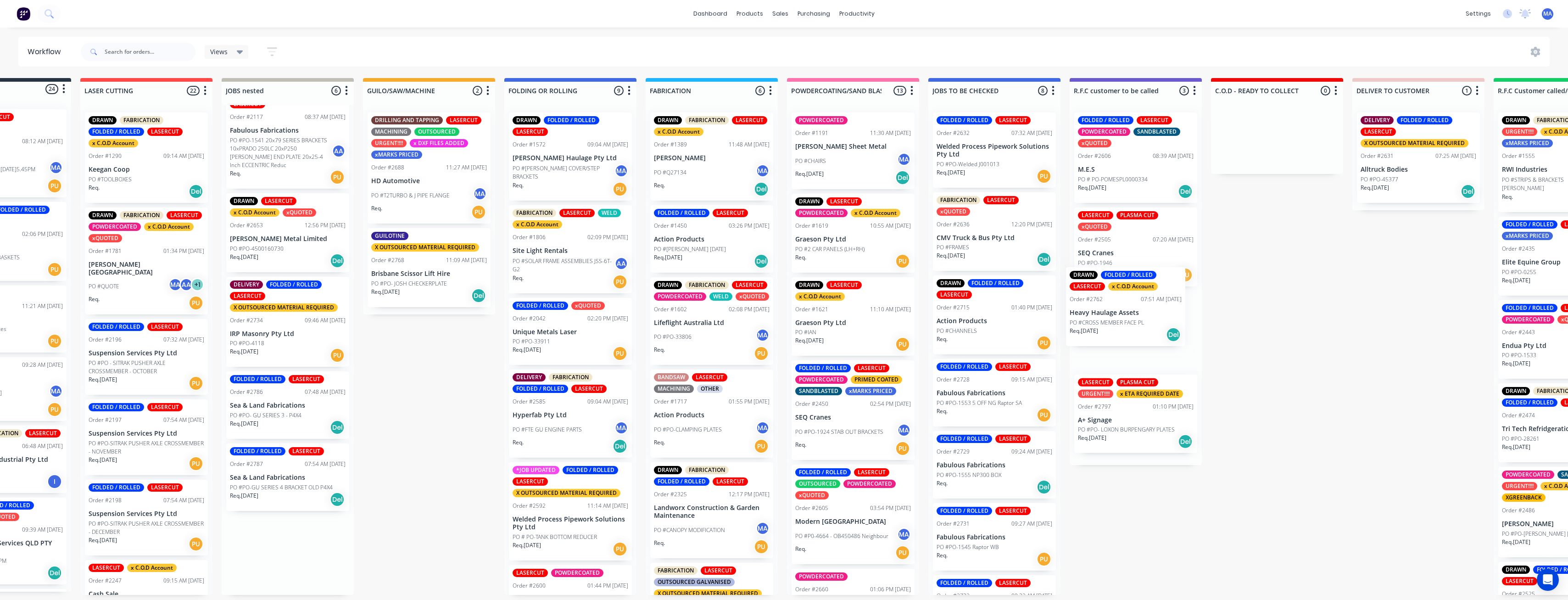
drag, startPoint x: 285, startPoint y: 429, endPoint x: 1147, endPoint y: 320, distance: 868.9
click at [1147, 320] on div "Submitted 24 Status colour #273444 hex #273444 Save Cancel Summaries Total orde…" at bounding box center [1143, 336] width 2462 height 517
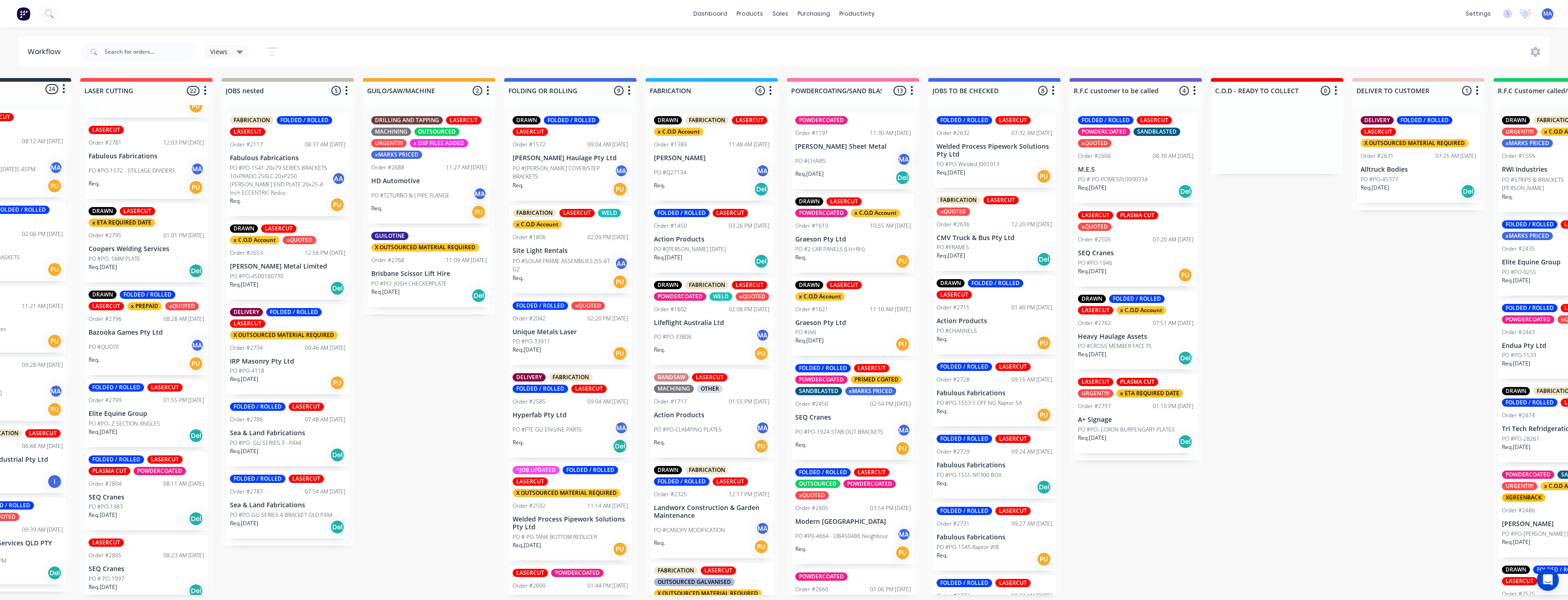
click at [133, 565] on p "SEQ Cranes" at bounding box center [146, 569] width 116 height 8
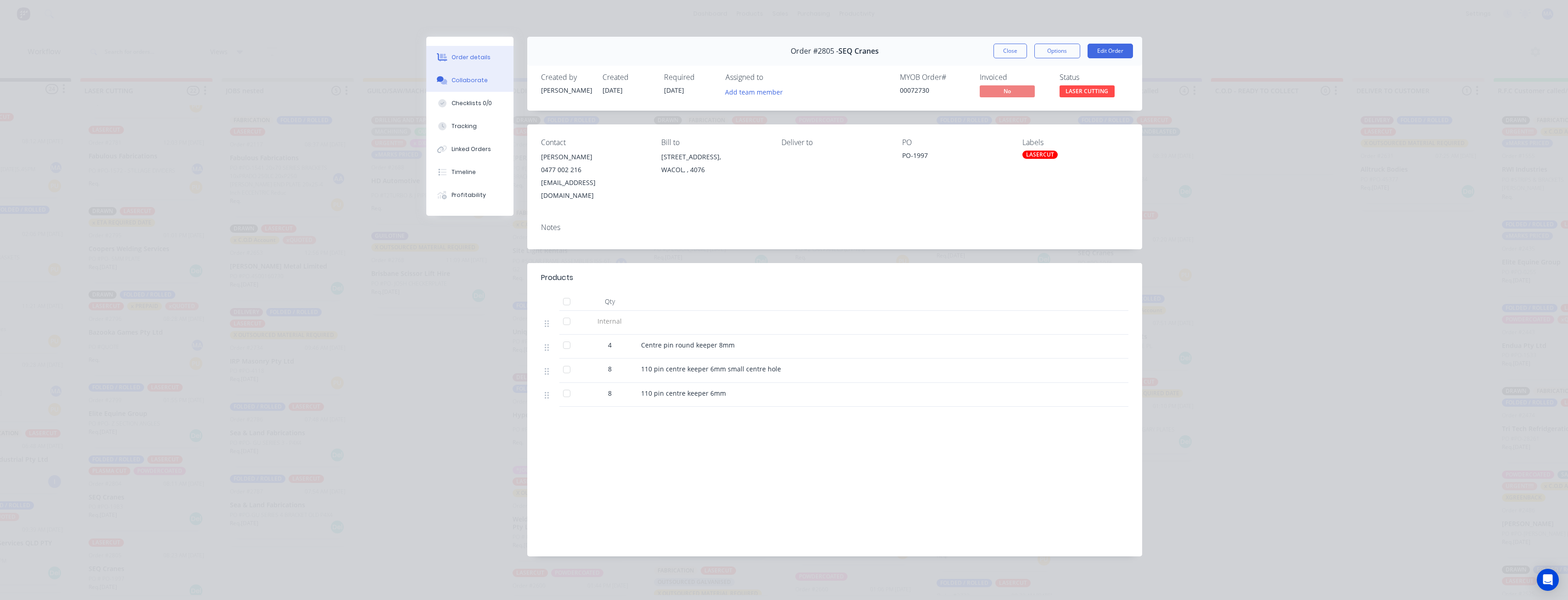
click at [488, 81] on button "Collaborate" at bounding box center [469, 80] width 87 height 23
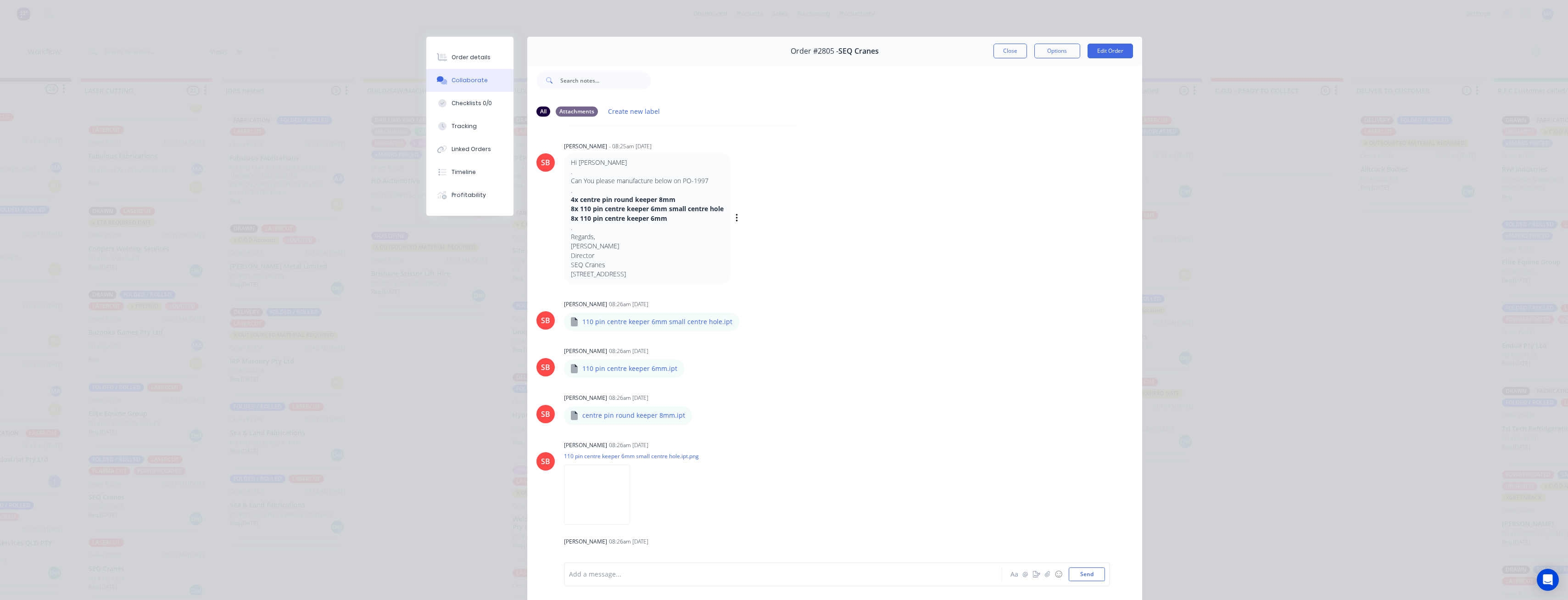
scroll to position [92, 0]
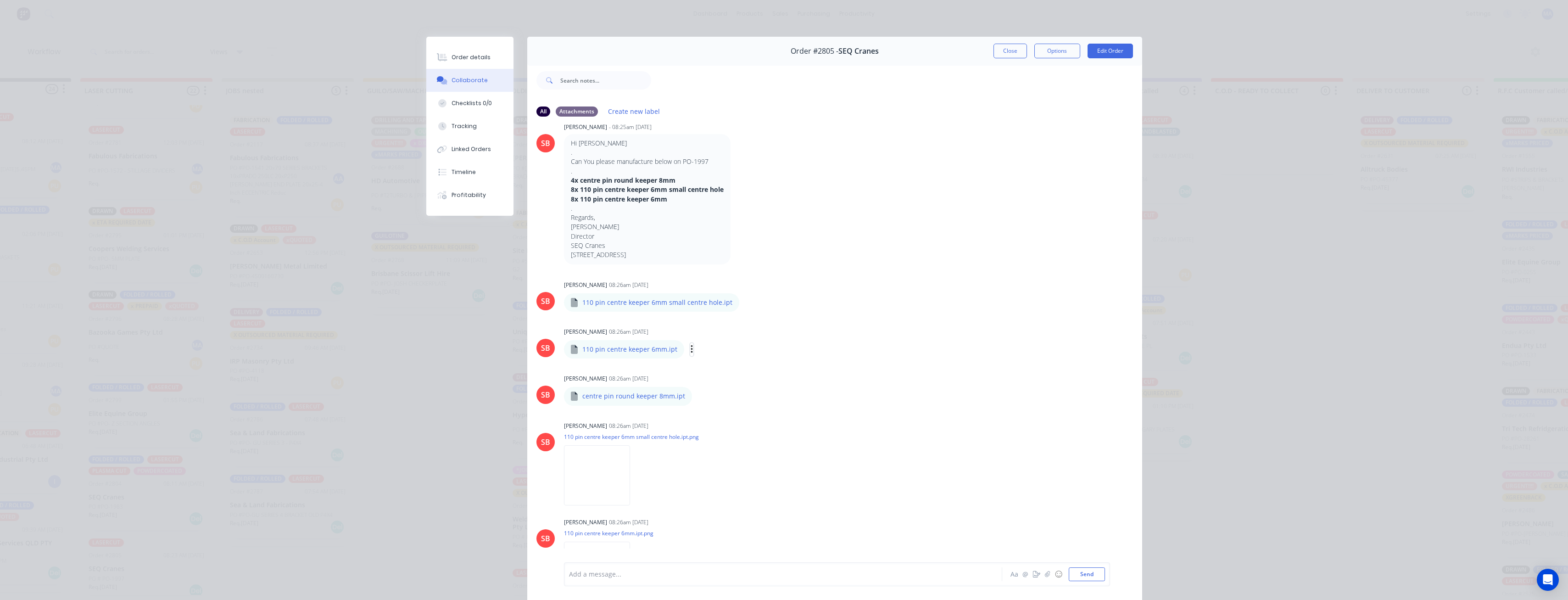
click at [691, 351] on icon "button" at bounding box center [692, 349] width 3 height 10
click at [718, 370] on button "Download" at bounding box center [752, 374] width 103 height 21
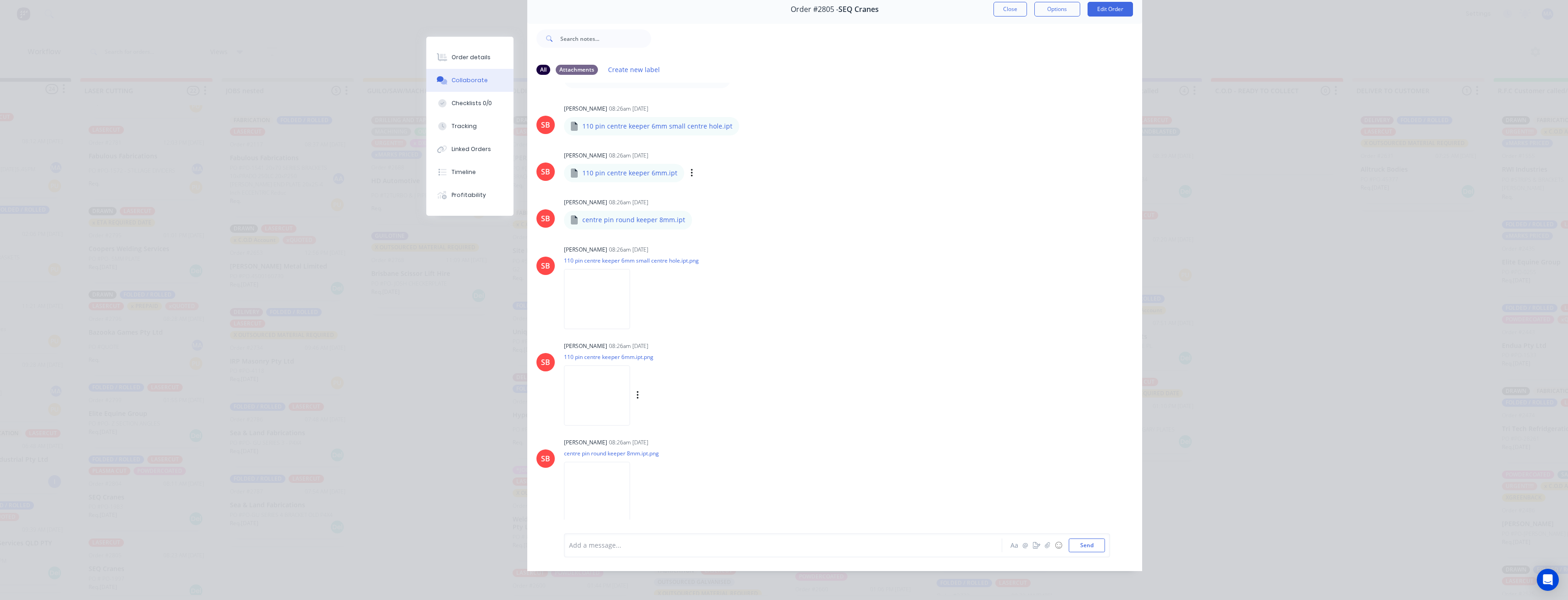
scroll to position [49, 0]
click at [746, 122] on icon "button" at bounding box center [746, 126] width 2 height 9
click at [755, 140] on button "Download" at bounding box center [807, 150] width 103 height 21
drag, startPoint x: 695, startPoint y: 212, endPoint x: 695, endPoint y: 216, distance: 4.0
click at [696, 214] on div "Labels Download Delete" at bounding box center [747, 221] width 103 height 13
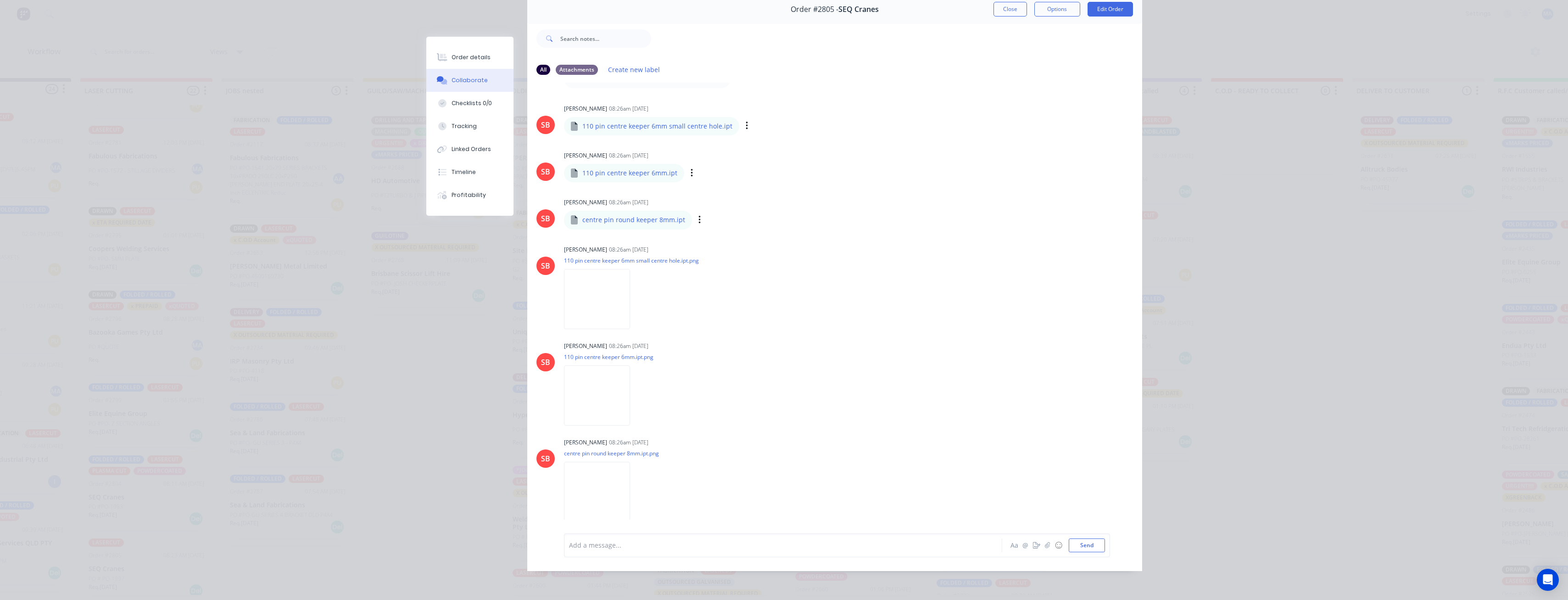
click at [696, 216] on div "Labels Download Delete" at bounding box center [747, 221] width 103 height 13
click at [698, 217] on icon "button" at bounding box center [699, 220] width 3 height 10
click at [714, 234] on button "Download" at bounding box center [760, 244] width 103 height 21
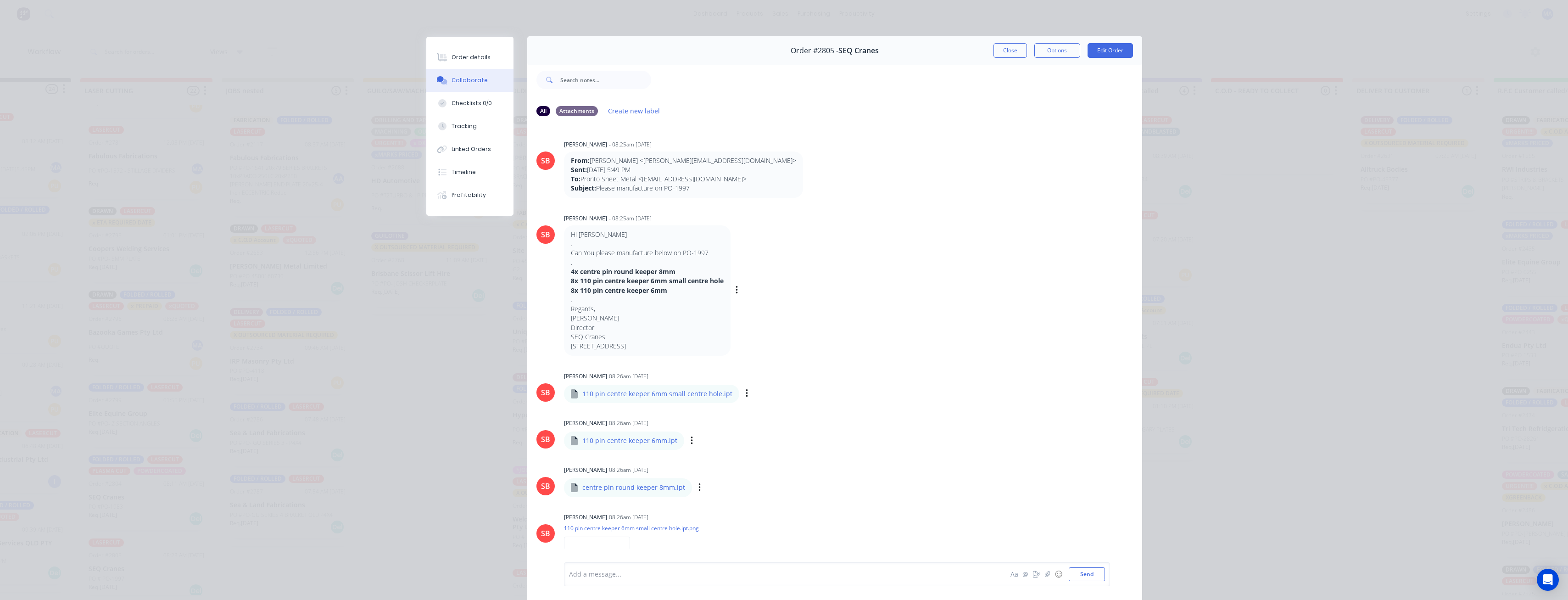
scroll to position [0, 0]
click at [514, 554] on div "Order #2805 - SEQ Cranes Close Options Edit Order All Attachments Create new la…" at bounding box center [784, 325] width 716 height 576
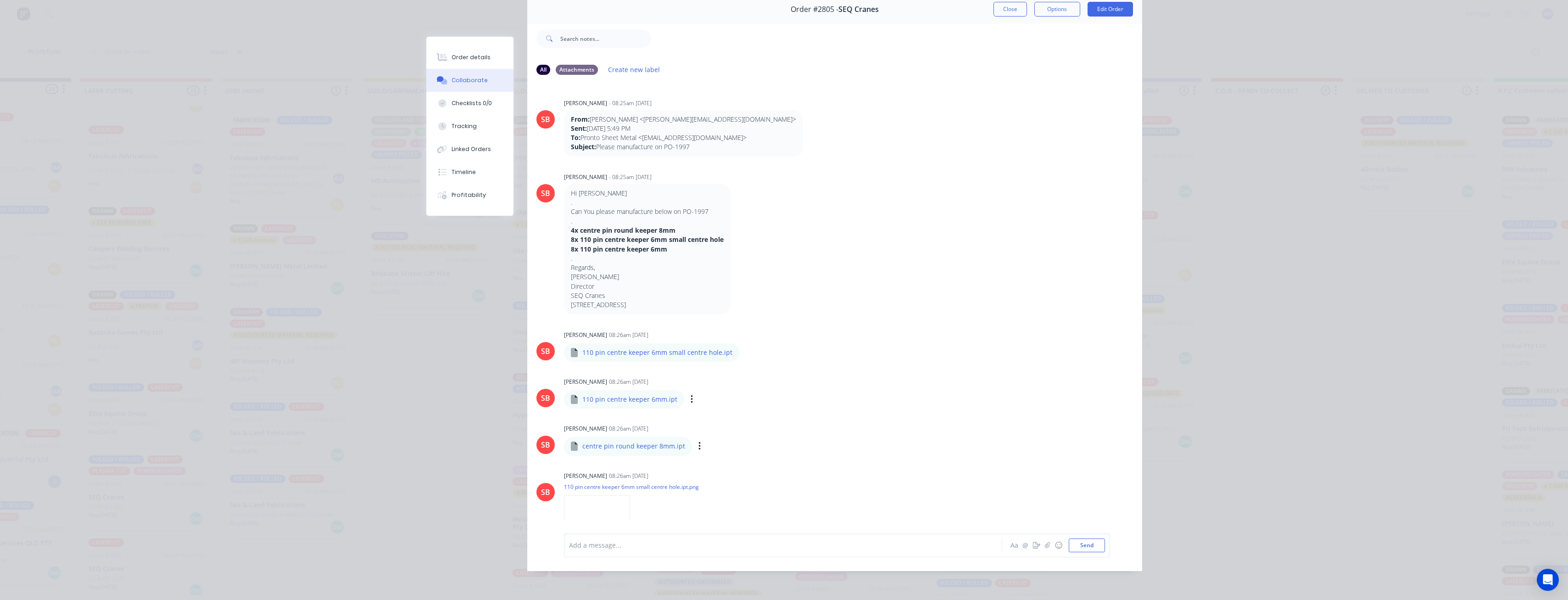
drag, startPoint x: 1000, startPoint y: 4, endPoint x: 999, endPoint y: 15, distance: 11.0
click at [1000, 4] on button "Close" at bounding box center [1010, 9] width 33 height 15
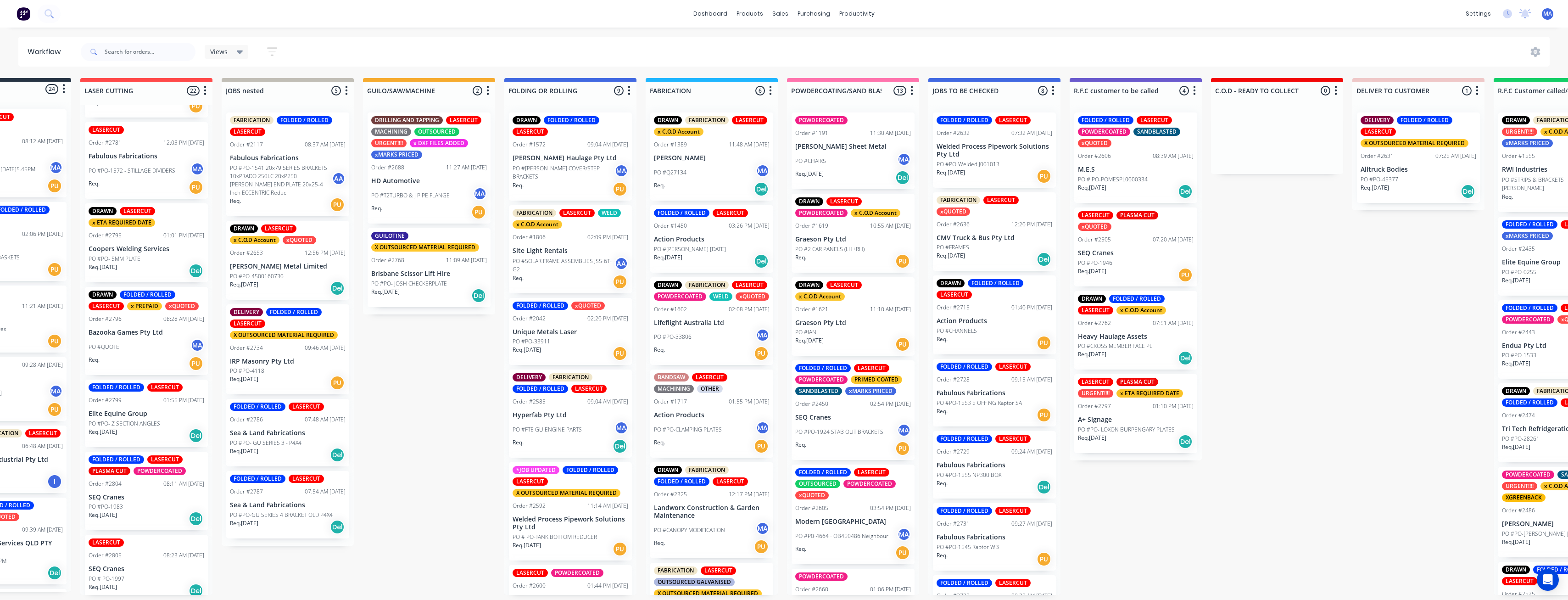
click at [118, 551] on div "LASERCUT Order #2805 08:23 AM 02/09/25 SEQ Cranes PO # PO-1997 Req. 02/09/25 Del" at bounding box center [146, 568] width 123 height 68
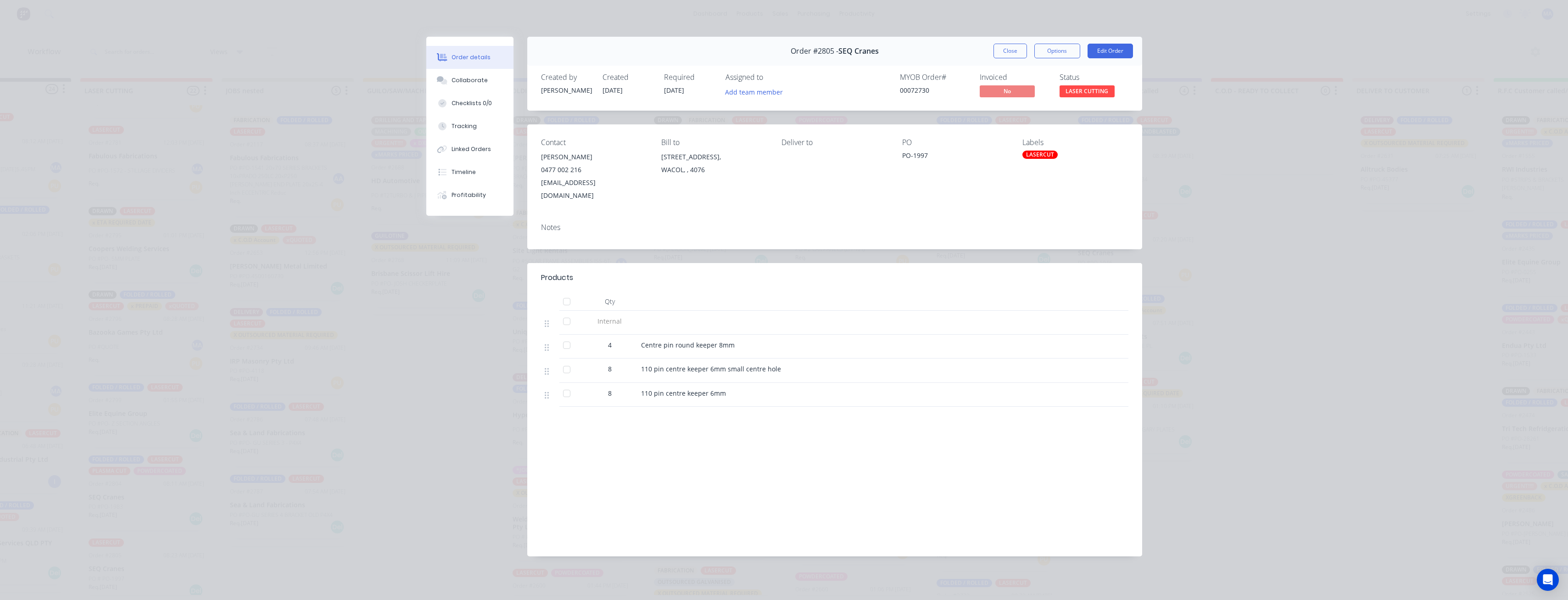
click at [1090, 87] on span "LASER CUTTING" at bounding box center [1087, 91] width 55 height 12
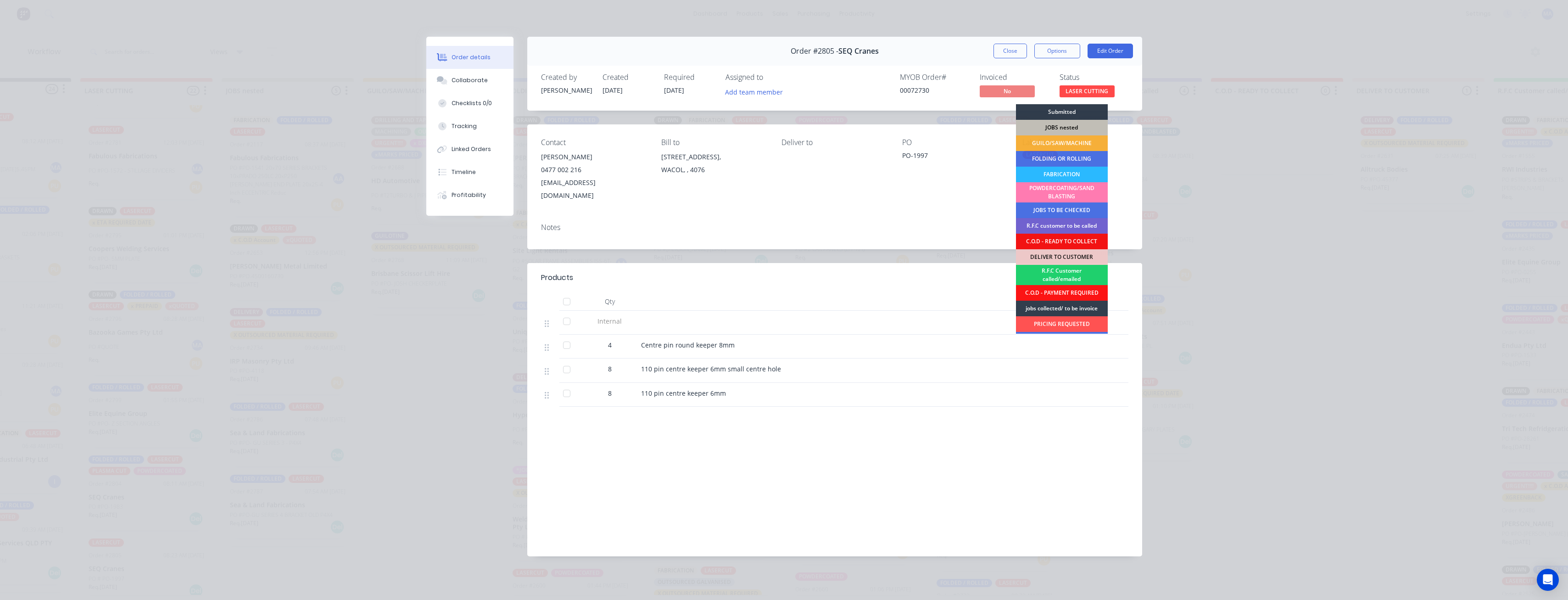
click at [1066, 128] on div "JOBS nested" at bounding box center [1062, 128] width 92 height 16
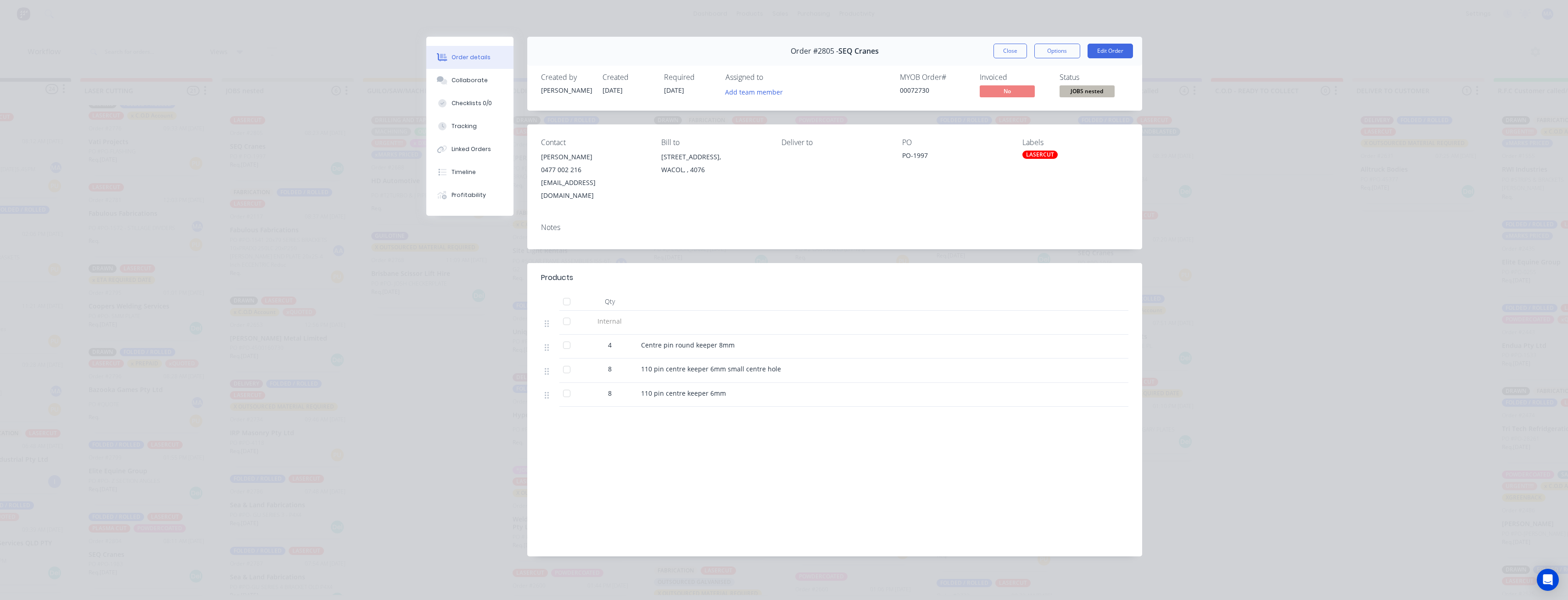
scroll to position [1304, 0]
click at [439, 341] on div "Order #2805 - SEQ Cranes Close Options Edit Order Created by Sandra Created 02/…" at bounding box center [784, 303] width 716 height 534
click at [1019, 54] on button "Close" at bounding box center [1010, 51] width 33 height 15
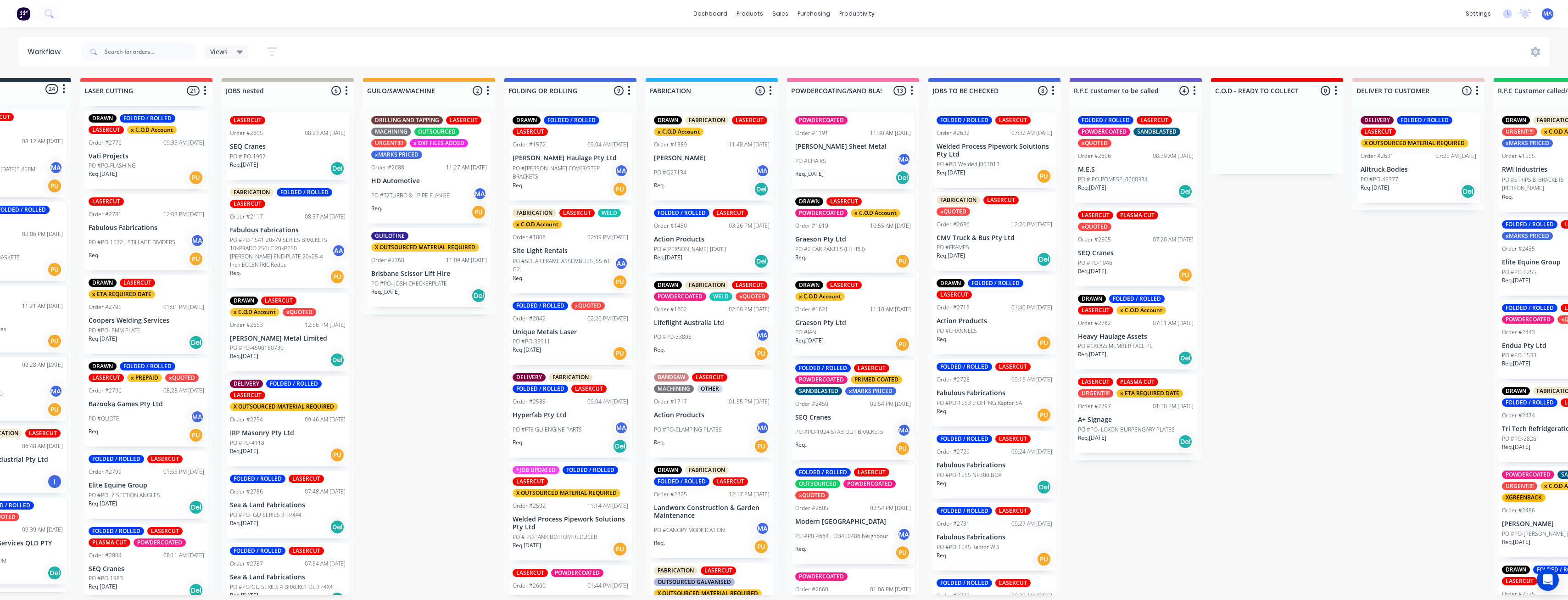
click at [128, 574] on div "PO #PO-1983" at bounding box center [146, 579] width 116 height 9
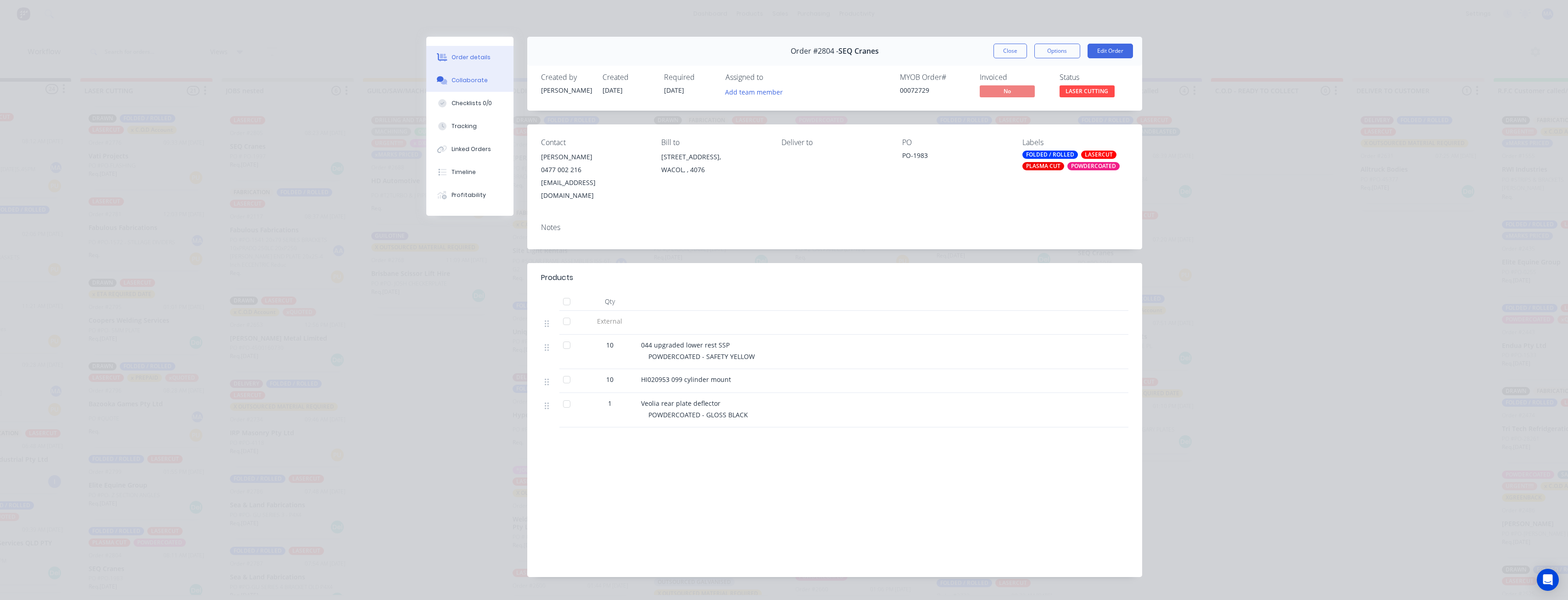
click at [461, 82] on div "Collaborate" at bounding box center [470, 80] width 37 height 9
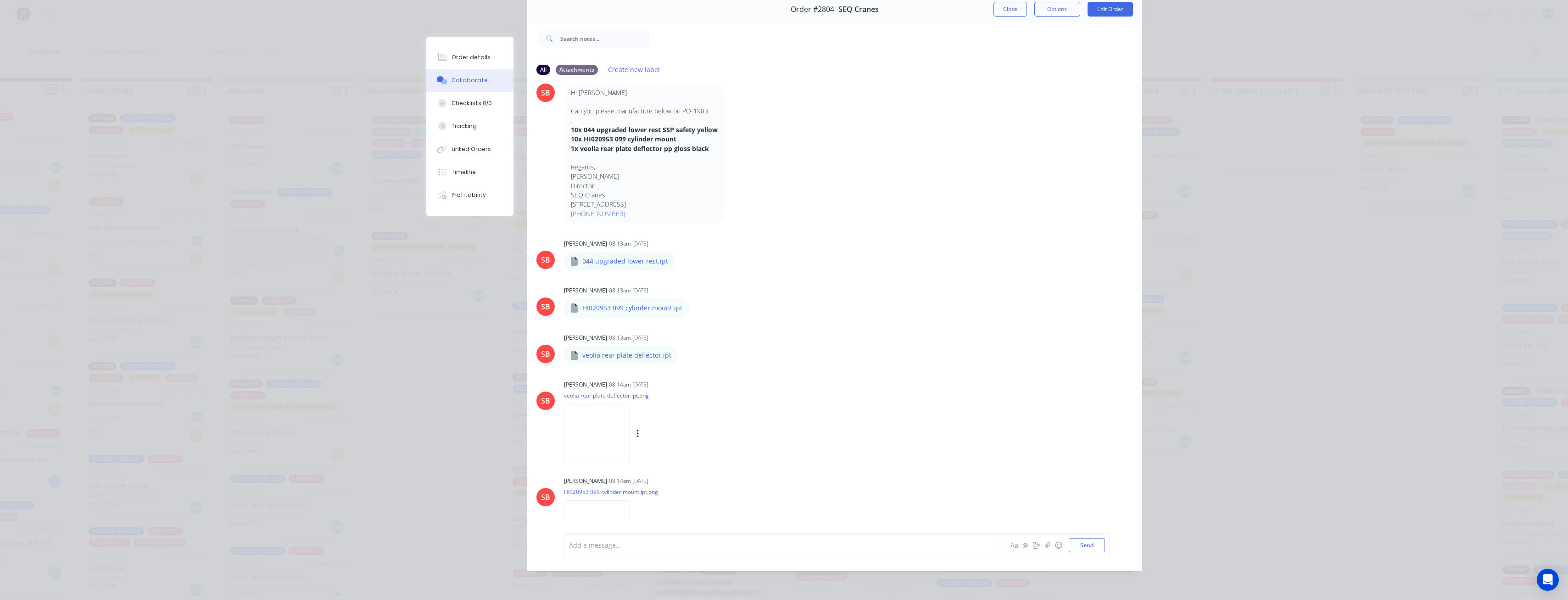
scroll to position [98, 0]
click at [681, 258] on button "button" at bounding box center [683, 264] width 4 height 13
click at [716, 278] on button "Download" at bounding box center [743, 289] width 103 height 21
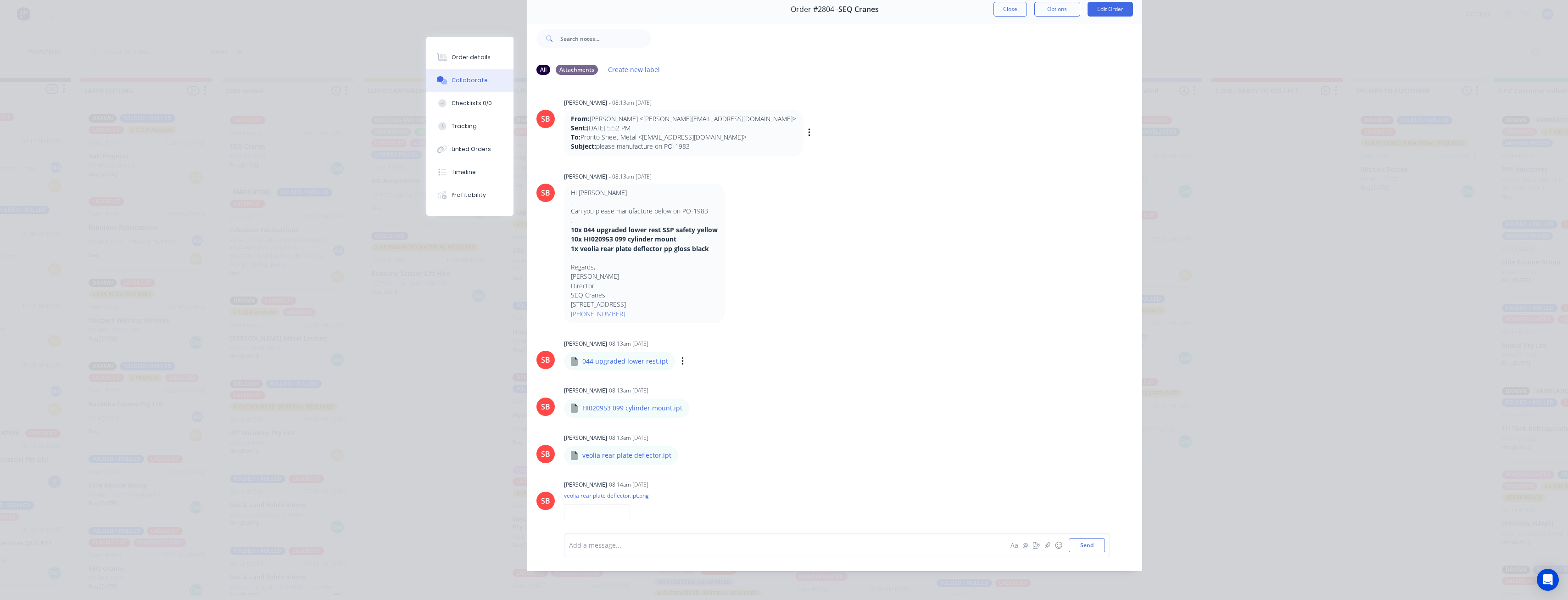
scroll to position [0, 0]
drag, startPoint x: 716, startPoint y: 224, endPoint x: 564, endPoint y: 222, distance: 152.0
click at [564, 222] on div "Hi Matt . Can you please manufacture below on PO-1983 . 10x 044 upgraded lower …" at bounding box center [645, 253] width 161 height 139
copy strong "10x 044 upgraded lower rest SSP safety yellow"
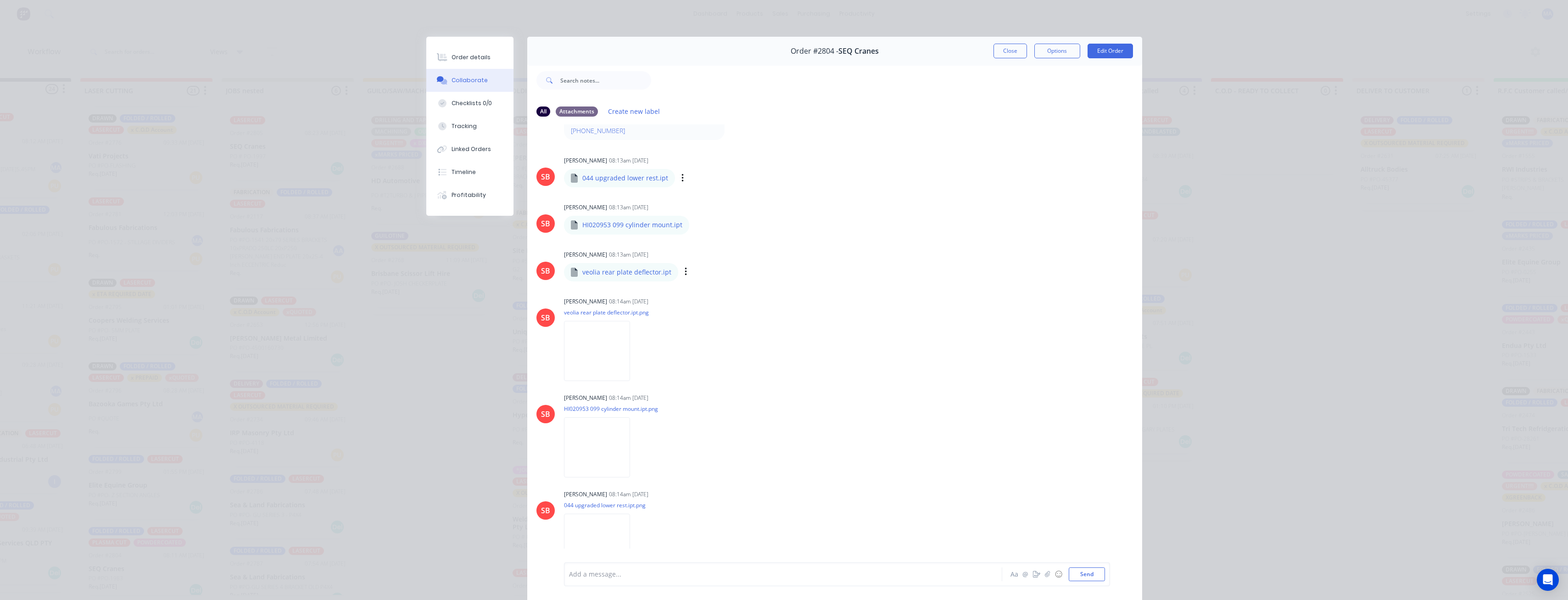
scroll to position [230, 0]
click at [695, 217] on button "button" at bounding box center [697, 221] width 4 height 13
click at [723, 249] on button "Download" at bounding box center [757, 245] width 103 height 21
click at [684, 268] on button "button" at bounding box center [686, 268] width 4 height 13
click at [709, 294] on button "Download" at bounding box center [746, 292] width 103 height 21
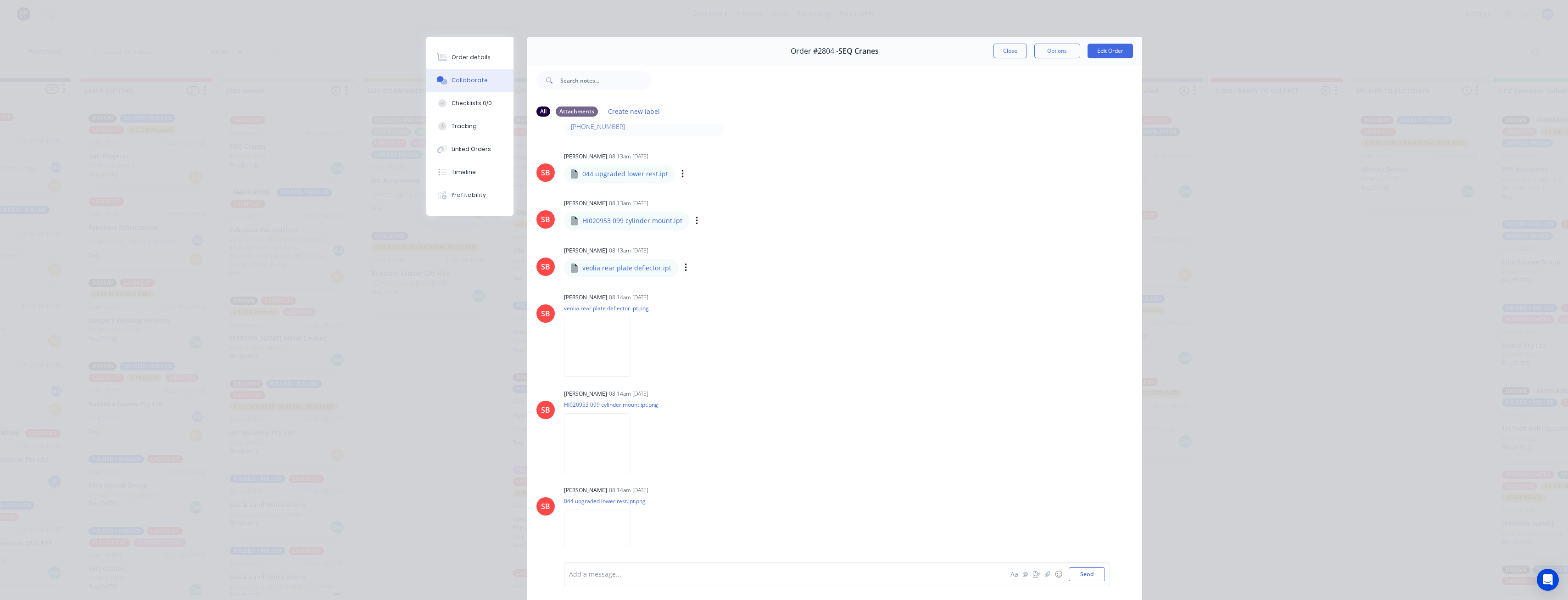
click at [388, 330] on div "Order details Collaborate Checklists 0/0 Tracking Linked Orders Timeline Profit…" at bounding box center [784, 300] width 1568 height 600
click at [1010, 50] on button "Close" at bounding box center [1010, 51] width 33 height 15
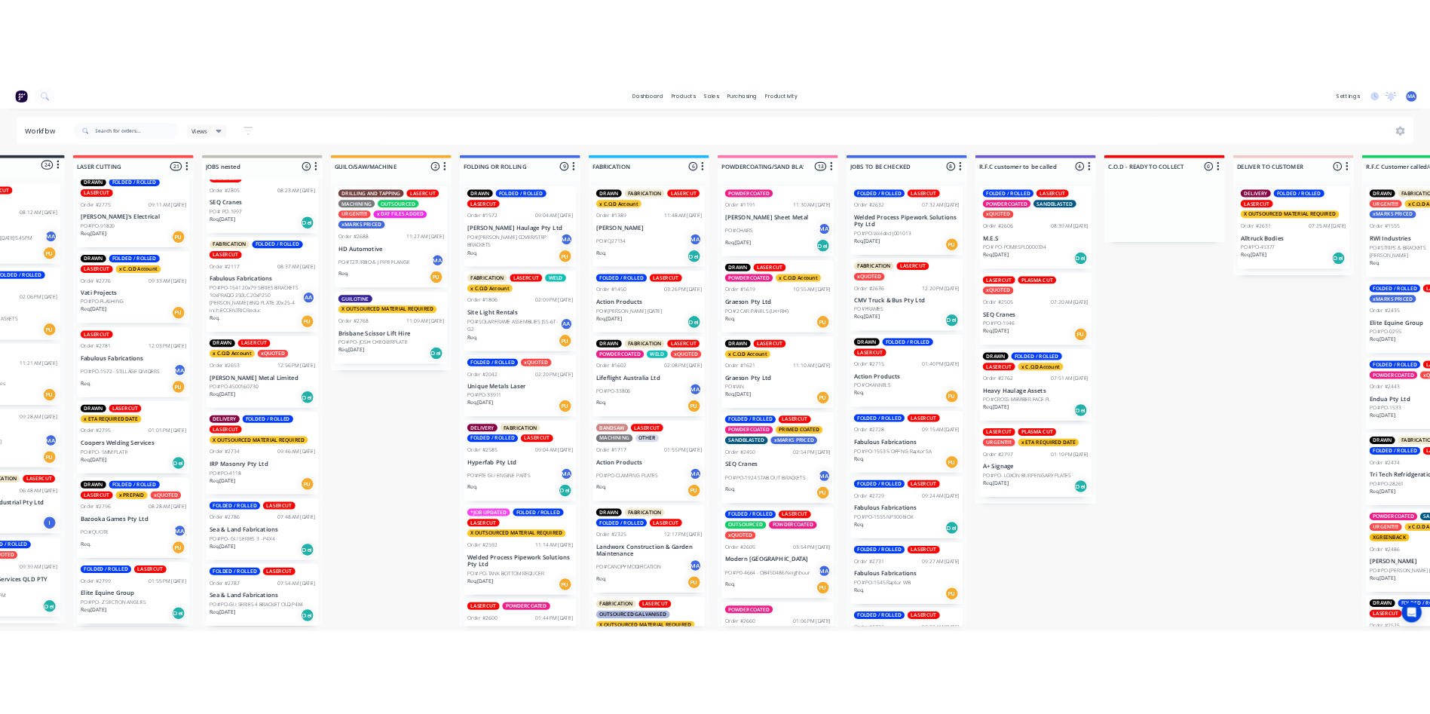
scroll to position [1989, 0]
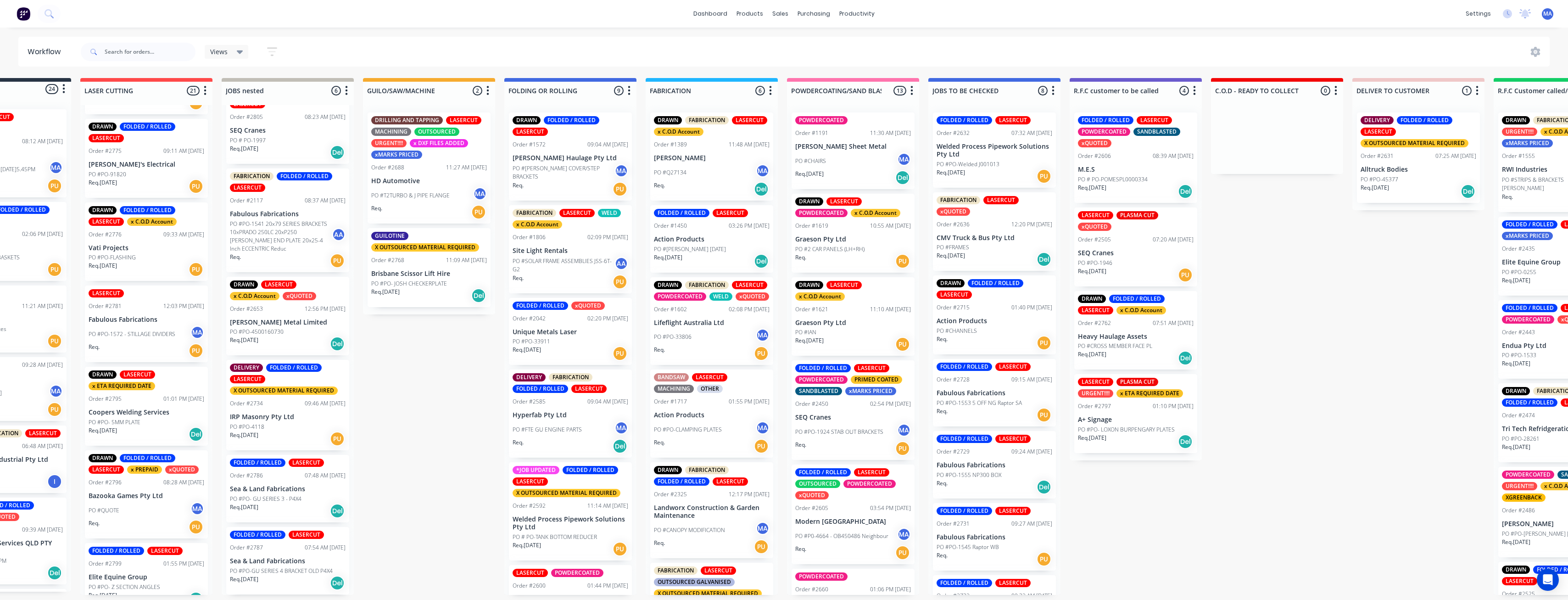
click at [134, 418] on p "PO #PO- 5MM PLATE" at bounding box center [114, 423] width 52 height 9
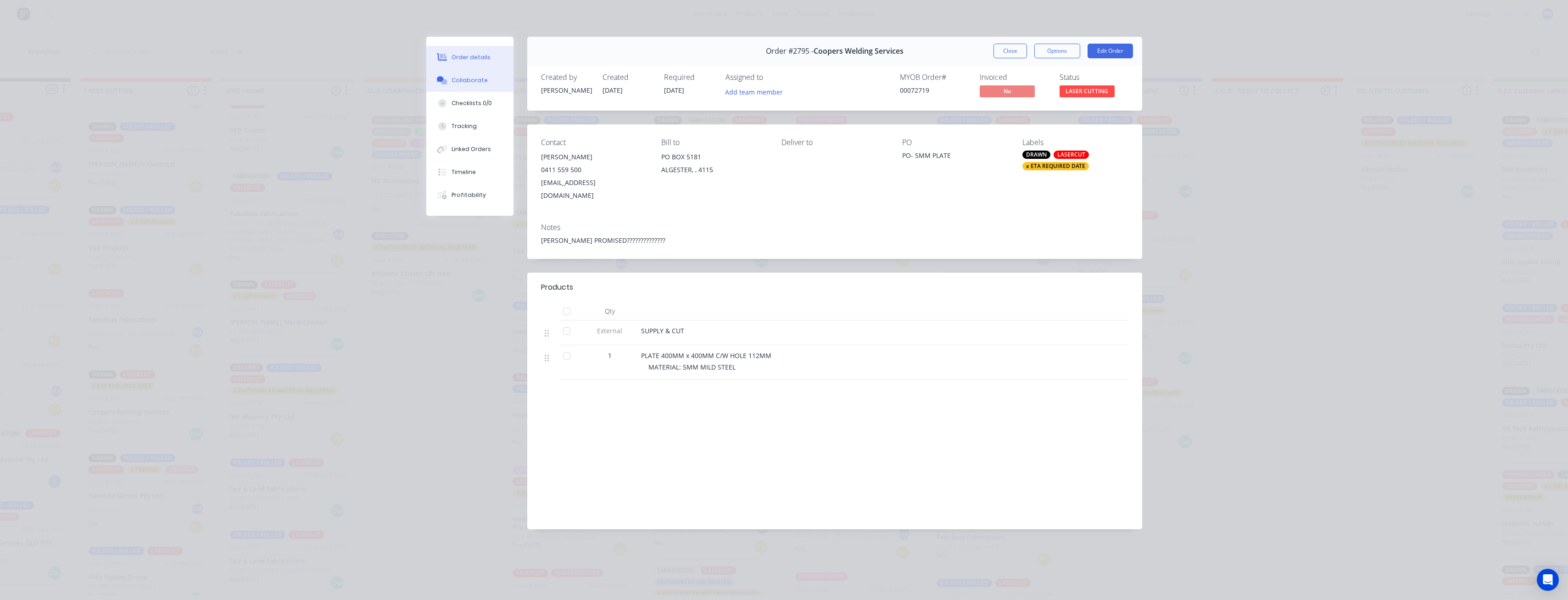
click at [491, 86] on button "Collaborate" at bounding box center [469, 80] width 87 height 23
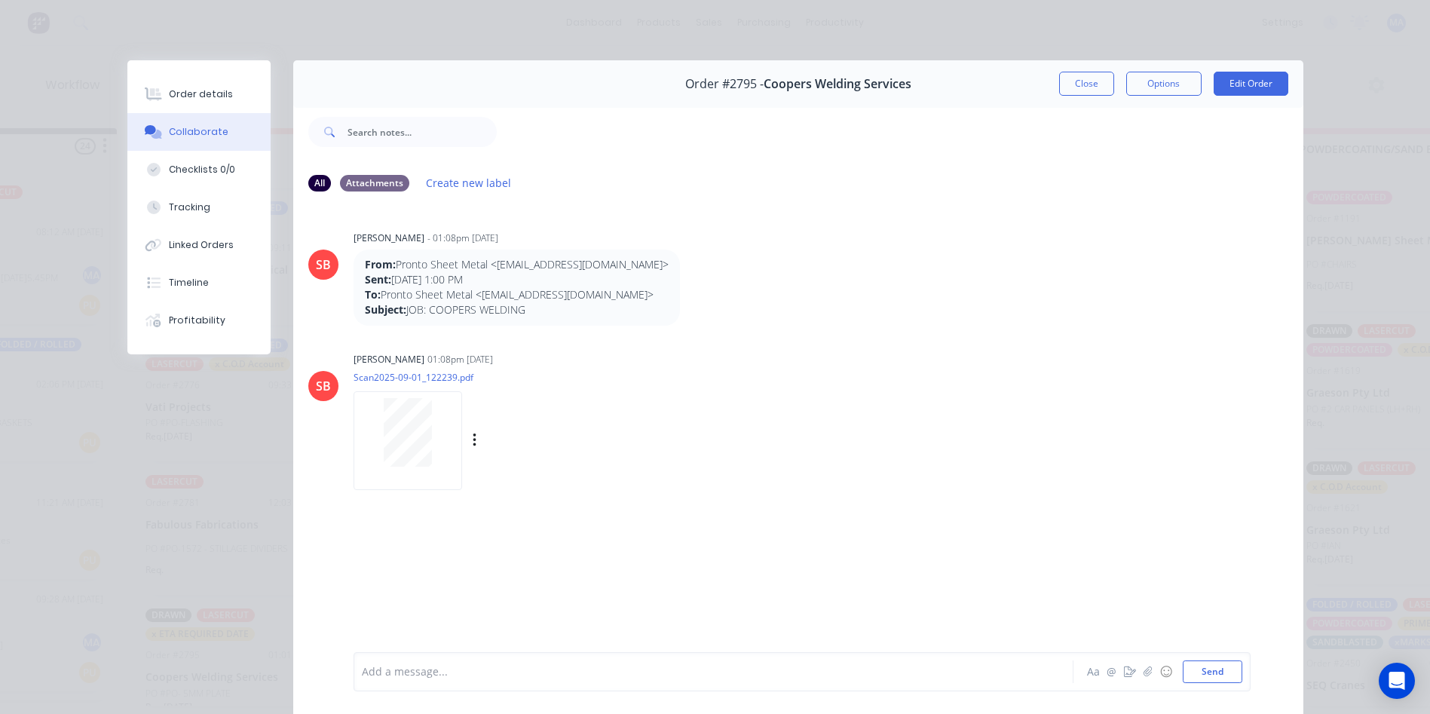
click at [429, 450] on div at bounding box center [407, 432] width 95 height 69
click at [1081, 83] on button "Close" at bounding box center [1086, 84] width 55 height 24
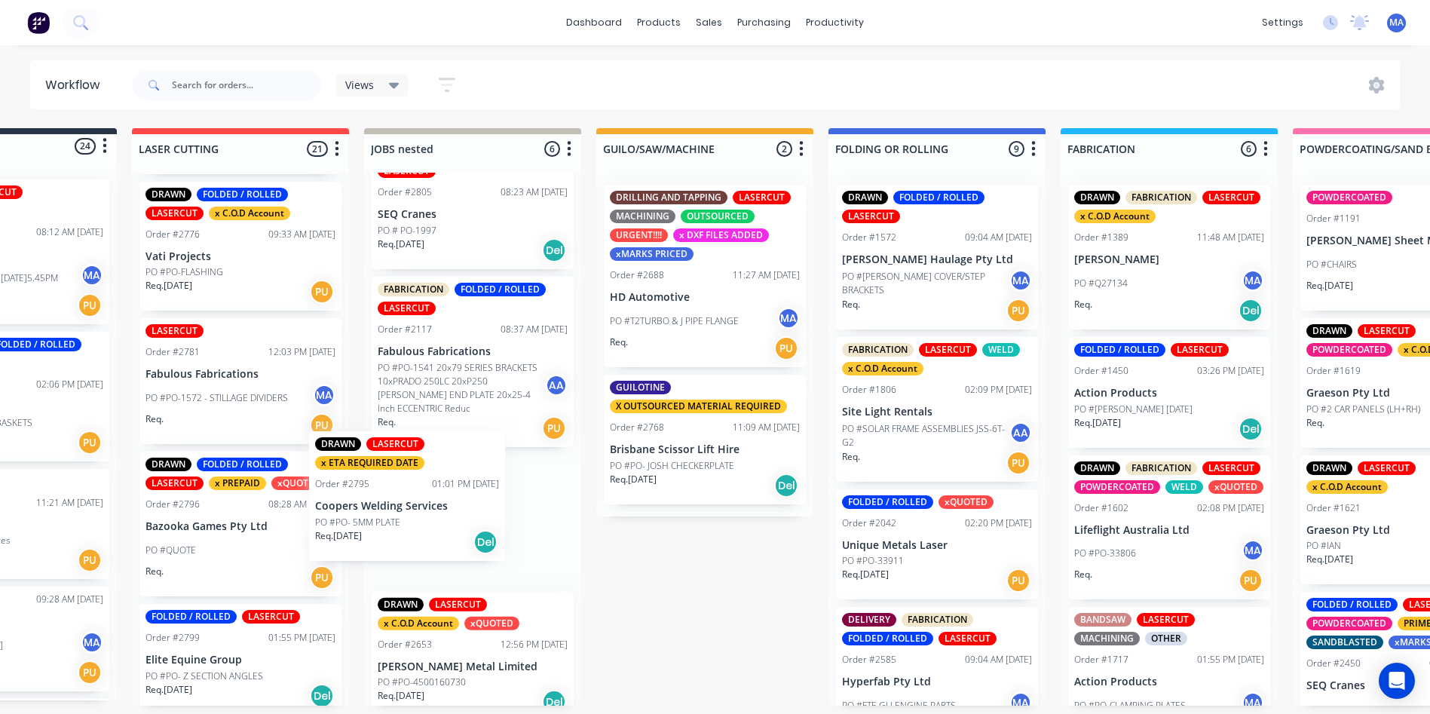
scroll to position [3, 130]
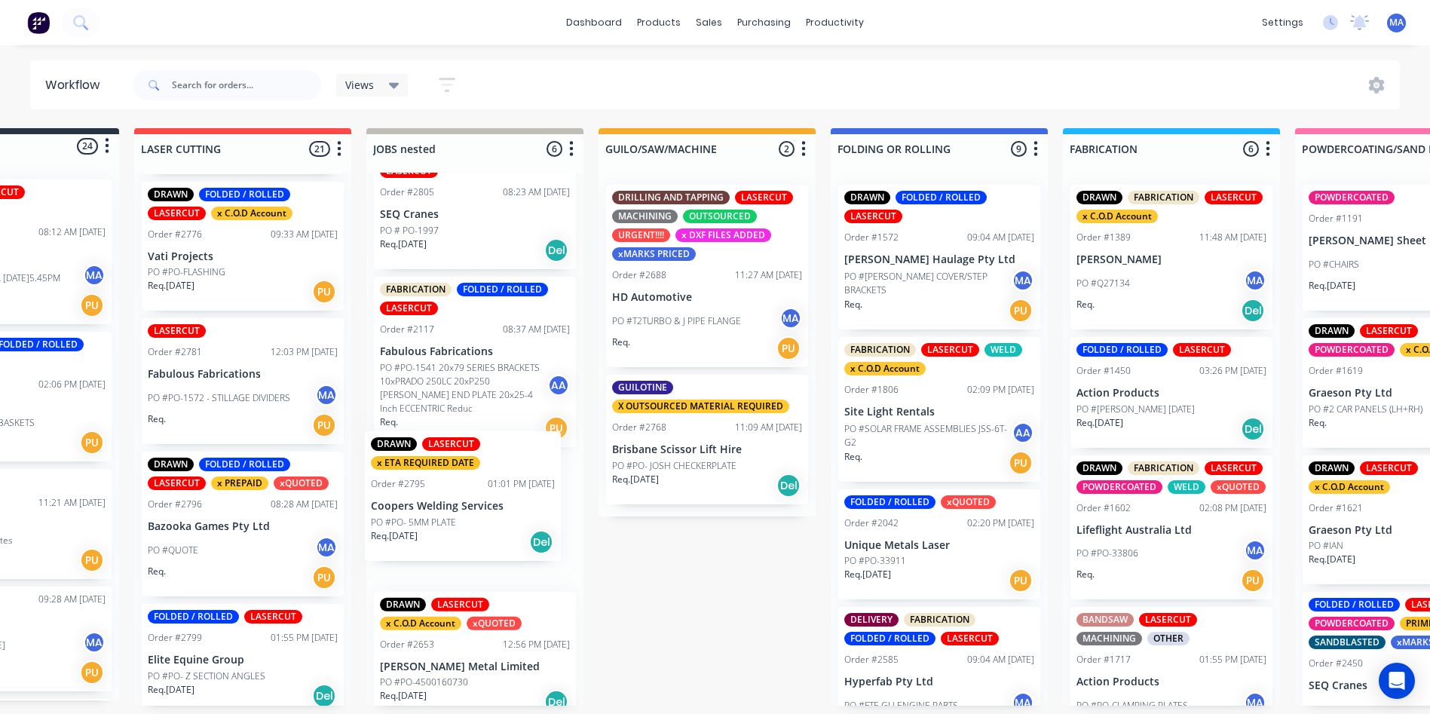
drag, startPoint x: 266, startPoint y: 510, endPoint x: 433, endPoint y: 510, distance: 167.4
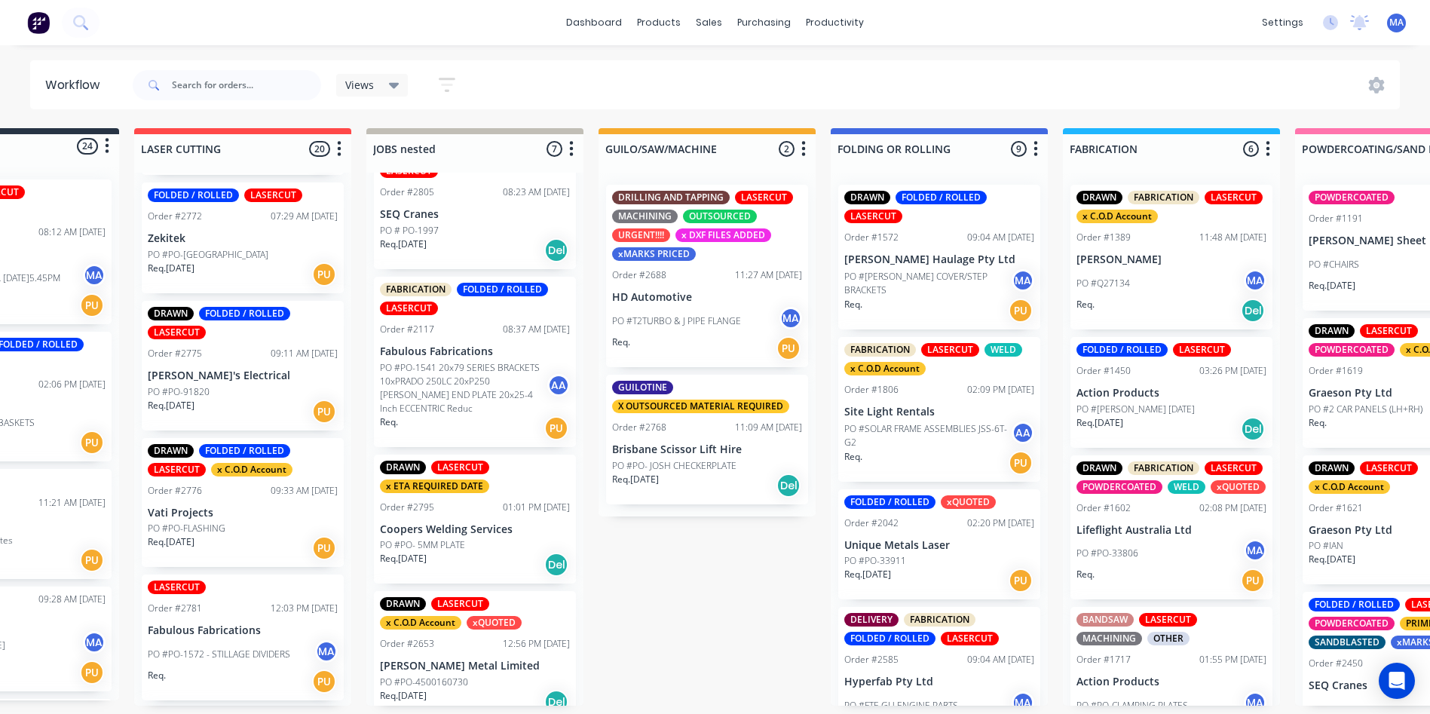
scroll to position [1596, 0]
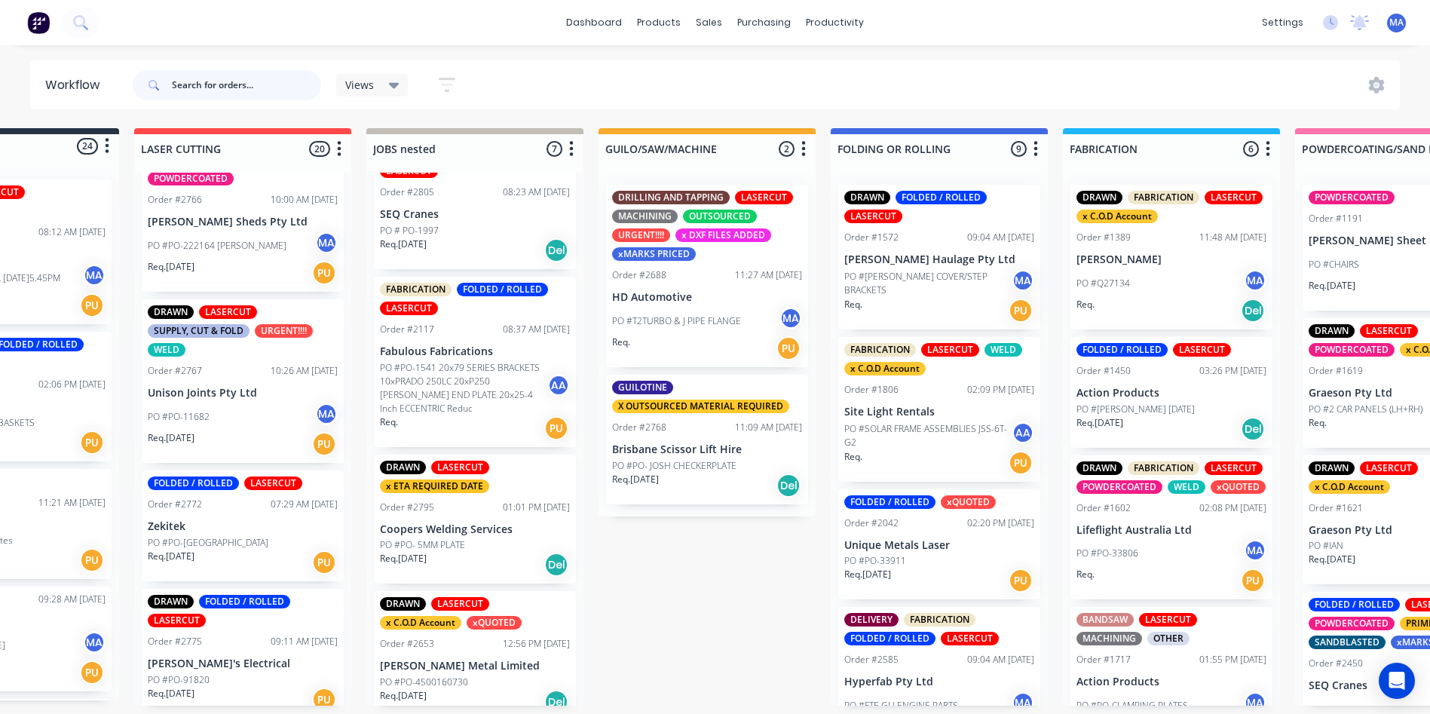
click at [213, 74] on input "text" at bounding box center [246, 85] width 149 height 30
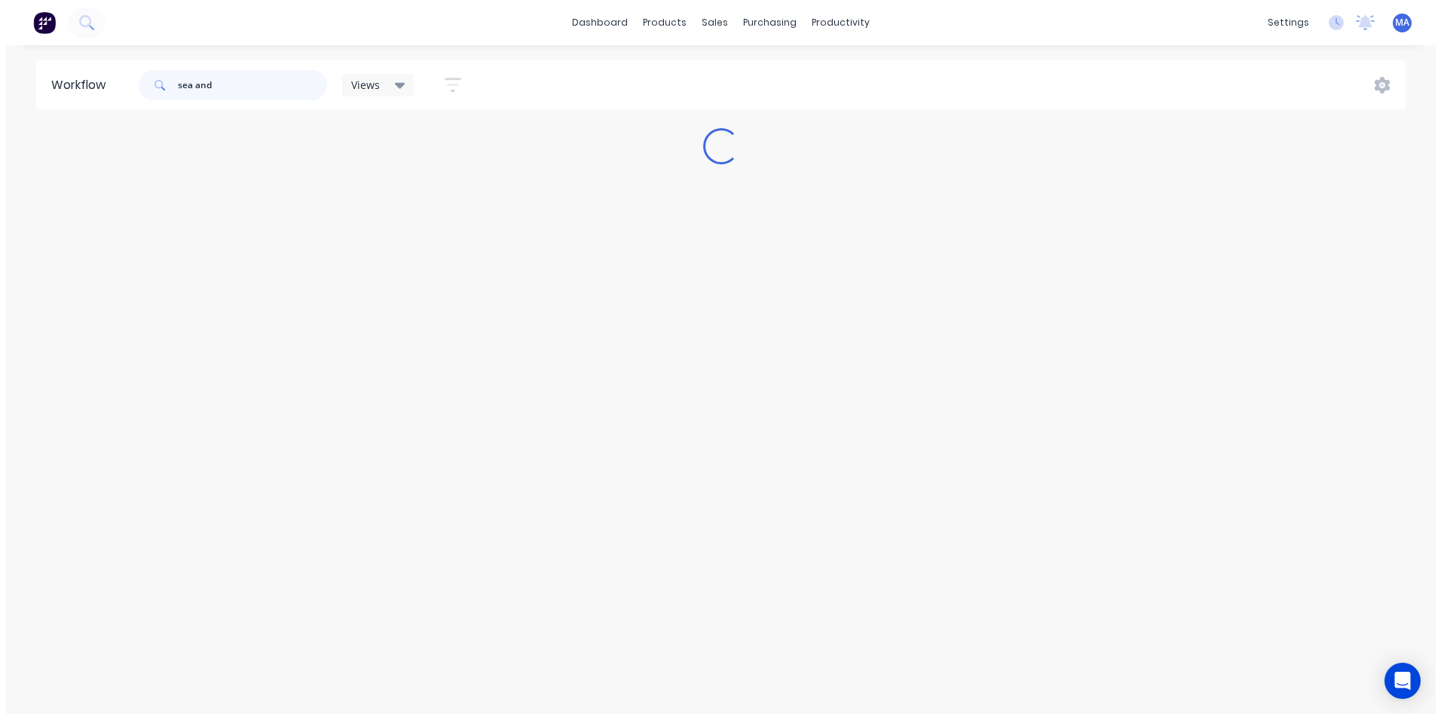
scroll to position [0, 0]
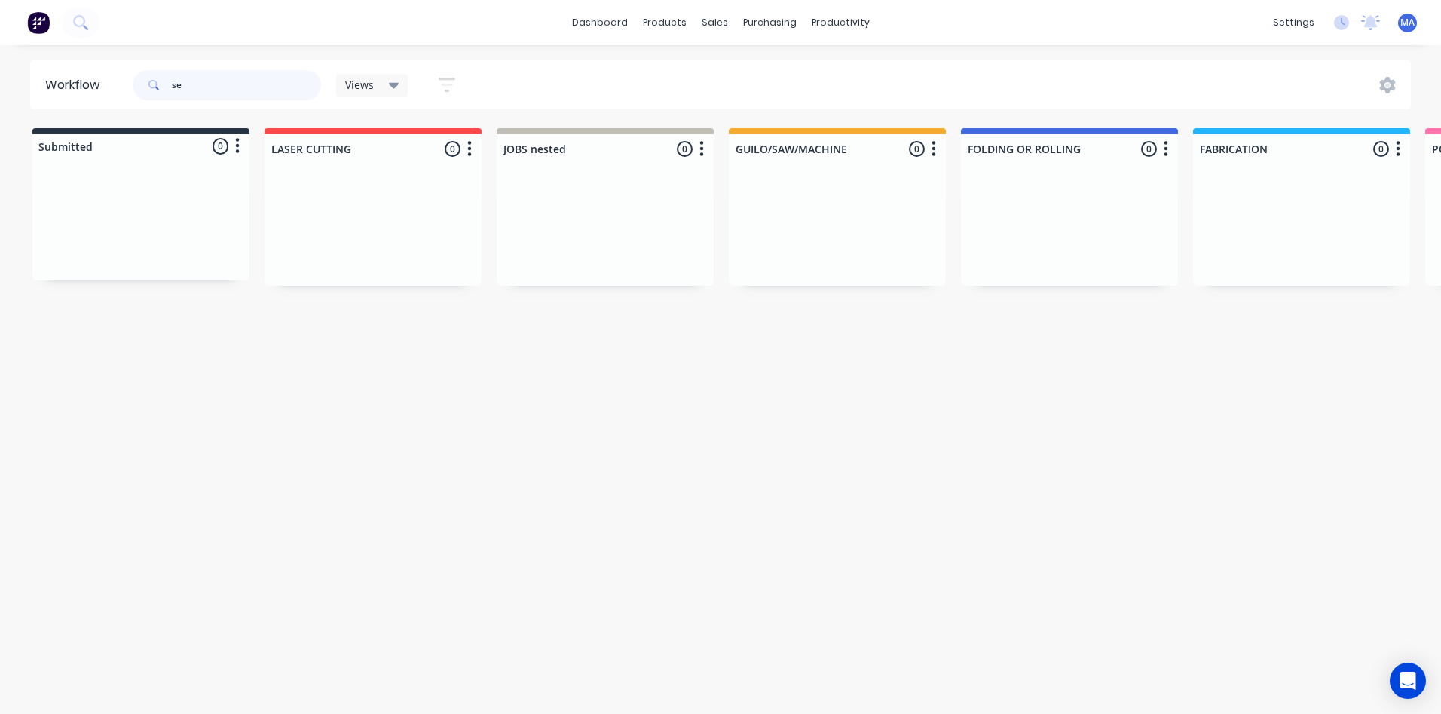
type input "s"
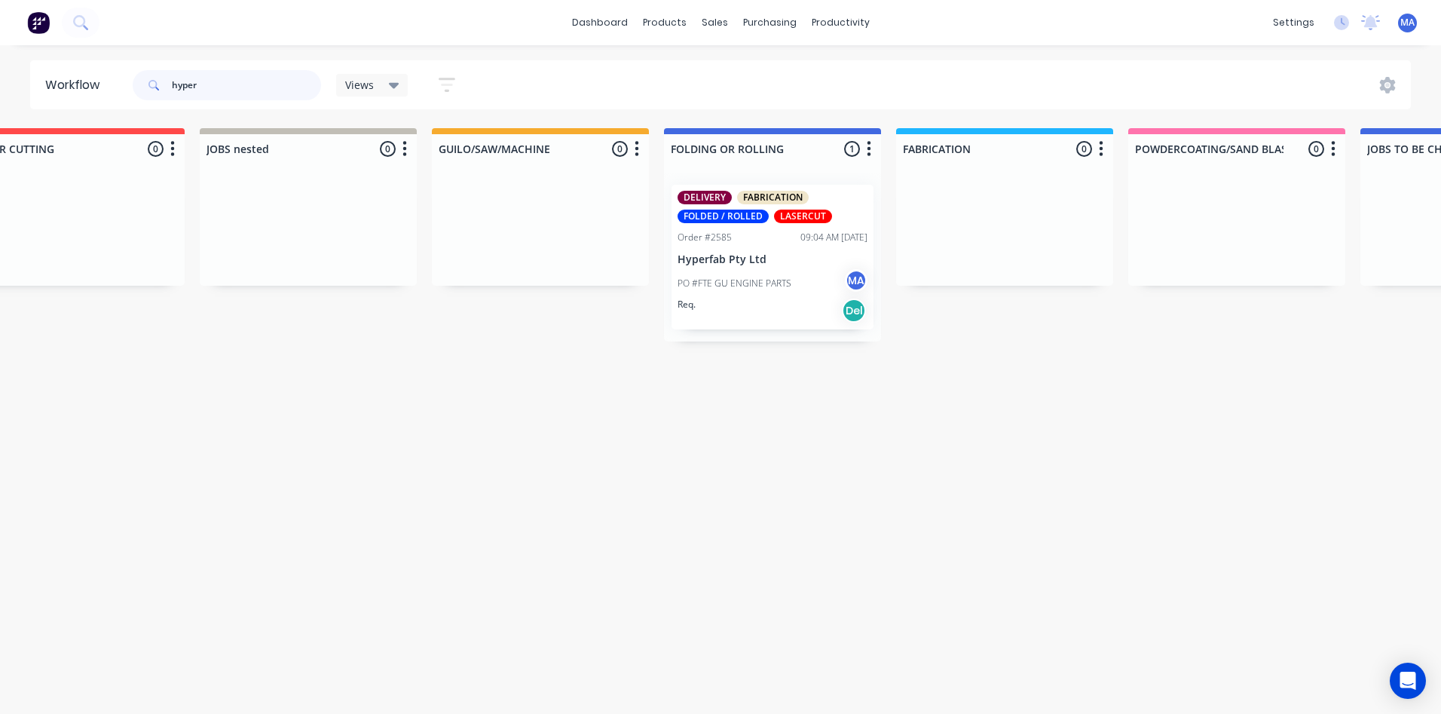
type input "hyper"
click at [702, 296] on div "PO #FTE GU ENGINE PARTS MA" at bounding box center [773, 283] width 190 height 29
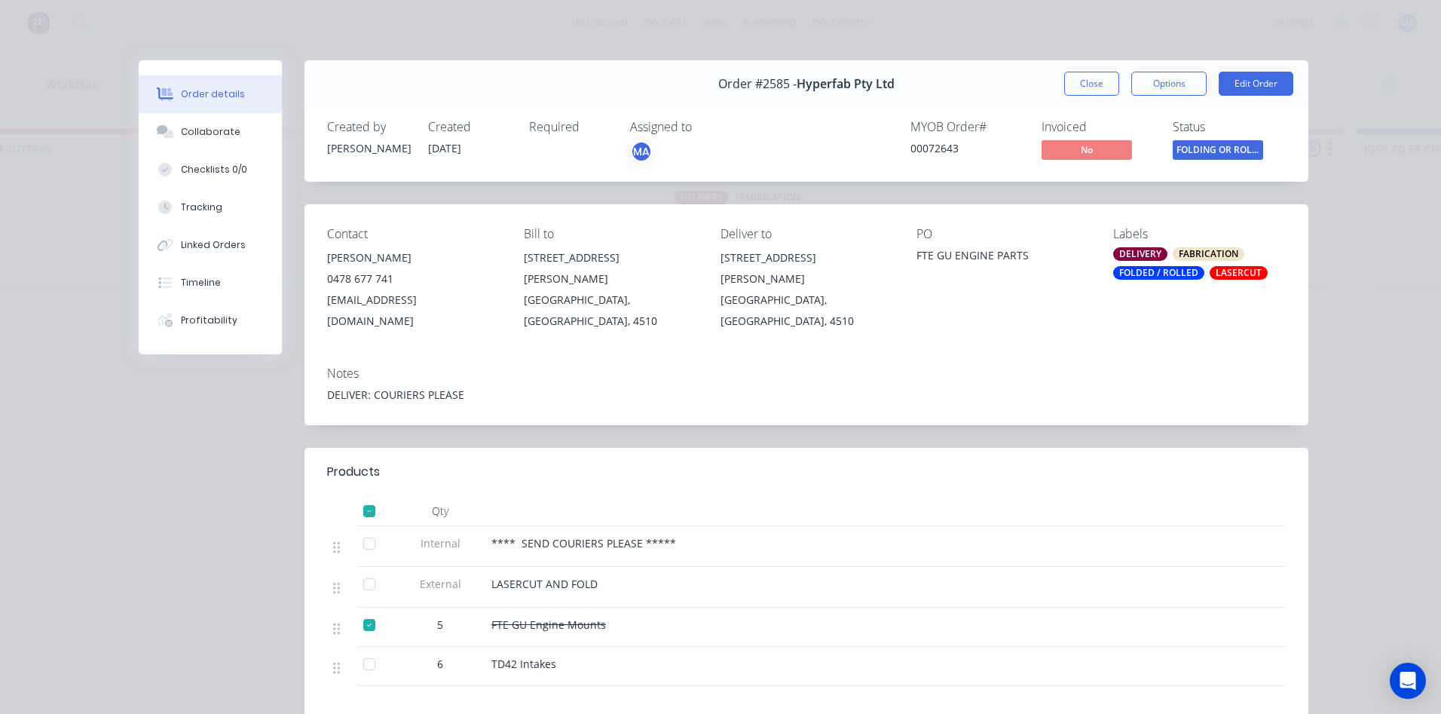
scroll to position [75, 0]
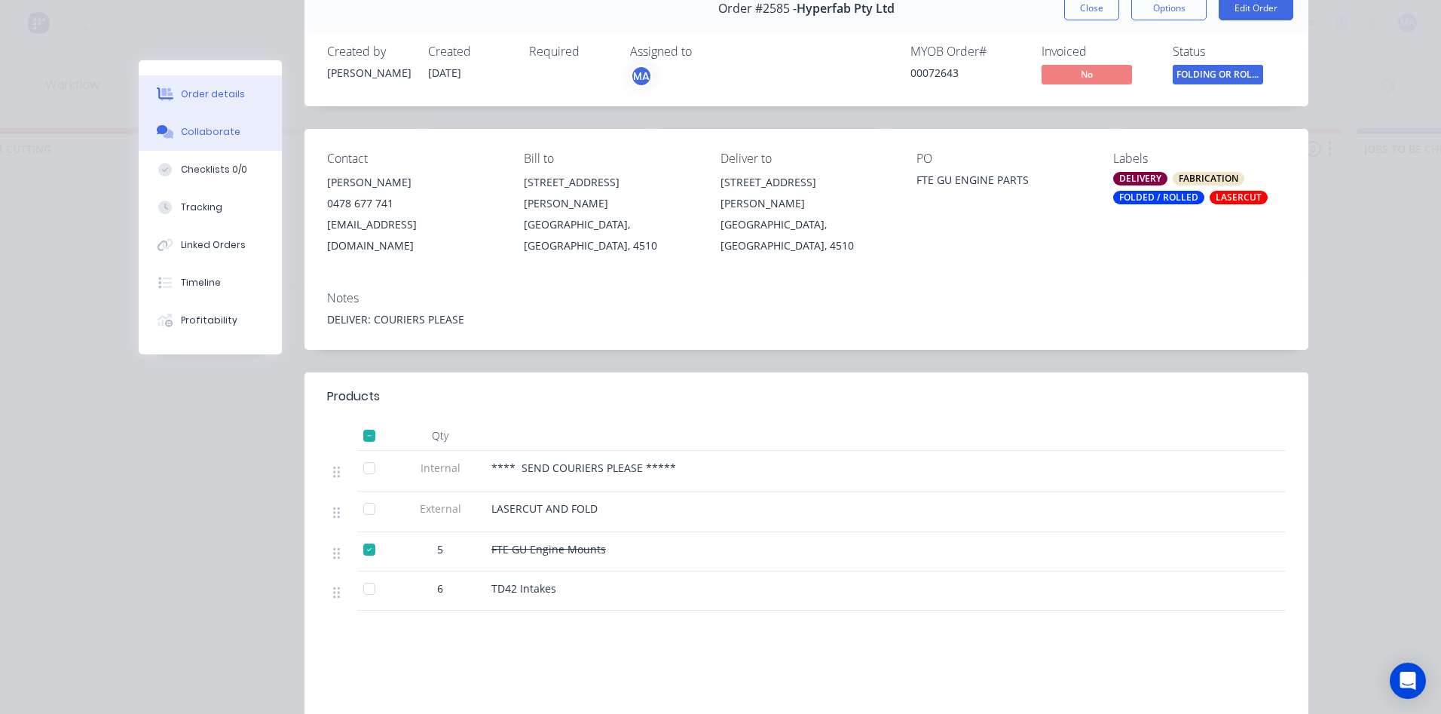
click at [207, 142] on button "Collaborate" at bounding box center [210, 132] width 143 height 38
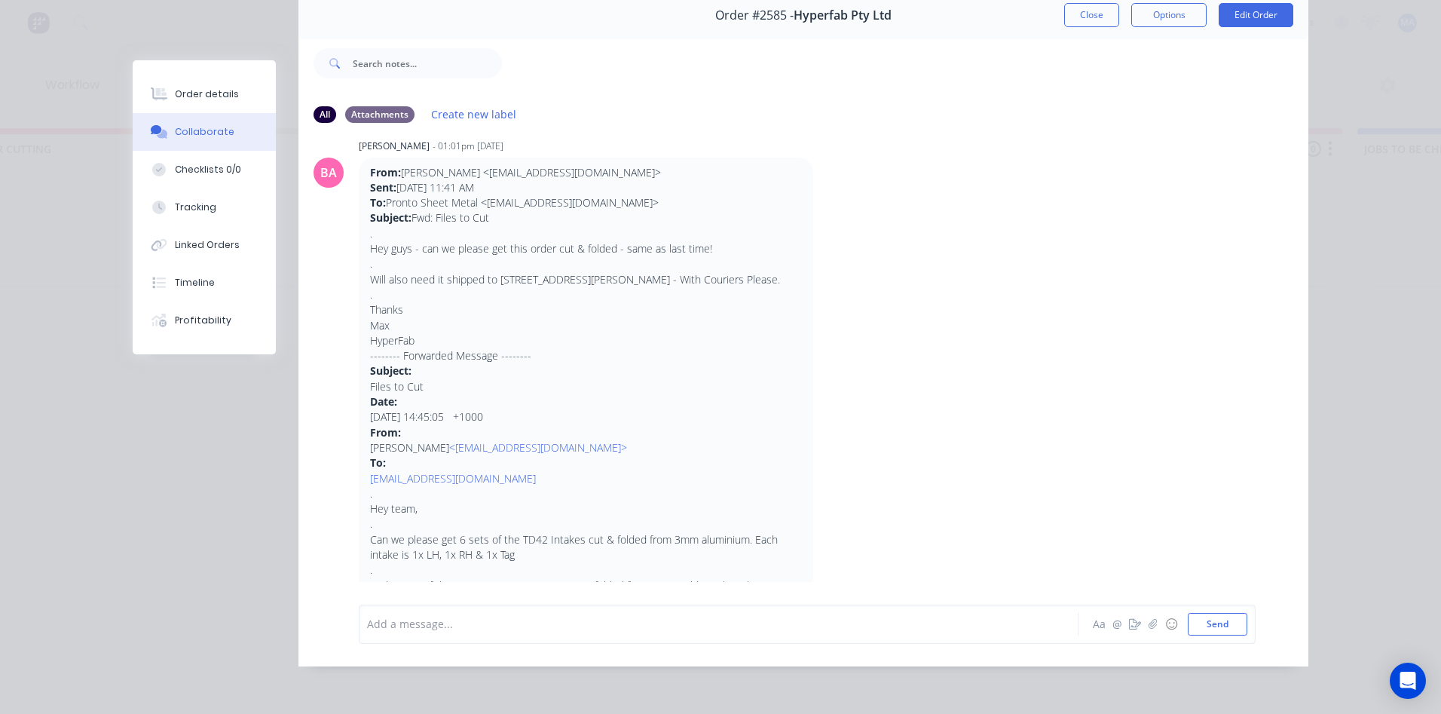
scroll to position [0, 0]
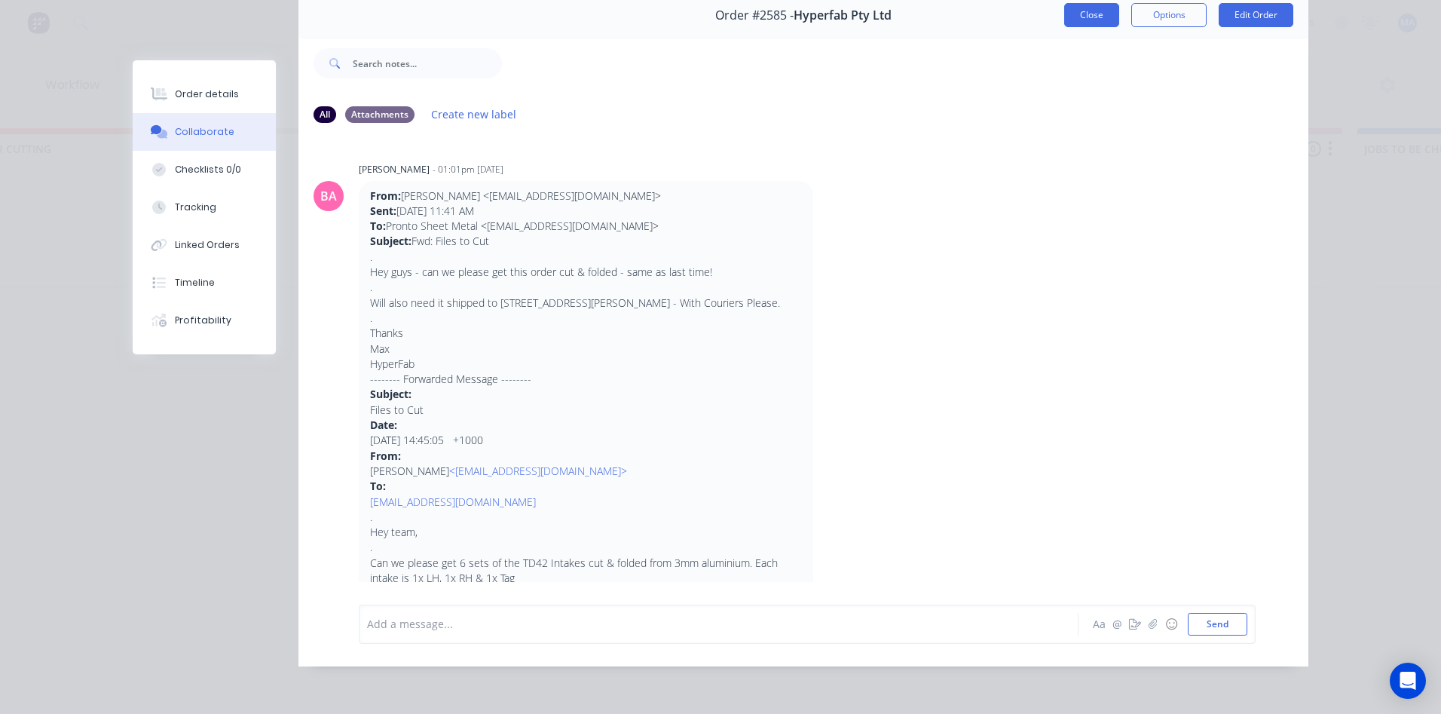
click at [1087, 9] on button "Close" at bounding box center [1091, 15] width 55 height 24
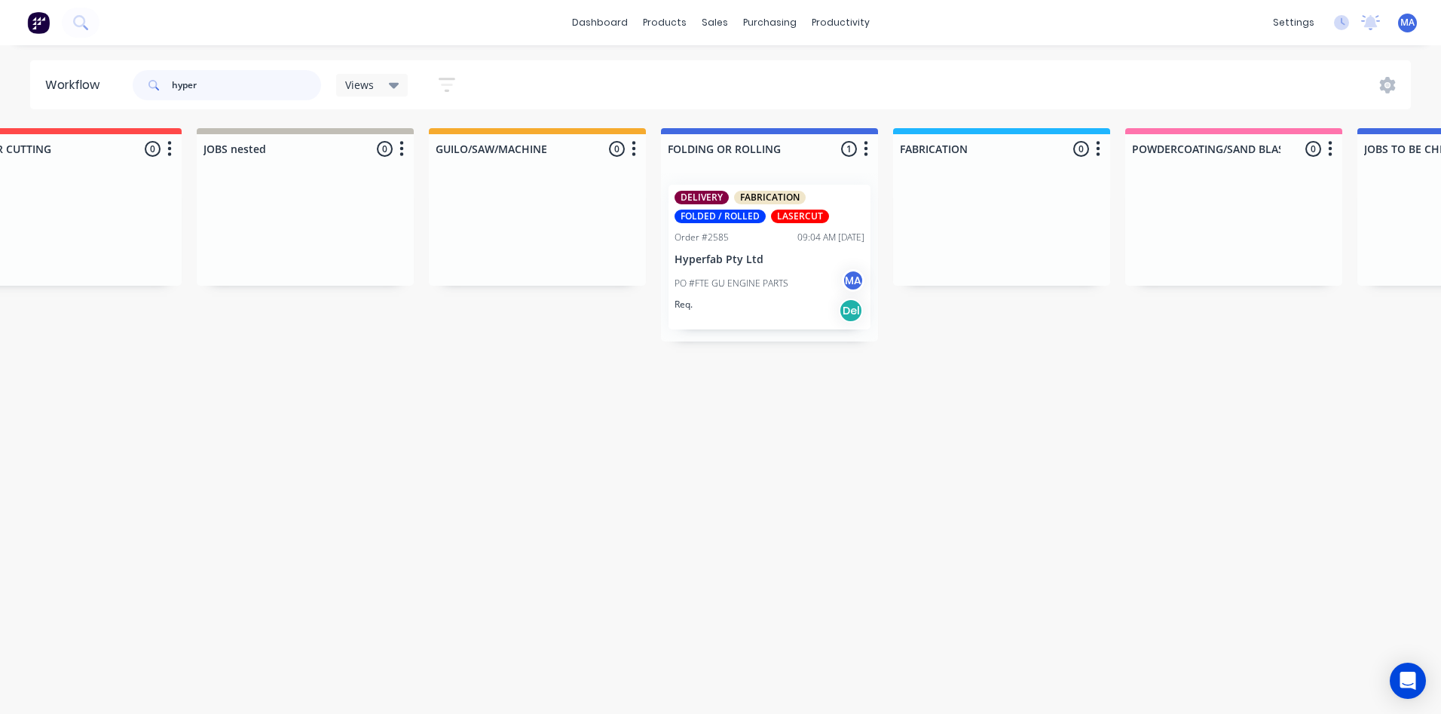
drag, startPoint x: 206, startPoint y: 78, endPoint x: 95, endPoint y: 74, distance: 110.9
click at [95, 74] on header "Workflow hyper Views Save new view None (Default) edit Show/Hide statuses Show …" at bounding box center [721, 84] width 1382 height 49
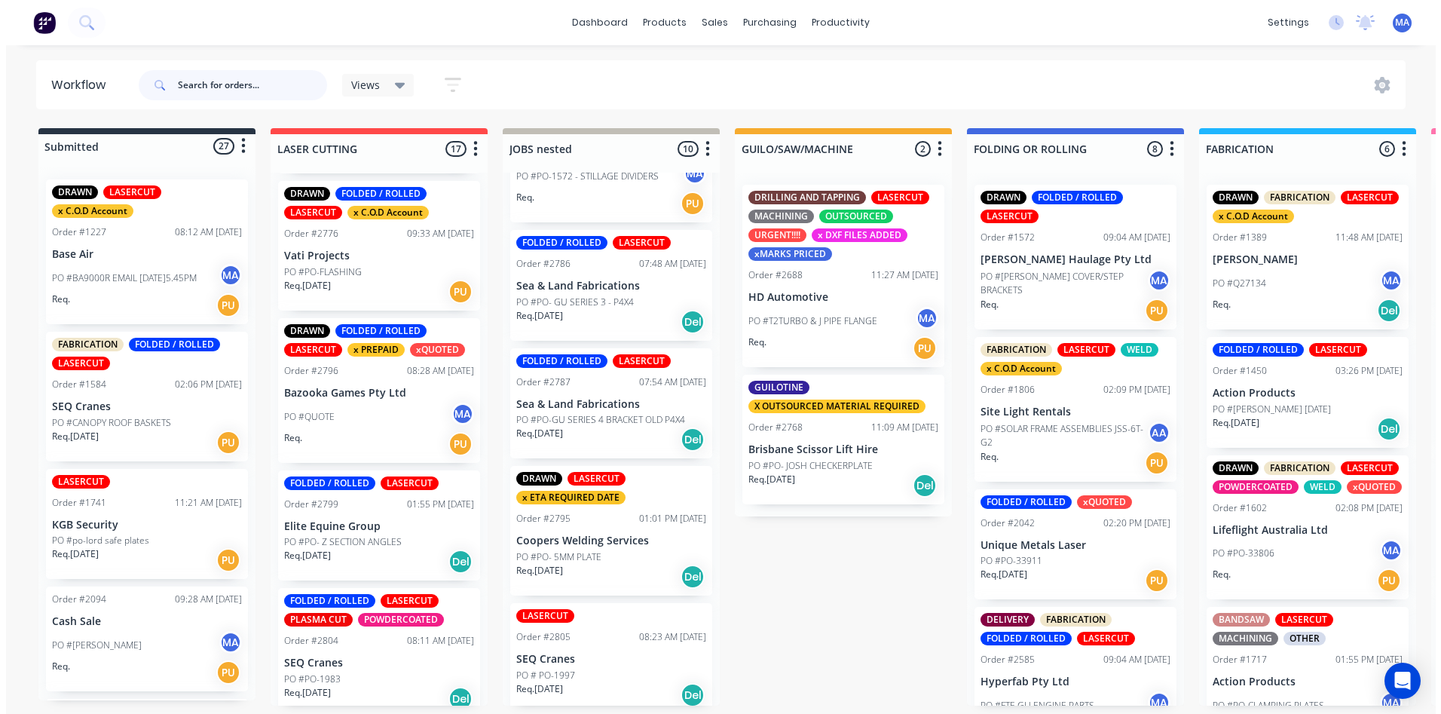
scroll to position [838, 0]
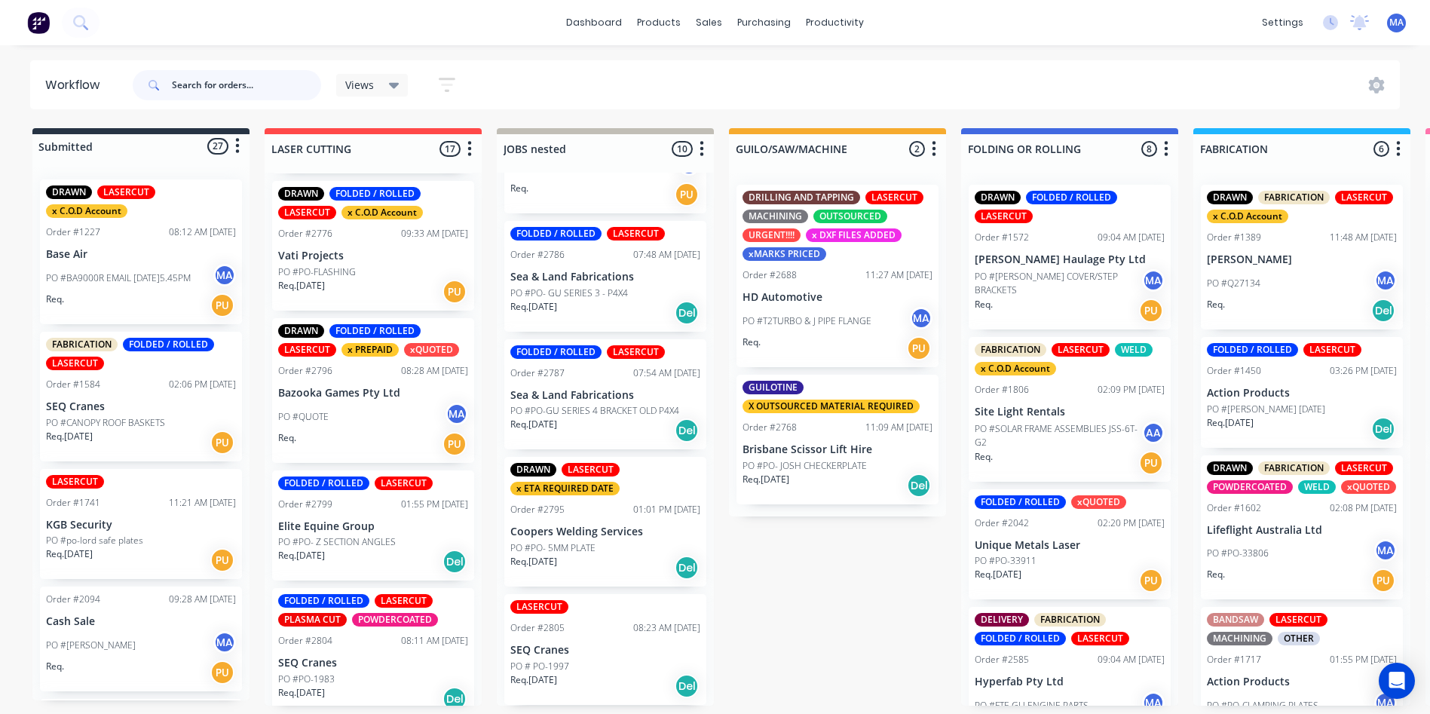
click at [194, 90] on input "text" at bounding box center [246, 85] width 149 height 30
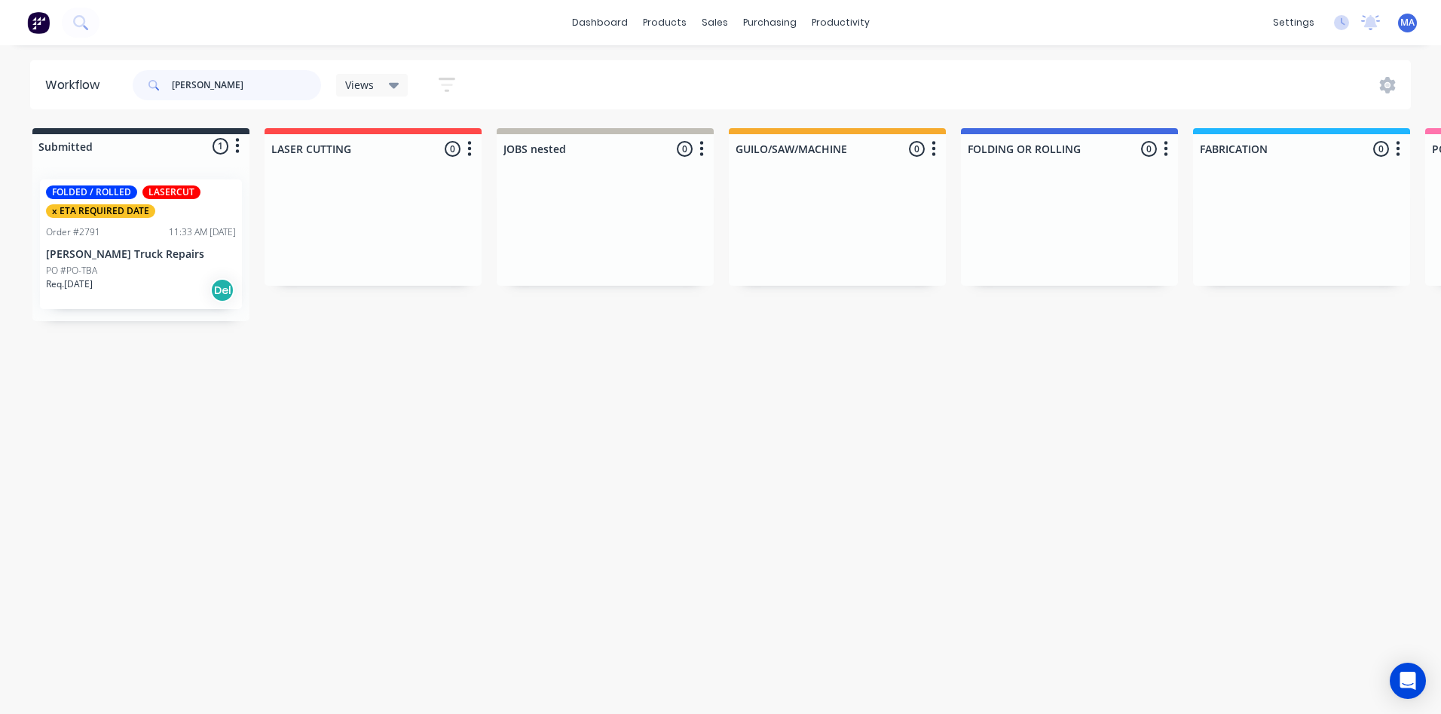
type input "steve"
click at [189, 264] on div "PO #PO-TBA" at bounding box center [141, 271] width 190 height 14
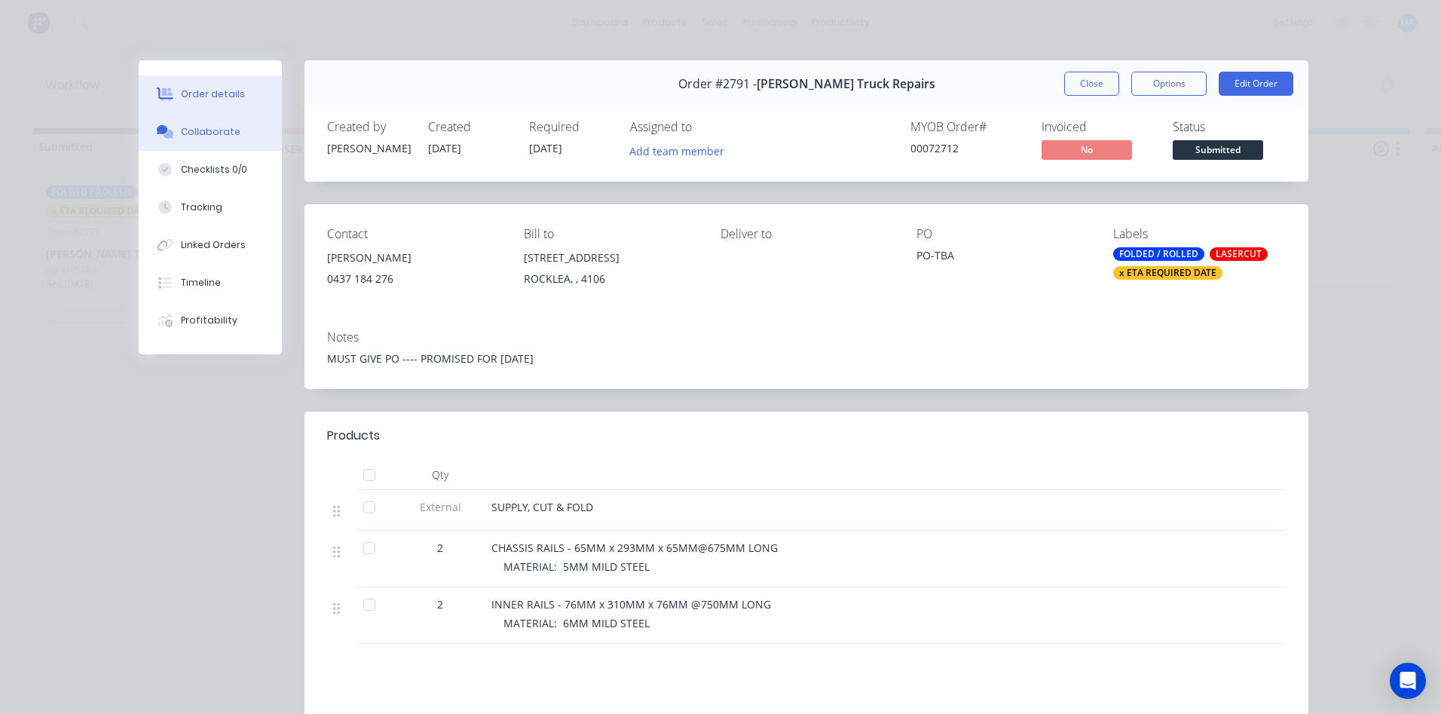
click at [171, 132] on button "Collaborate" at bounding box center [210, 132] width 143 height 38
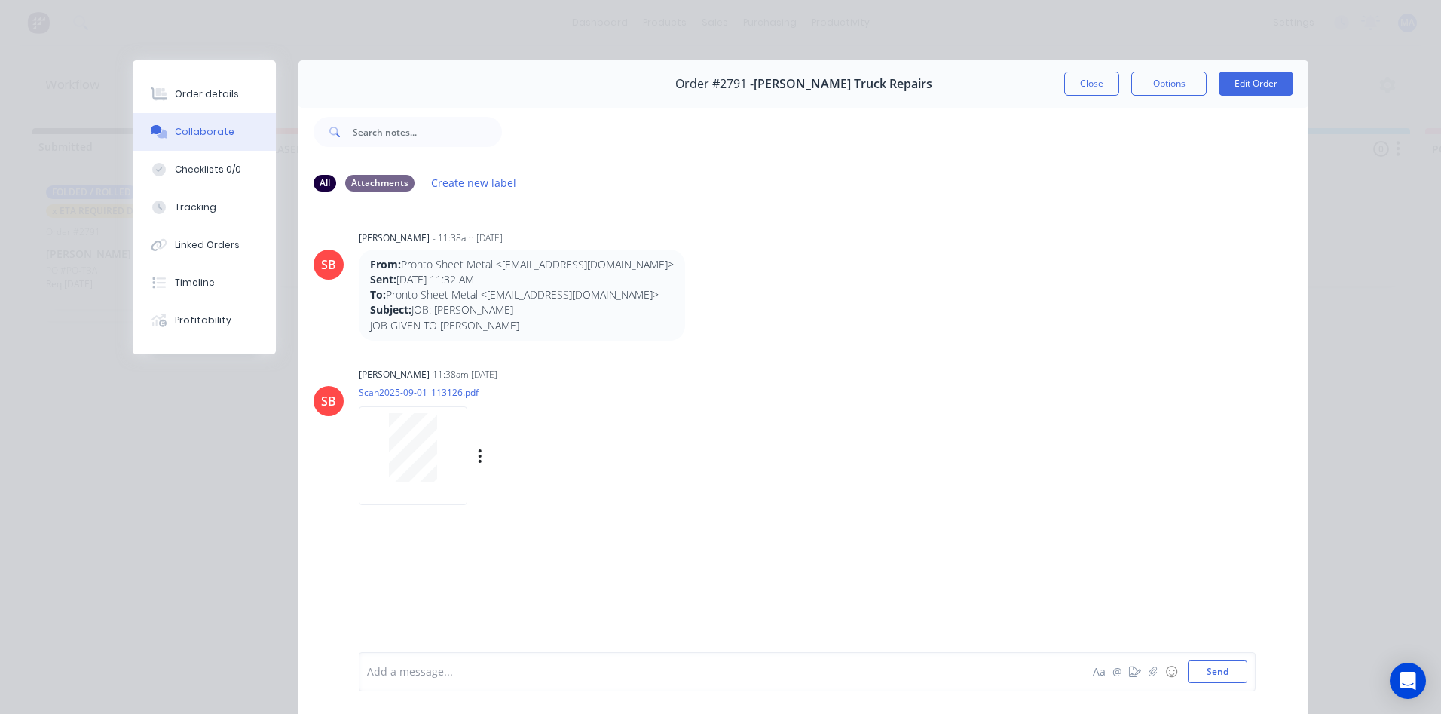
click at [438, 469] on div at bounding box center [413, 447] width 95 height 69
click at [1097, 85] on button "Close" at bounding box center [1091, 84] width 55 height 24
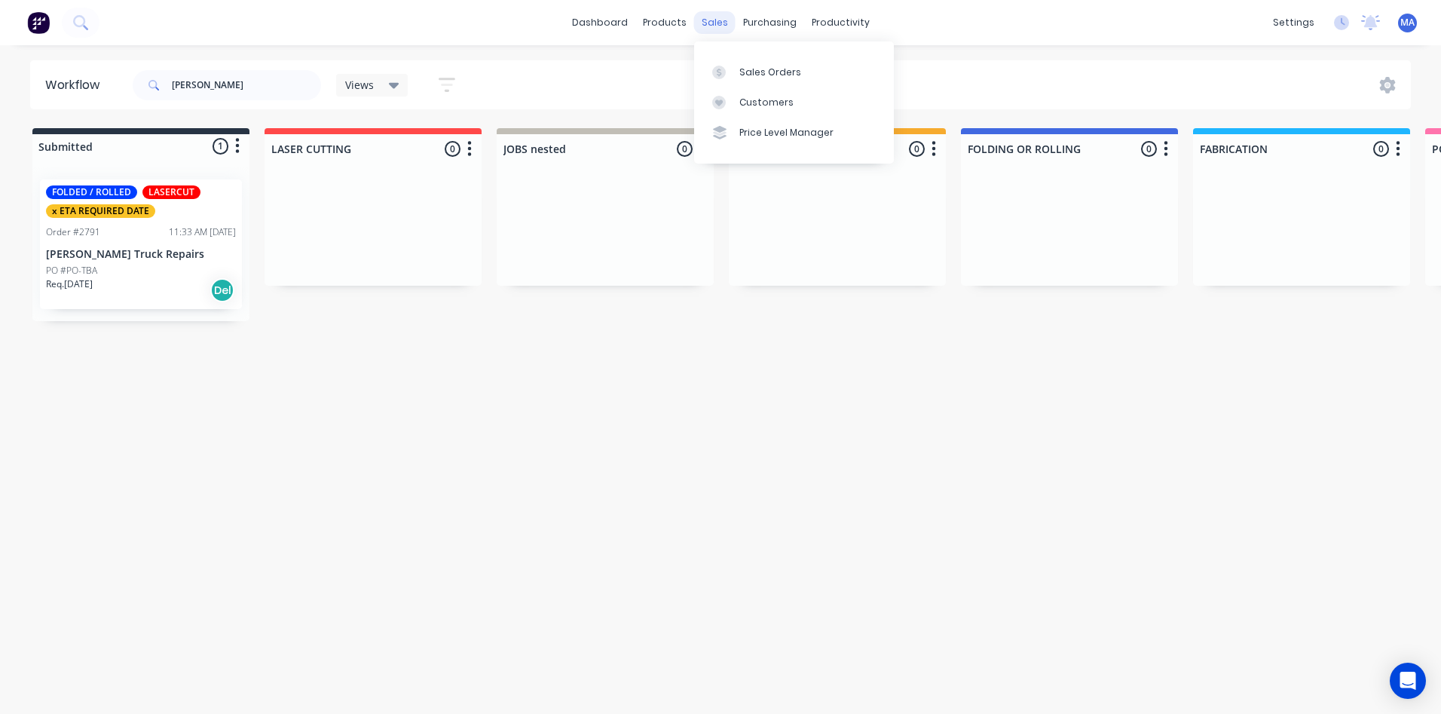
click at [714, 19] on div "sales" at bounding box center [714, 22] width 41 height 23
click at [755, 100] on div "Customers" at bounding box center [767, 103] width 54 height 14
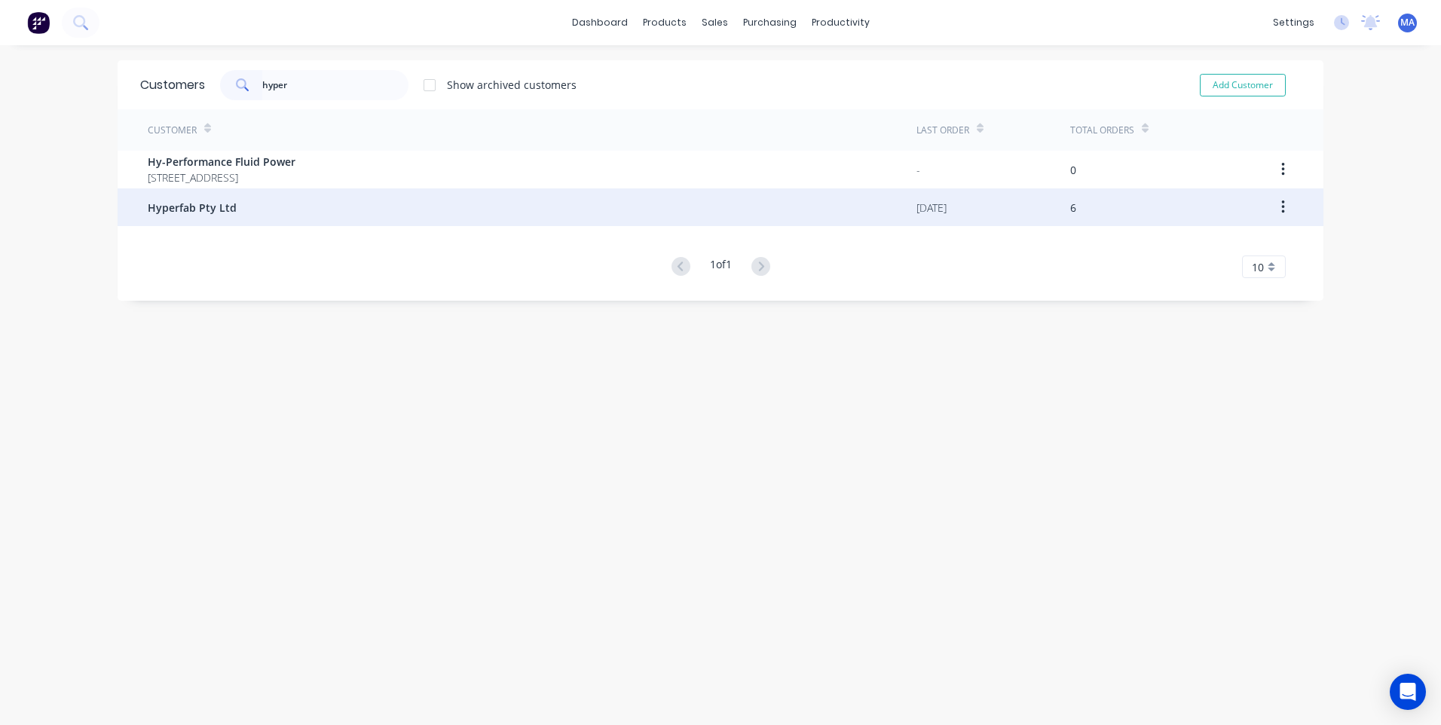
type input "hyper"
click at [283, 208] on div "Hyperfab Pty Ltd" at bounding box center [532, 207] width 769 height 38
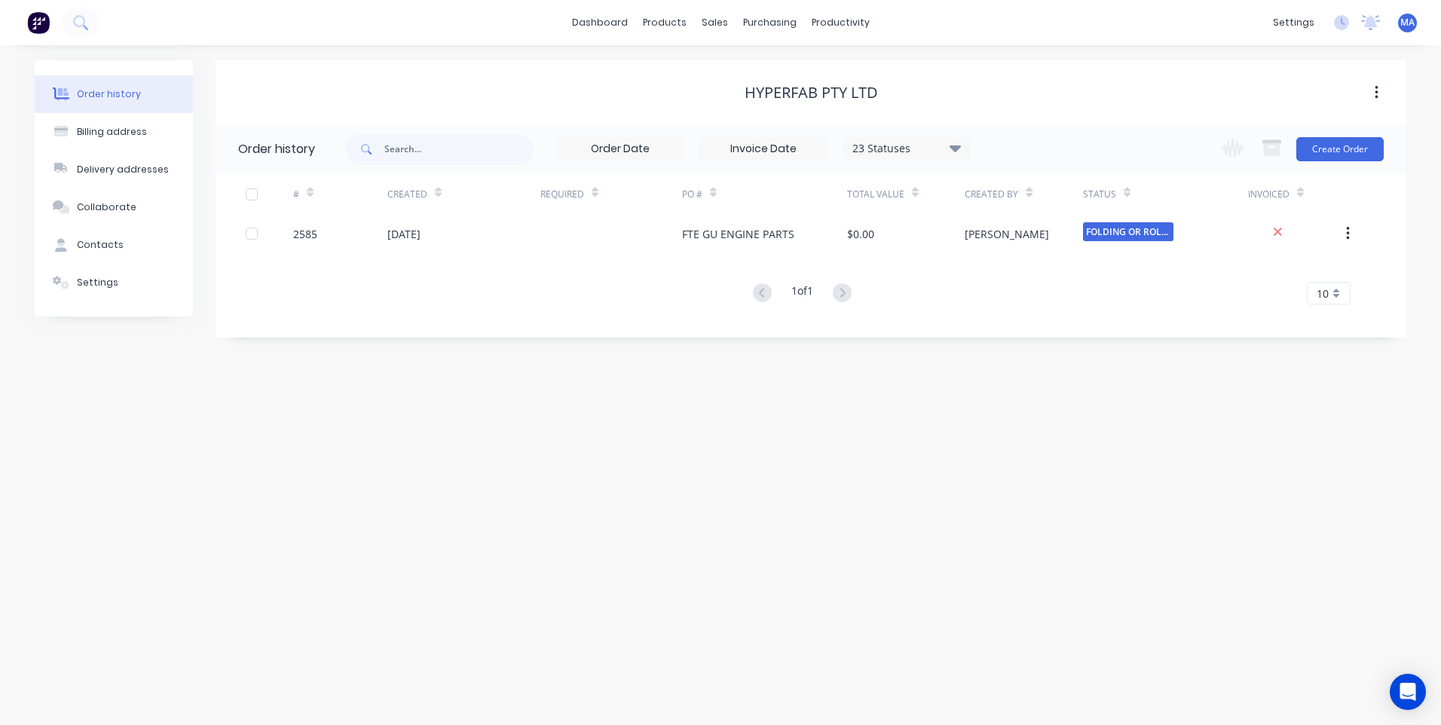
click at [944, 147] on div "23 Statuses" at bounding box center [907, 148] width 127 height 17
click at [1031, 322] on label at bounding box center [1031, 322] width 0 height 0
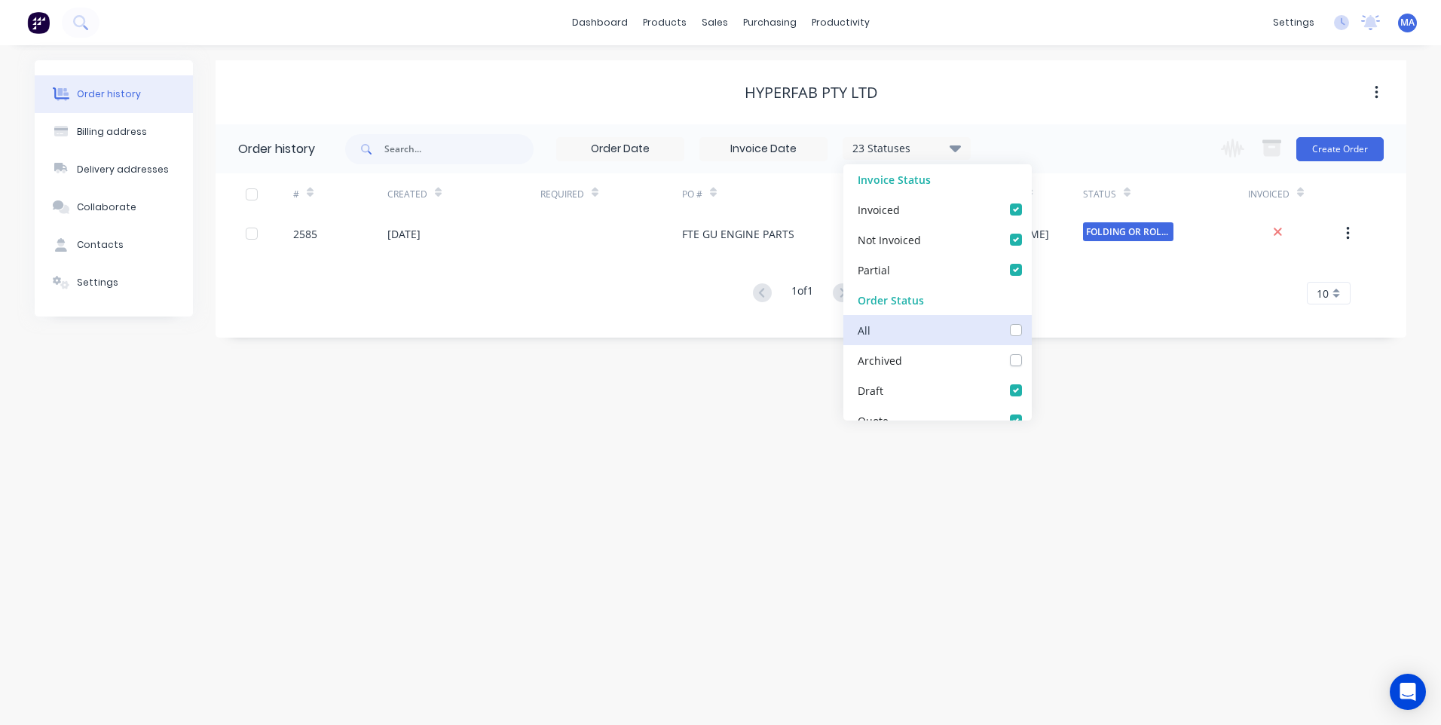
click at [1031, 332] on input "checkbox" at bounding box center [1037, 329] width 12 height 14
checkbox input "true"
click at [706, 374] on div "Order history Billing address Delivery addresses Collaborate Contacts Settings …" at bounding box center [720, 385] width 1441 height 680
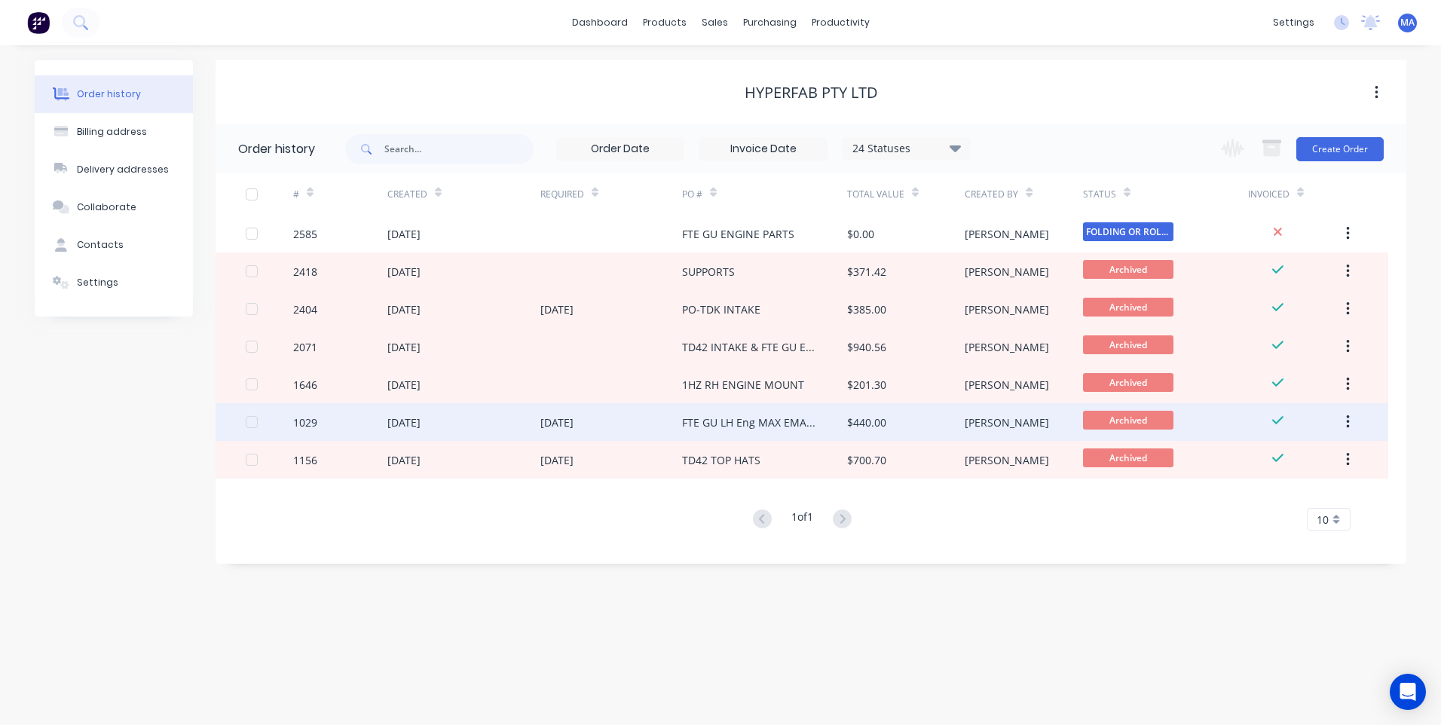
click at [769, 424] on div "FTE GU LH Eng MAX EMAIL [DATE]9.41AM" at bounding box center [749, 423] width 135 height 16
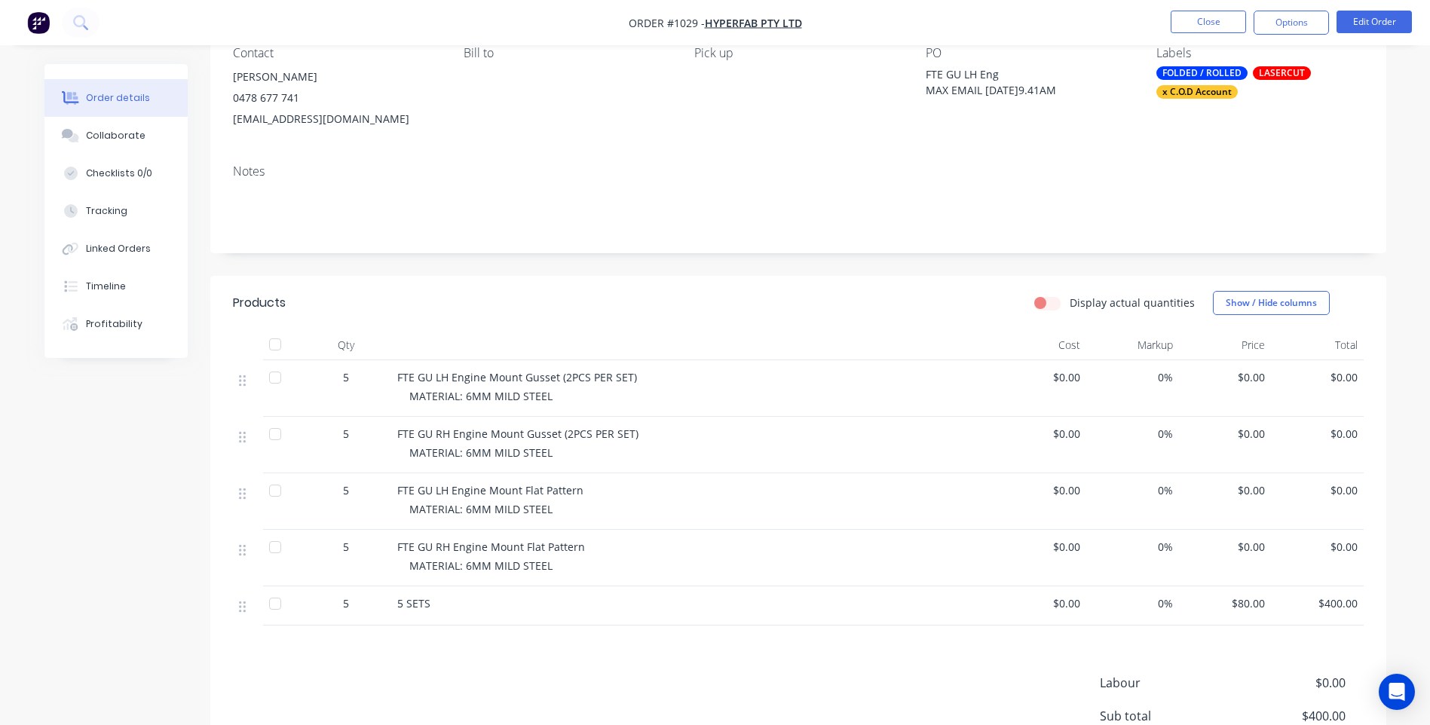
scroll to position [302, 0]
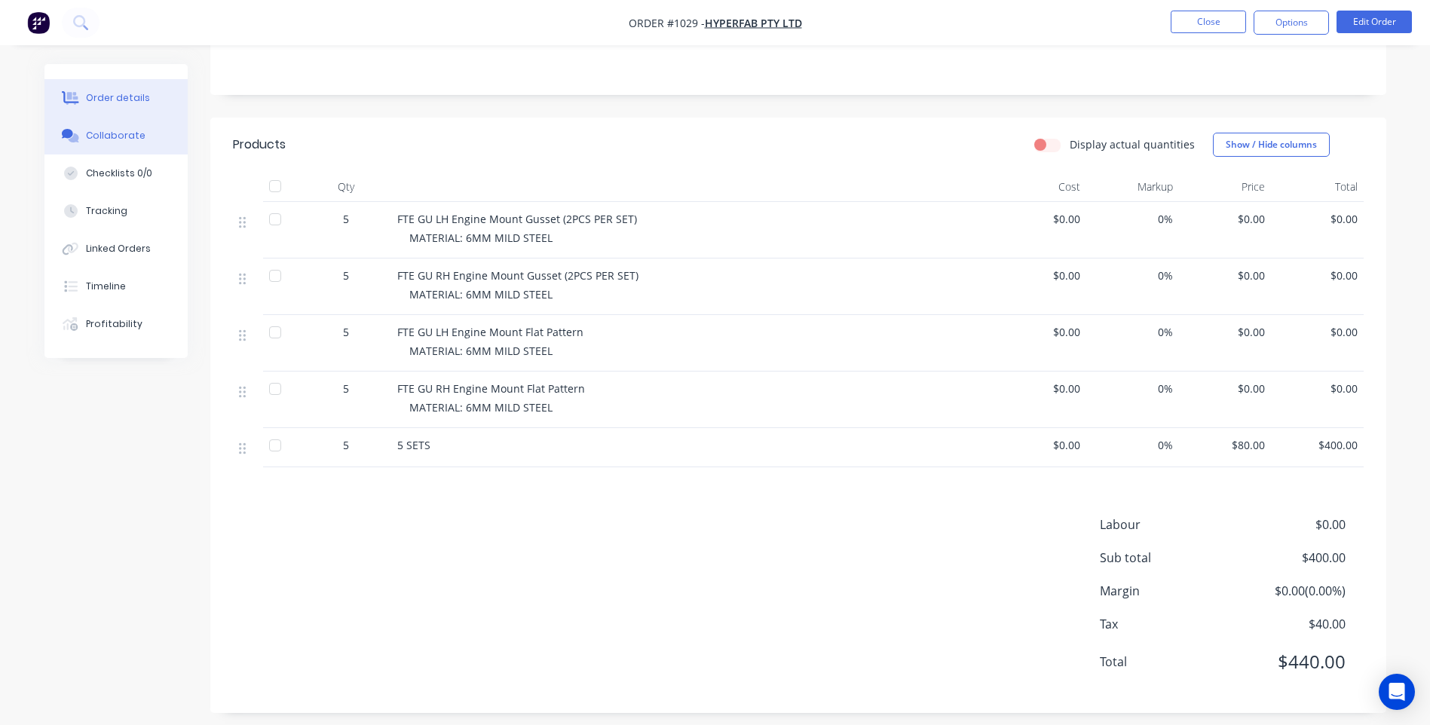
click at [135, 143] on button "Collaborate" at bounding box center [115, 136] width 143 height 38
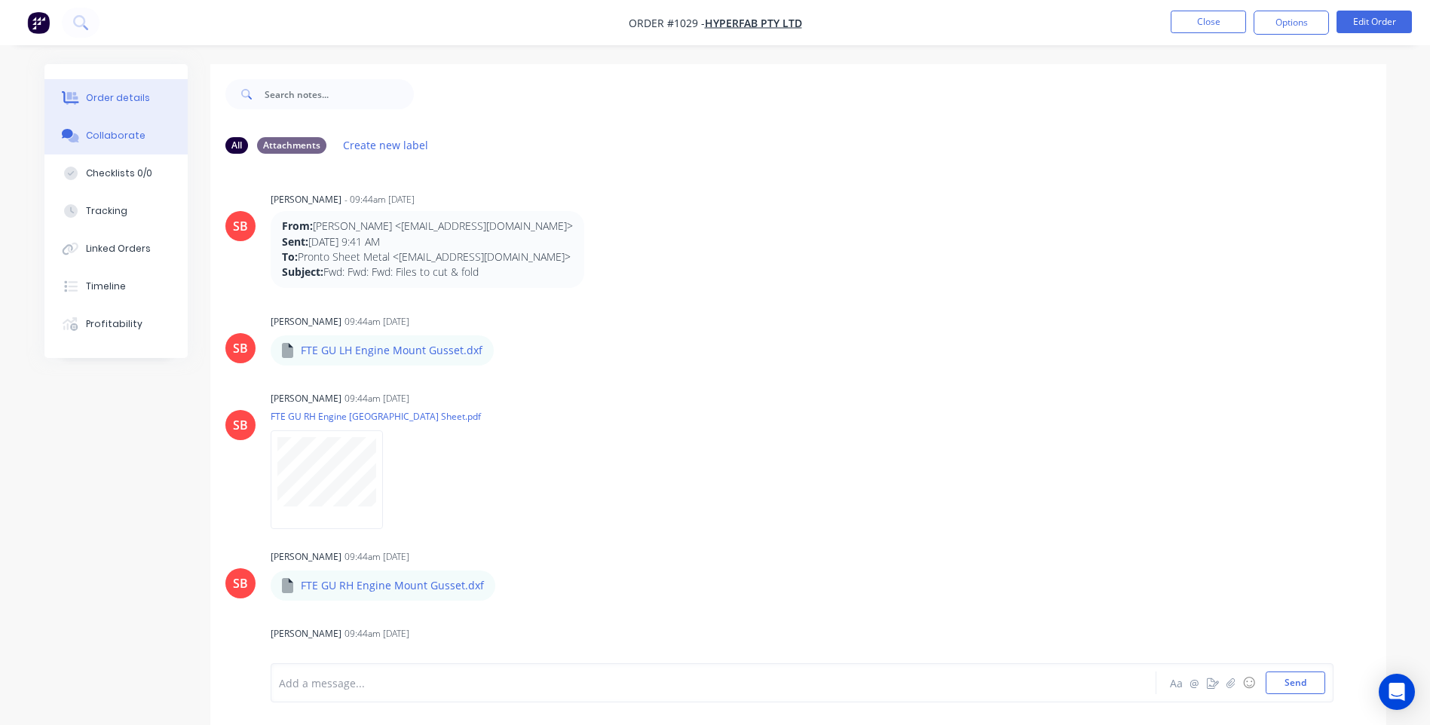
click at [124, 101] on div "Order details" at bounding box center [118, 98] width 64 height 14
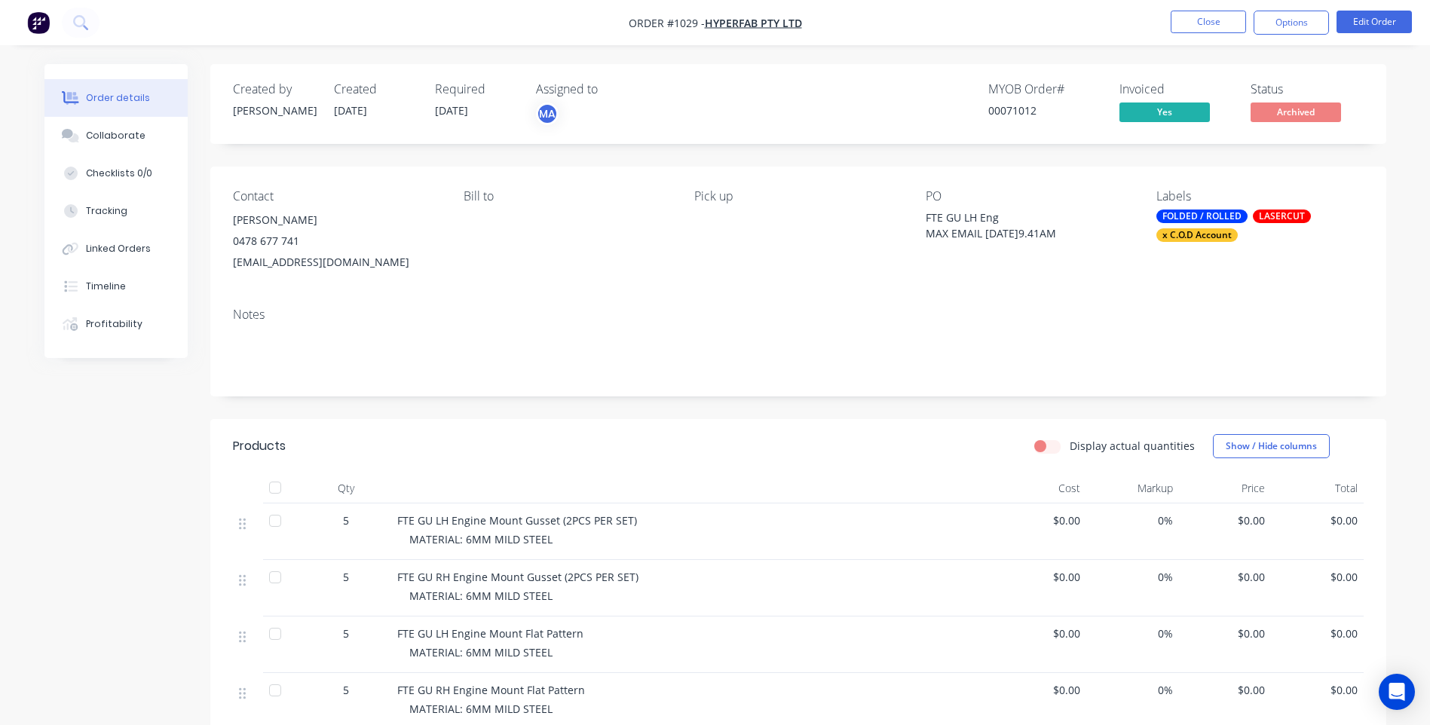
scroll to position [75, 0]
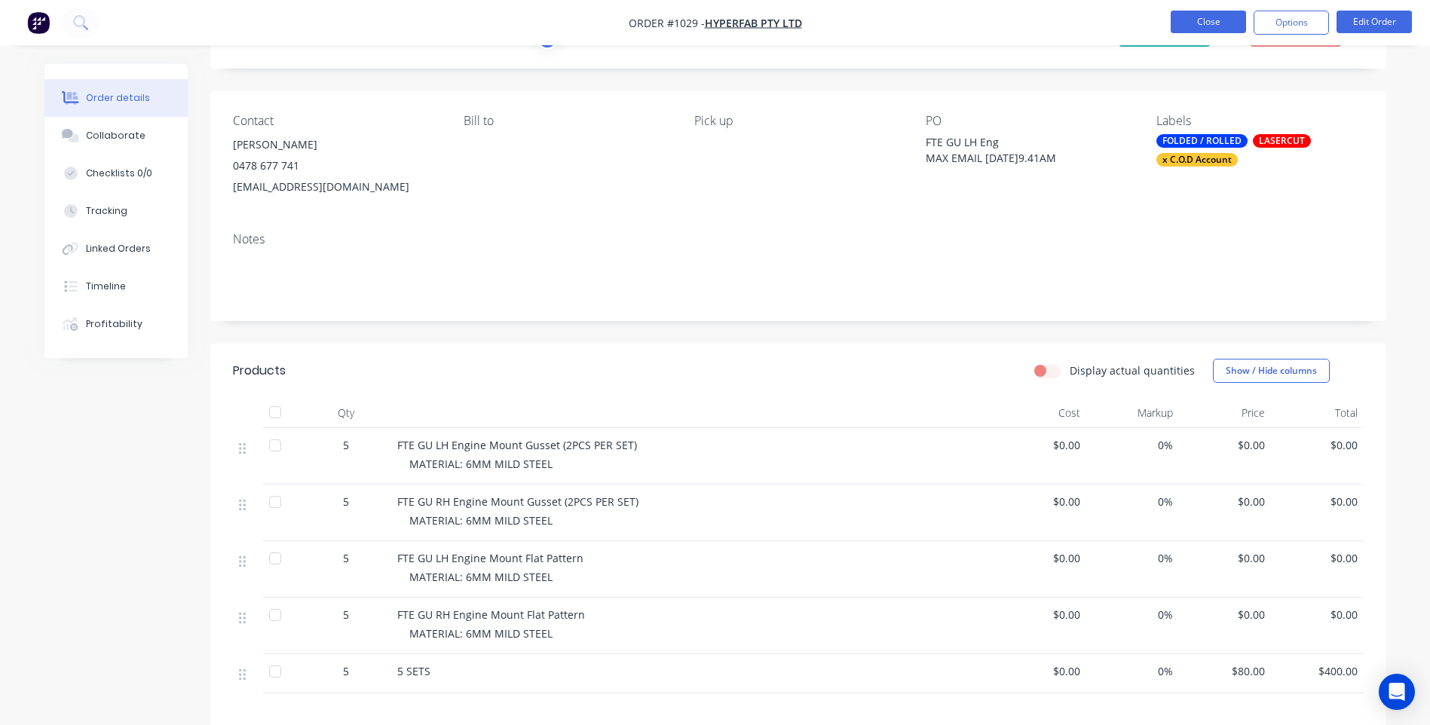
click at [1233, 19] on button "Close" at bounding box center [1208, 22] width 75 height 23
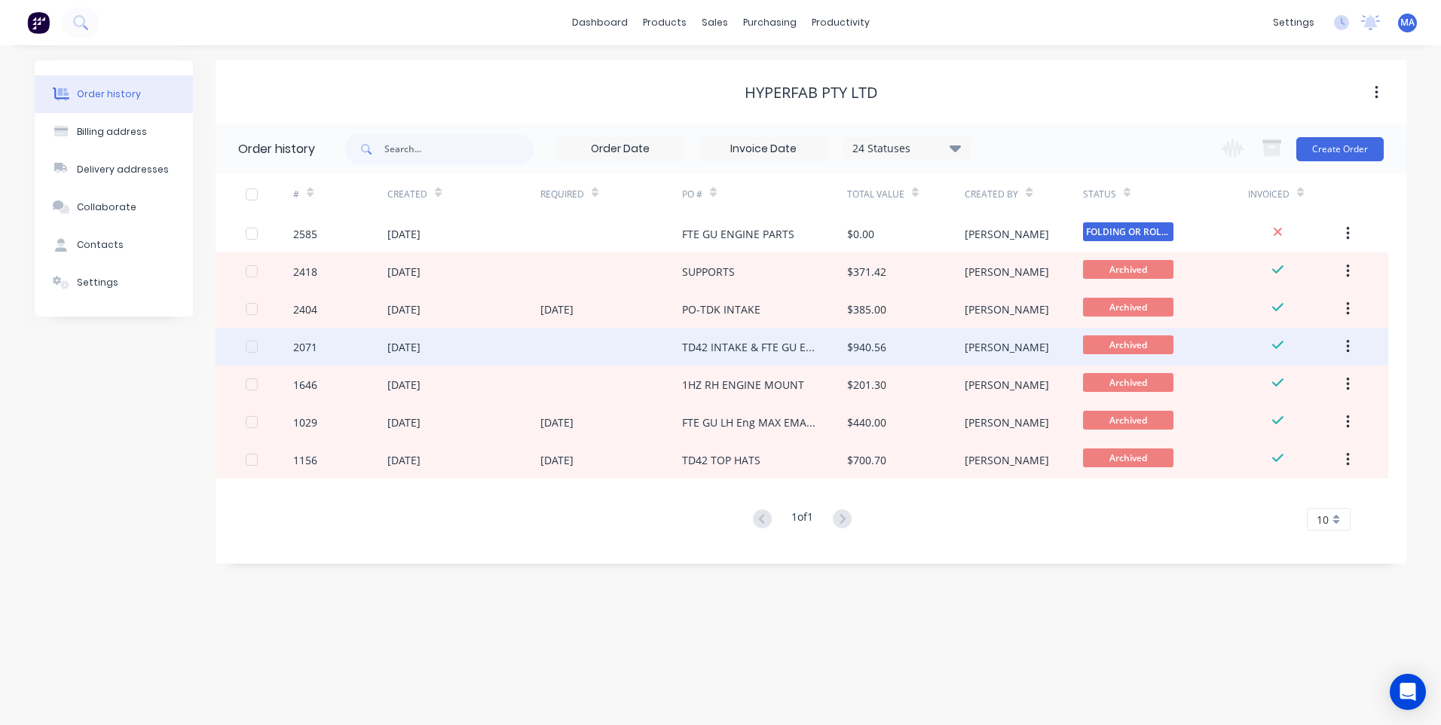
click at [779, 349] on div "TD42 INTAKE & FTE GU ENGINE MOUNTS" at bounding box center [749, 347] width 135 height 16
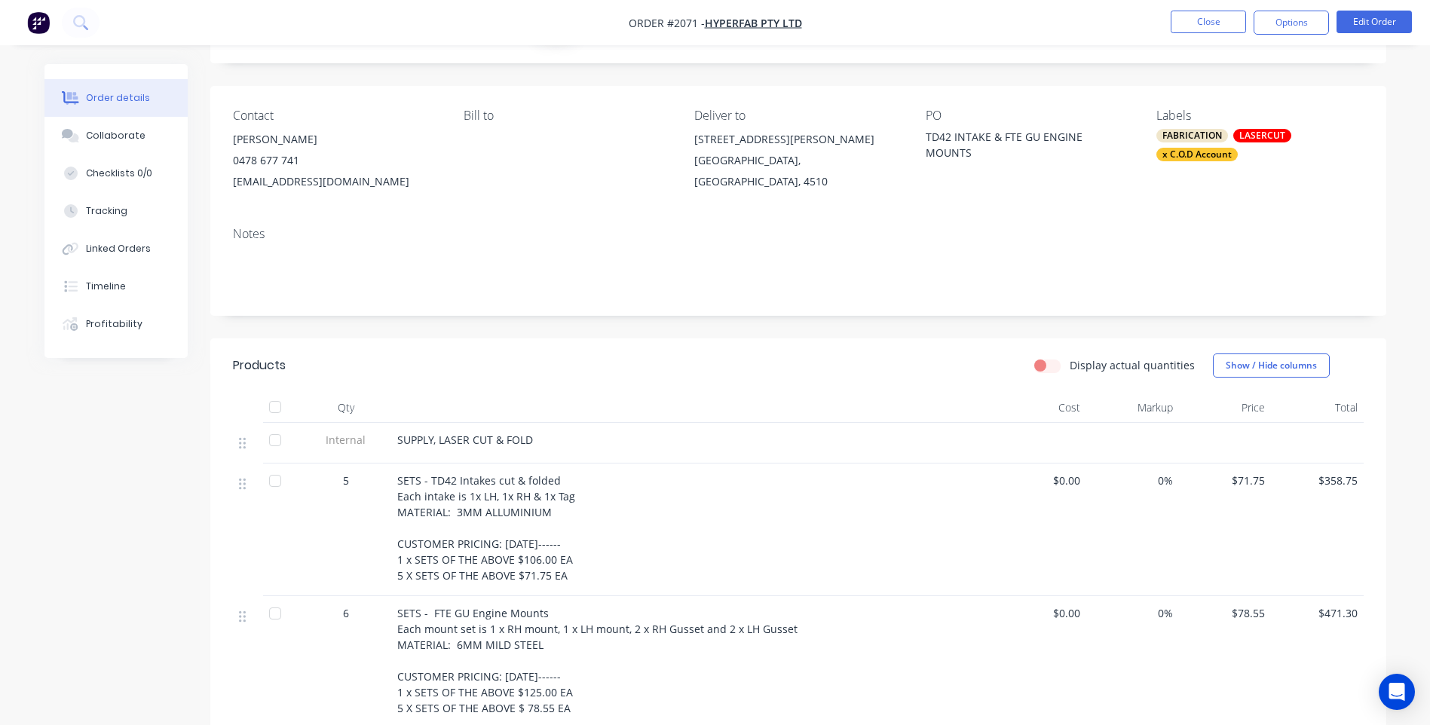
scroll to position [302, 0]
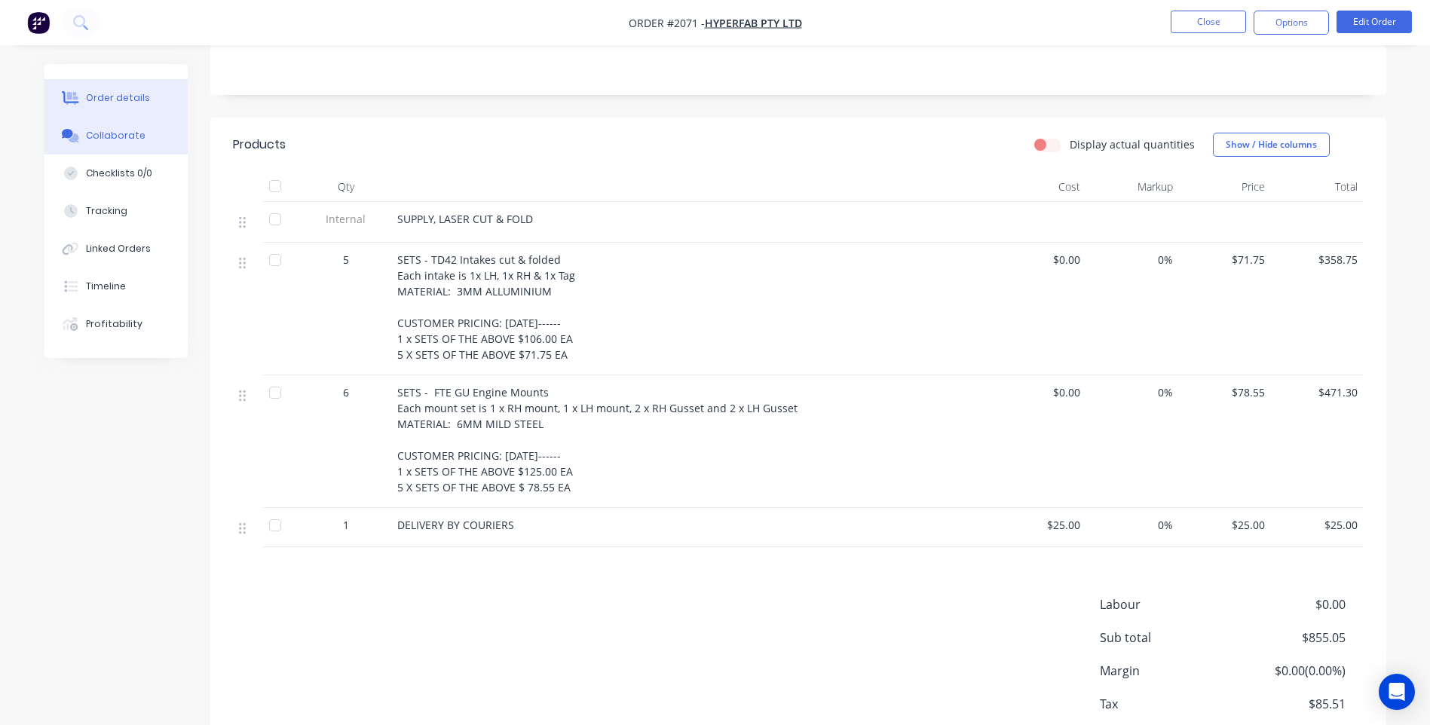
click at [121, 139] on div "Collaborate" at bounding box center [116, 136] width 60 height 14
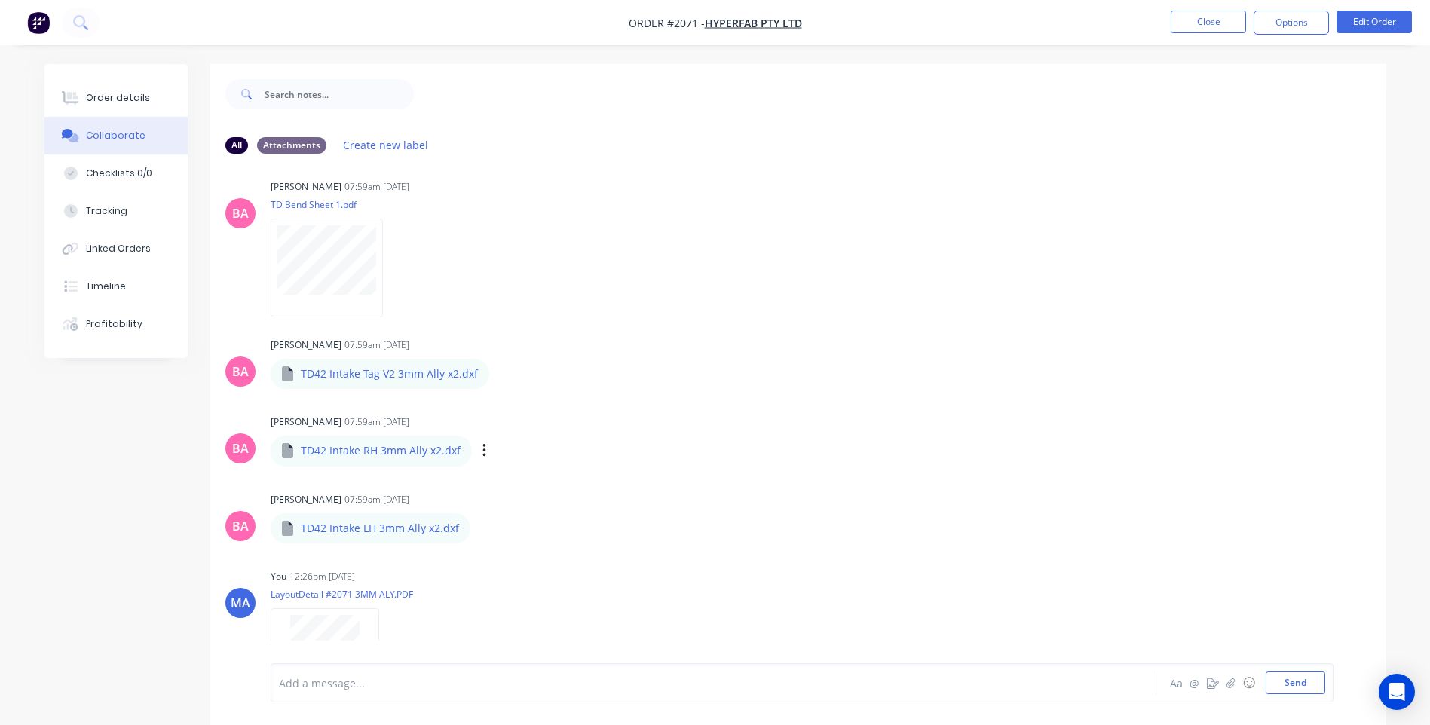
scroll to position [1131, 0]
click at [482, 452] on icon "button" at bounding box center [484, 452] width 5 height 17
click at [537, 495] on button "Download" at bounding box center [583, 493] width 170 height 34
click at [473, 529] on div "TD42 Intake LH 3mm Ally x2.dxf Labels Download Delete" at bounding box center [455, 530] width 368 height 32
click at [476, 526] on div "Labels Download Delete" at bounding box center [561, 530] width 170 height 22
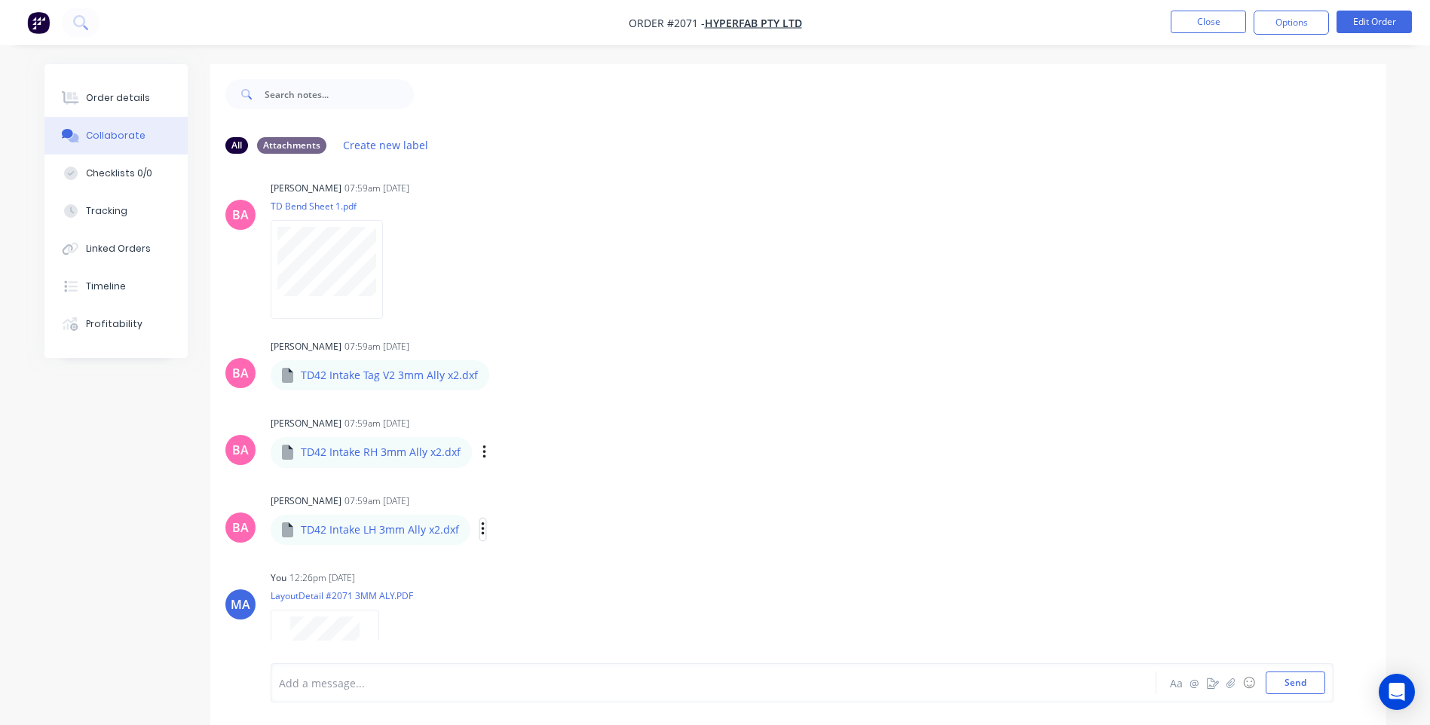
click at [481, 526] on icon "button" at bounding box center [483, 529] width 5 height 17
click at [550, 570] on button "Download" at bounding box center [582, 570] width 170 height 34
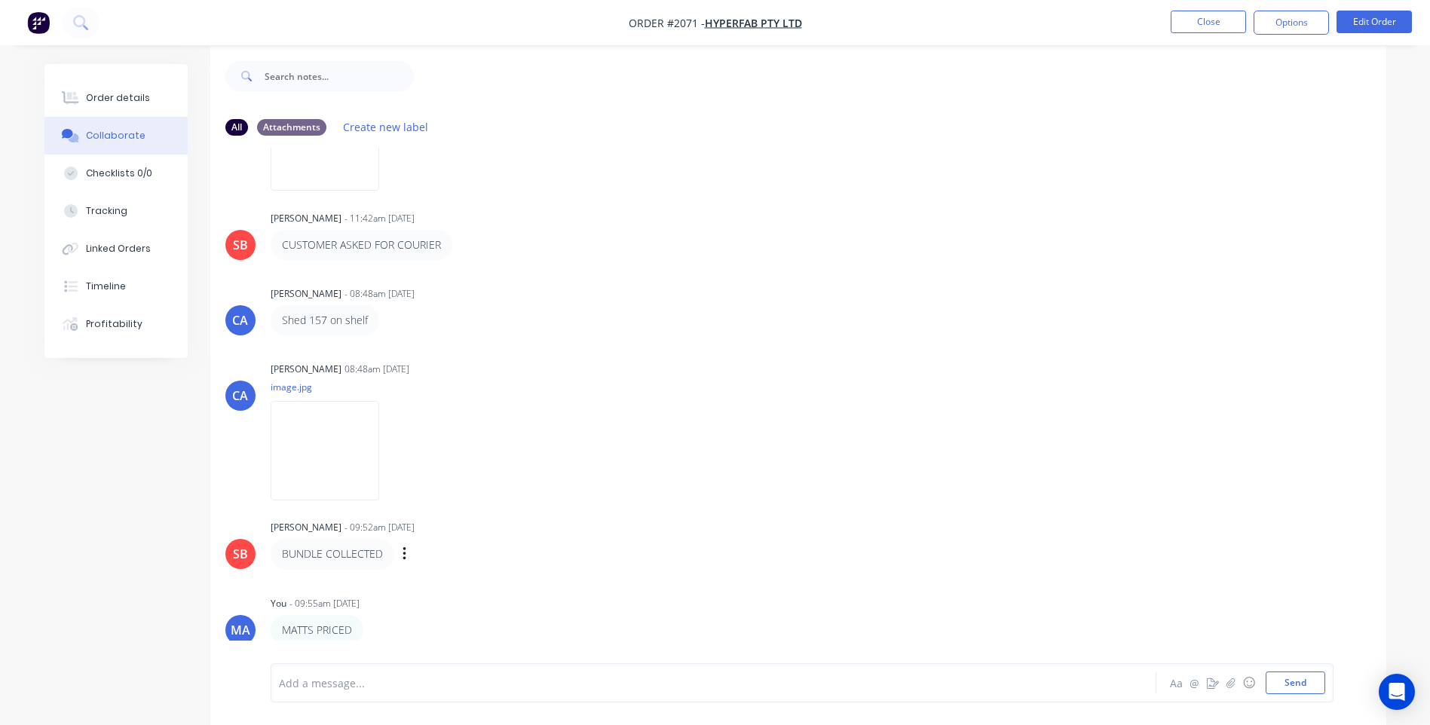
scroll to position [23, 0]
click at [358, 454] on img at bounding box center [325, 446] width 109 height 99
